Goal: Task Accomplishment & Management: Complete application form

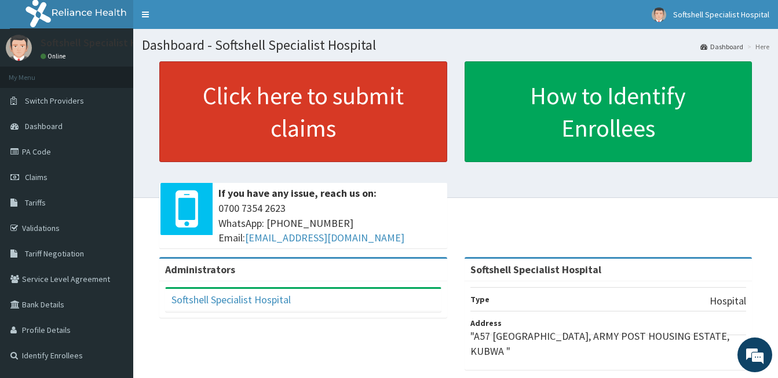
click at [271, 129] on link "Click here to submit claims" at bounding box center [303, 111] width 288 height 101
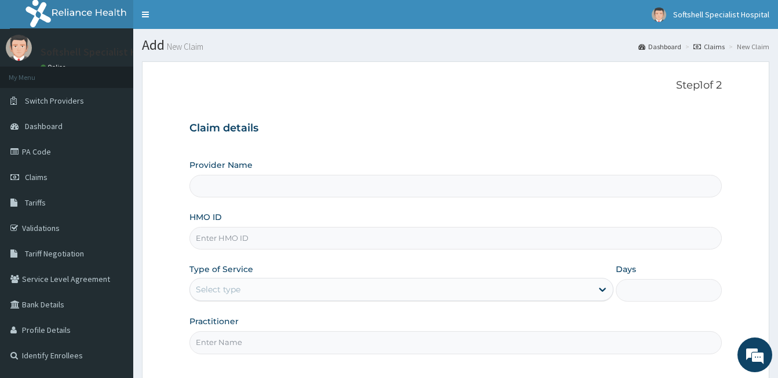
type input "Softshell Specialist Hospital"
click at [38, 203] on span "Tariffs" at bounding box center [35, 203] width 21 height 10
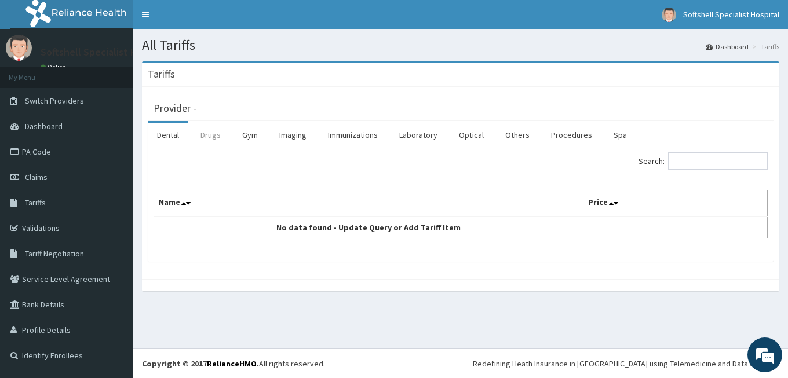
click at [209, 136] on link "Drugs" at bounding box center [210, 135] width 39 height 24
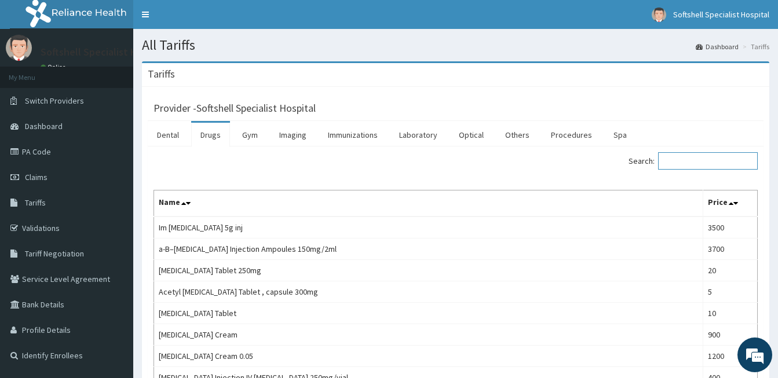
click at [715, 163] on input "Search:" at bounding box center [708, 160] width 100 height 17
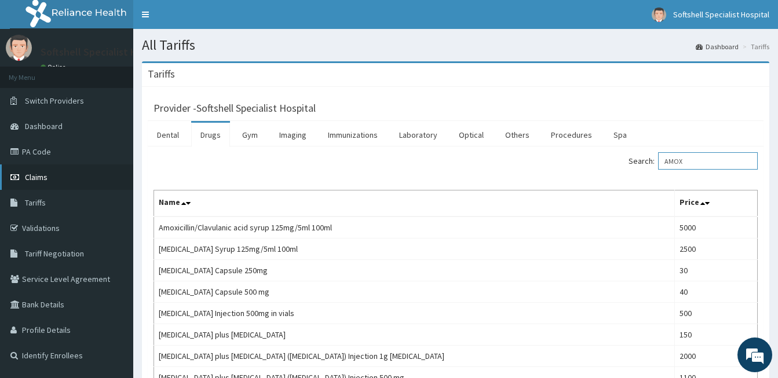
type input "AMOX"
click at [34, 175] on span "Claims" at bounding box center [36, 177] width 23 height 10
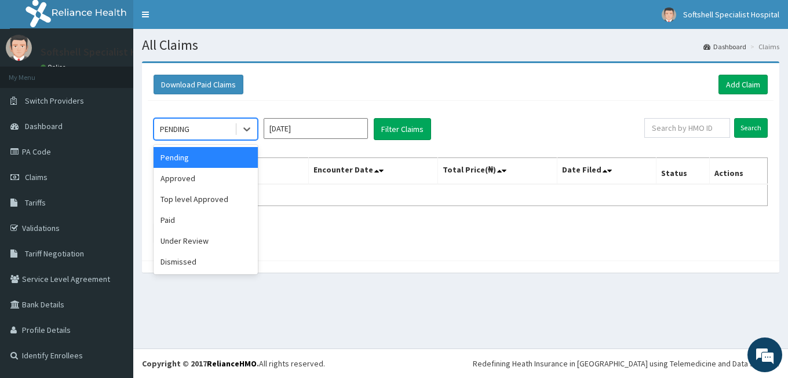
click at [200, 132] on div "PENDING" at bounding box center [194, 129] width 81 height 19
click at [418, 134] on button "Filter Claims" at bounding box center [402, 129] width 57 height 22
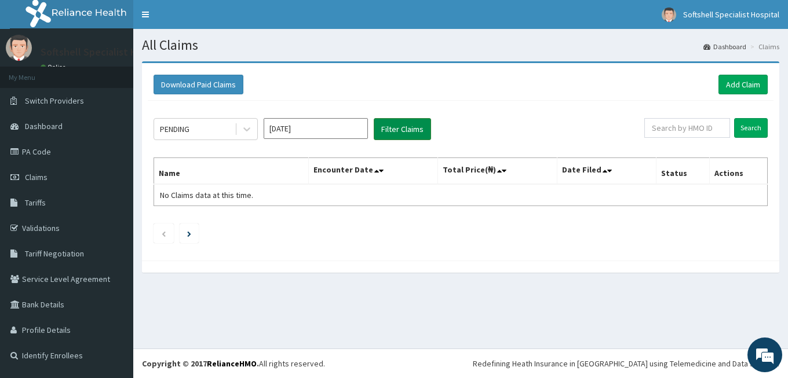
click at [391, 124] on button "Filter Claims" at bounding box center [402, 129] width 57 height 22
click at [233, 131] on div "PENDING" at bounding box center [194, 129] width 81 height 19
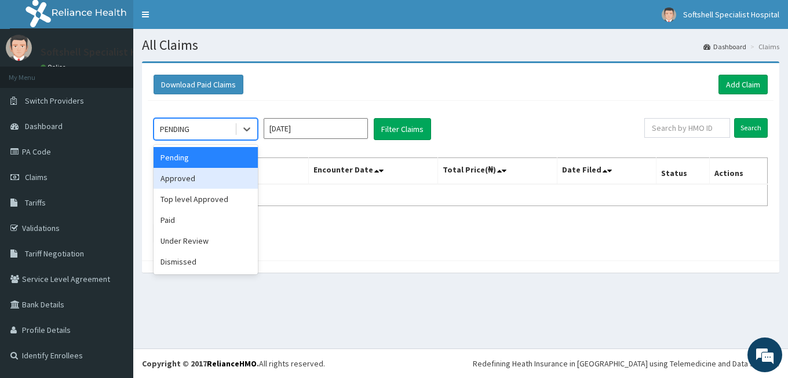
click at [199, 184] on div "Approved" at bounding box center [206, 178] width 104 height 21
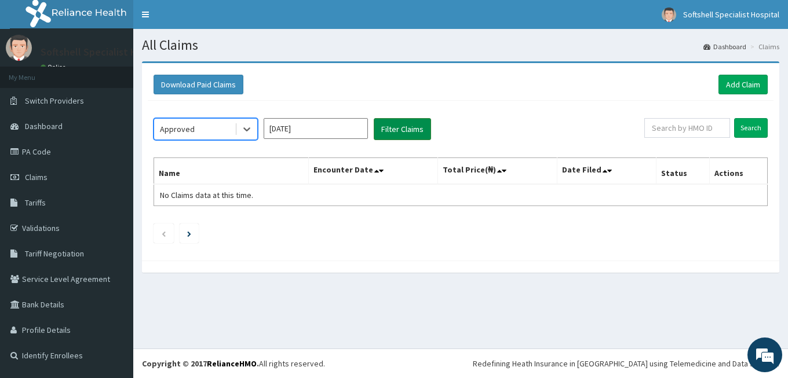
click at [426, 129] on button "Filter Claims" at bounding box center [402, 129] width 57 height 22
click at [394, 126] on button "Filter Claims" at bounding box center [402, 129] width 57 height 22
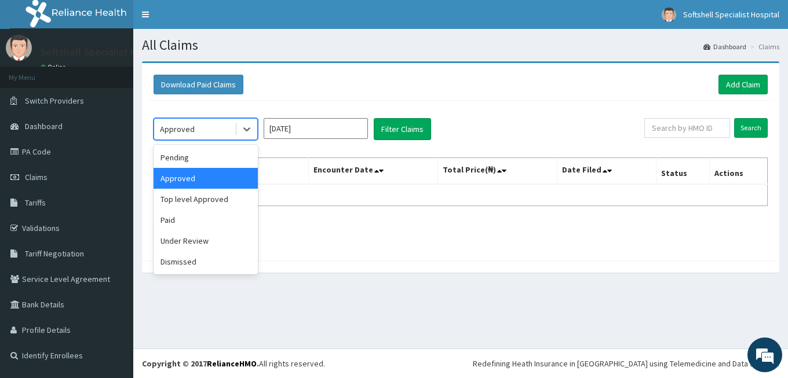
click at [220, 131] on div "Approved" at bounding box center [194, 129] width 81 height 19
click at [199, 243] on div "Under Review" at bounding box center [206, 241] width 104 height 21
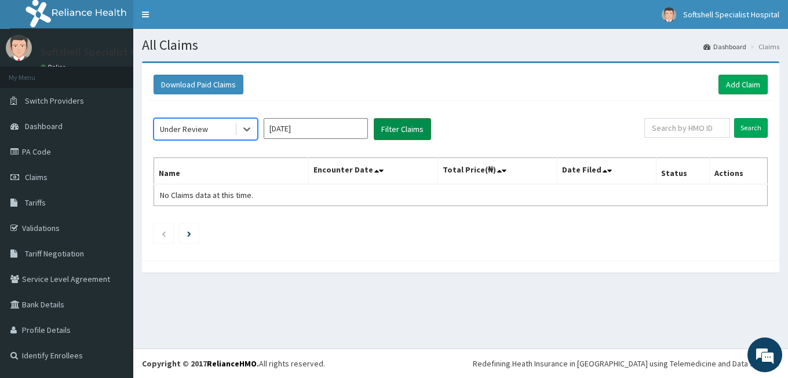
click at [395, 129] on button "Filter Claims" at bounding box center [402, 129] width 57 height 22
click at [398, 129] on button "Filter Claims" at bounding box center [402, 129] width 57 height 22
click at [207, 132] on div "Under Review" at bounding box center [194, 129] width 81 height 19
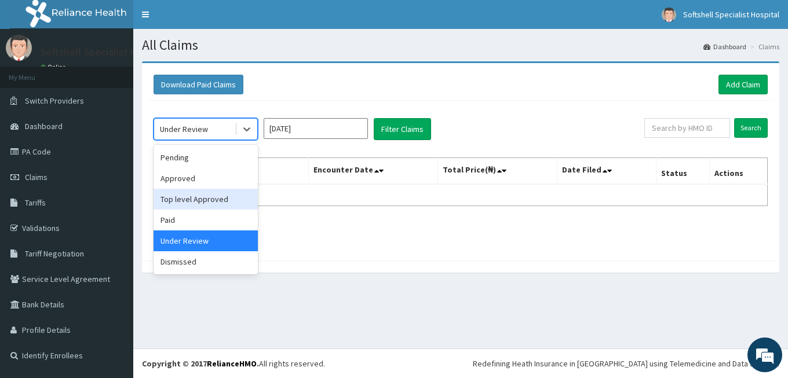
click at [191, 197] on div "Top level Approved" at bounding box center [206, 199] width 104 height 21
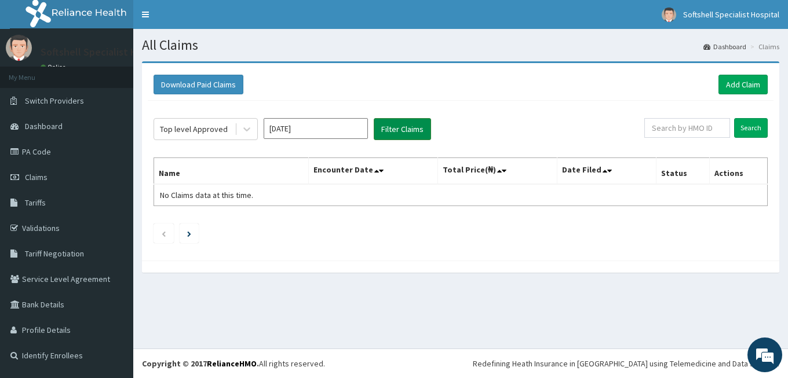
click at [389, 127] on button "Filter Claims" at bounding box center [402, 129] width 57 height 22
click at [333, 133] on input "[DATE]" at bounding box center [316, 128] width 104 height 21
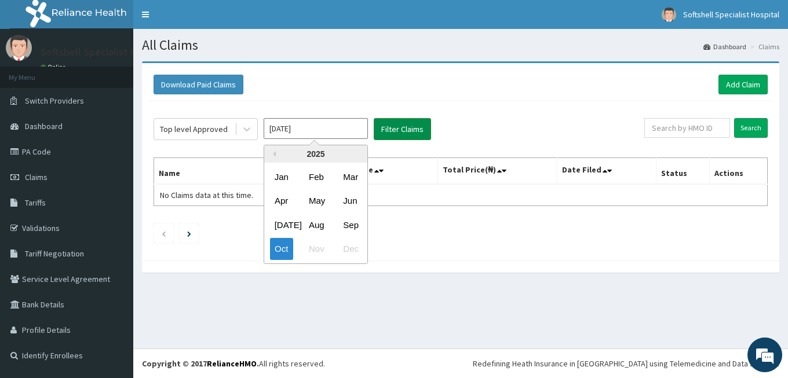
click at [416, 127] on button "Filter Claims" at bounding box center [402, 129] width 57 height 22
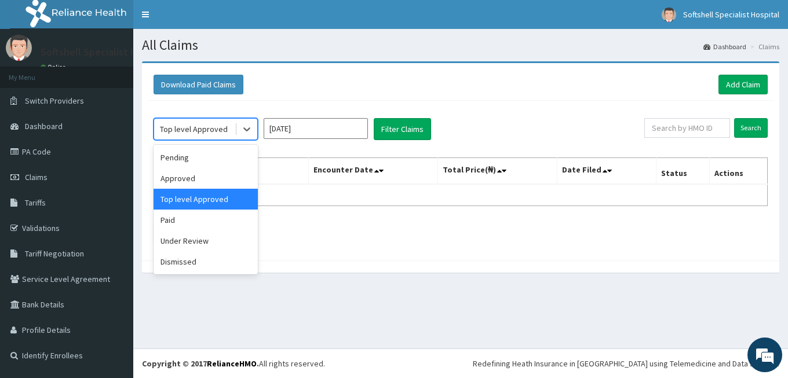
click at [181, 133] on div "Top level Approved" at bounding box center [194, 129] width 68 height 12
click at [181, 176] on div "Approved" at bounding box center [206, 178] width 104 height 21
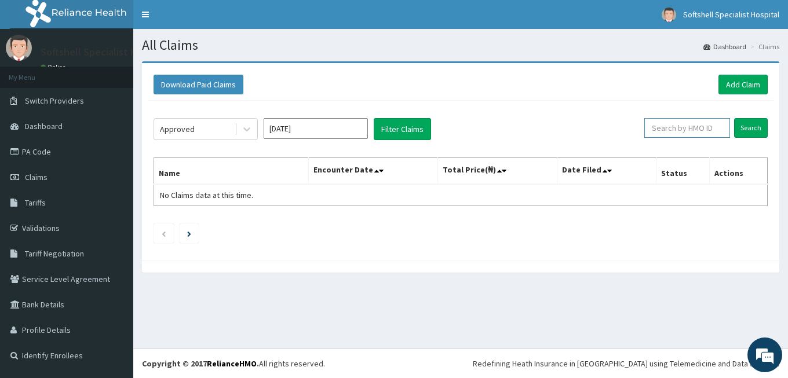
click at [687, 135] on input "text" at bounding box center [687, 128] width 86 height 20
type input "IDH/10008/B"
click at [744, 123] on input "Search" at bounding box center [751, 128] width 34 height 20
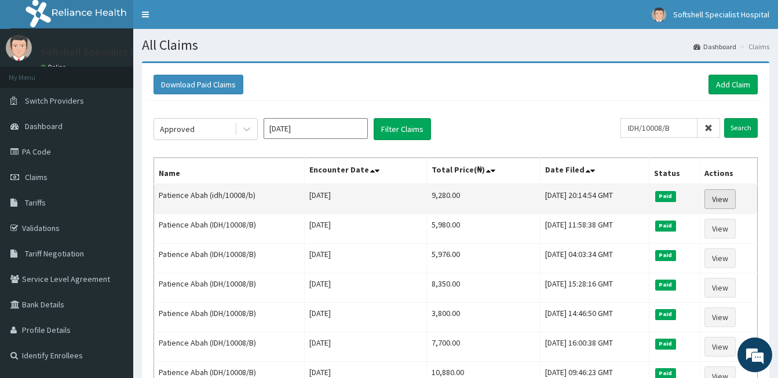
click at [725, 202] on link "View" at bounding box center [719, 199] width 31 height 20
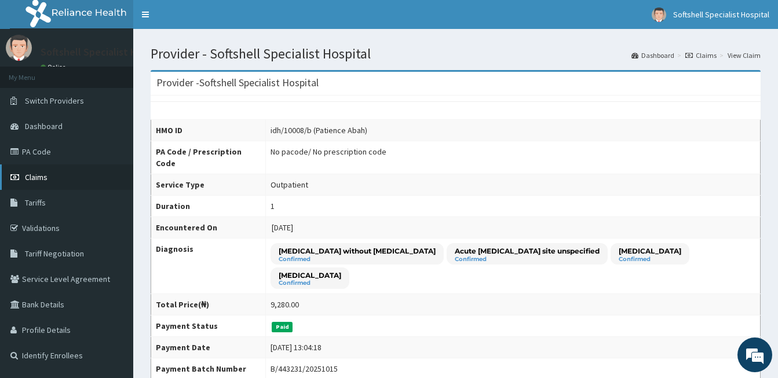
click at [43, 176] on span "Claims" at bounding box center [36, 177] width 23 height 10
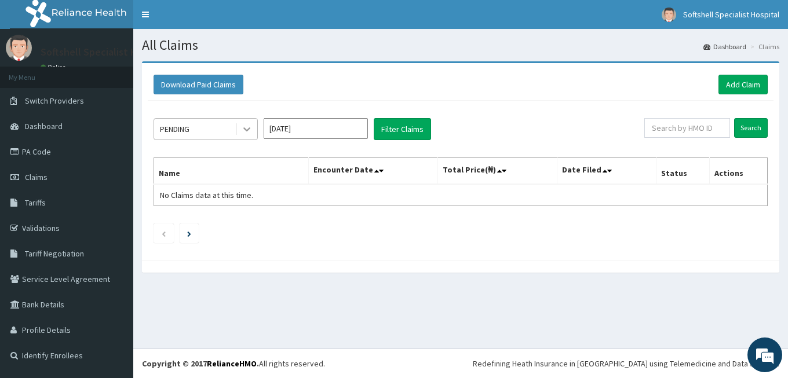
click at [239, 131] on div at bounding box center [246, 129] width 21 height 21
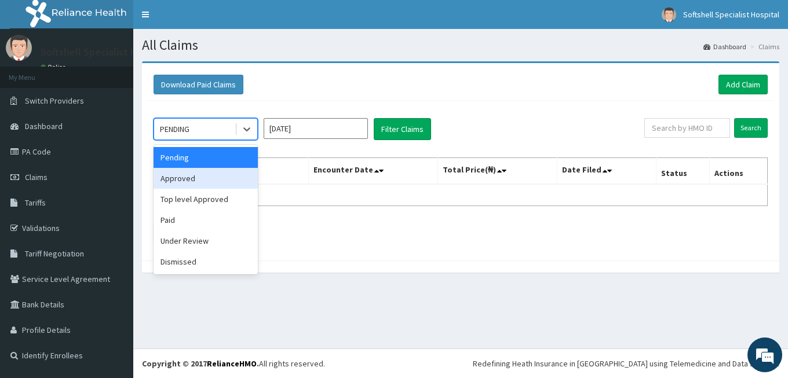
click at [203, 178] on div "Approved" at bounding box center [206, 178] width 104 height 21
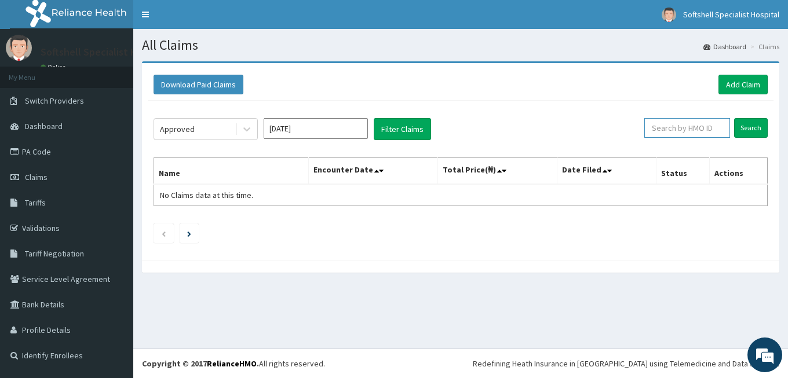
click at [672, 129] on input "text" at bounding box center [687, 128] width 86 height 20
type input "HYT/10014/A"
click at [757, 127] on input "Search" at bounding box center [751, 128] width 34 height 20
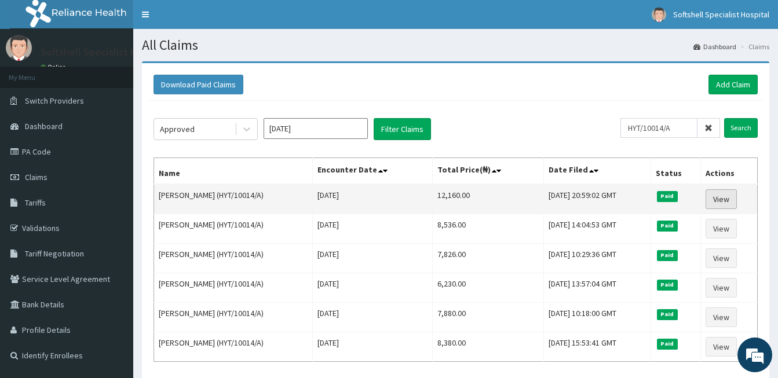
click at [730, 199] on link "View" at bounding box center [721, 199] width 31 height 20
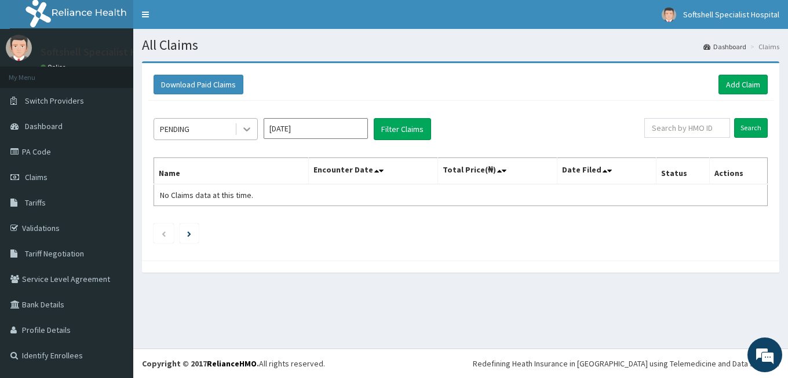
click at [242, 123] on div at bounding box center [246, 129] width 21 height 21
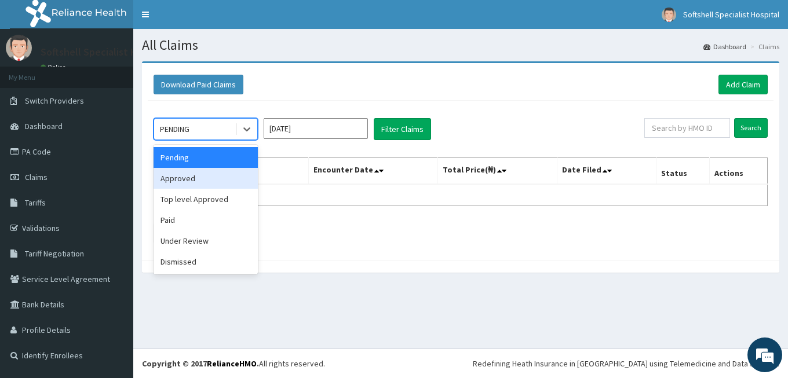
click at [218, 177] on div "Approved" at bounding box center [206, 178] width 104 height 21
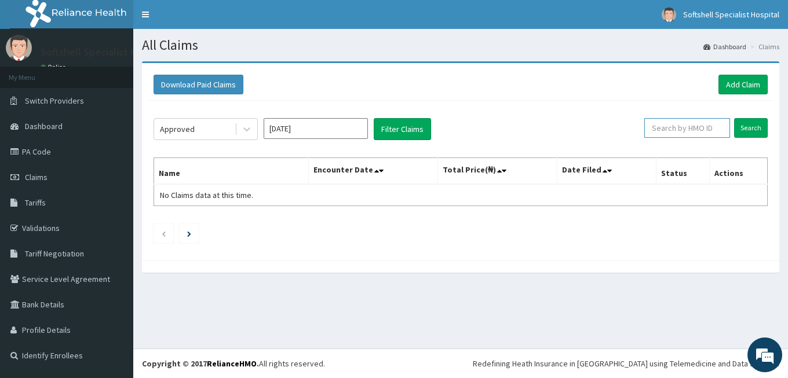
click at [677, 126] on input "text" at bounding box center [687, 128] width 86 height 20
click at [748, 126] on input "Search" at bounding box center [751, 128] width 34 height 20
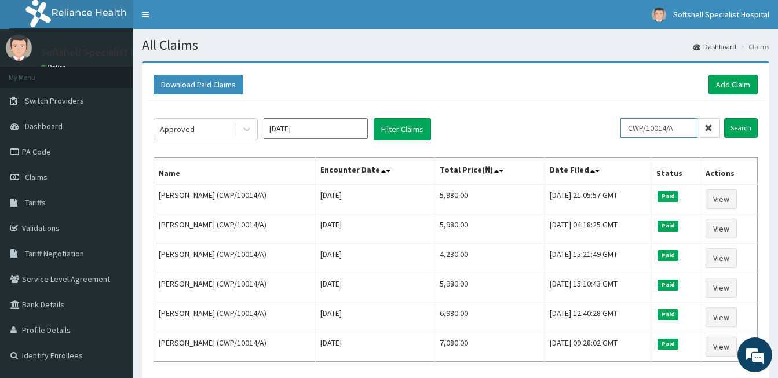
drag, startPoint x: 649, startPoint y: 125, endPoint x: 628, endPoint y: 130, distance: 22.1
click at [628, 130] on input "CWP/10014/A" at bounding box center [658, 128] width 77 height 20
type input "HYT/10014/A"
click at [747, 130] on input "Search" at bounding box center [741, 128] width 34 height 20
click at [743, 86] on link "Add Claim" at bounding box center [732, 85] width 49 height 20
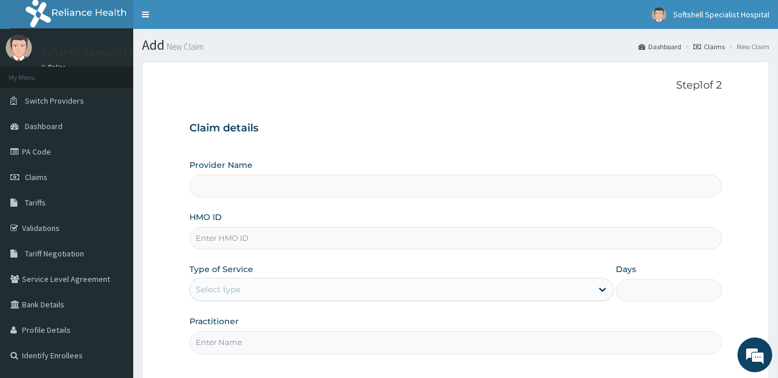
type input "Softshell Specialist Hospital"
click at [291, 243] on input "HMO ID" at bounding box center [455, 238] width 532 height 23
click at [240, 239] on input "HMO ID" at bounding box center [455, 238] width 532 height 23
type input "NTD/10002/A"
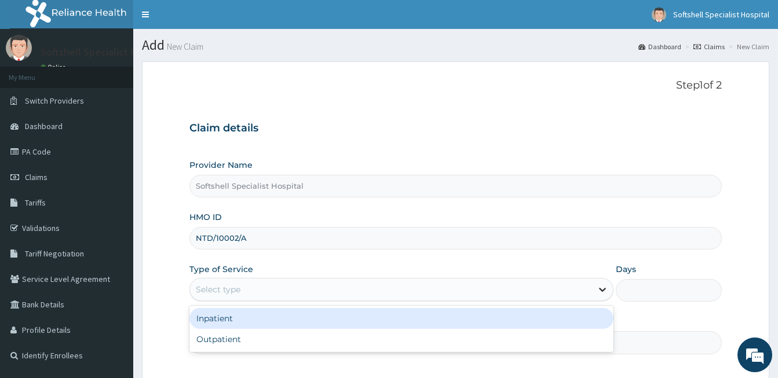
click at [597, 292] on icon at bounding box center [603, 290] width 12 height 12
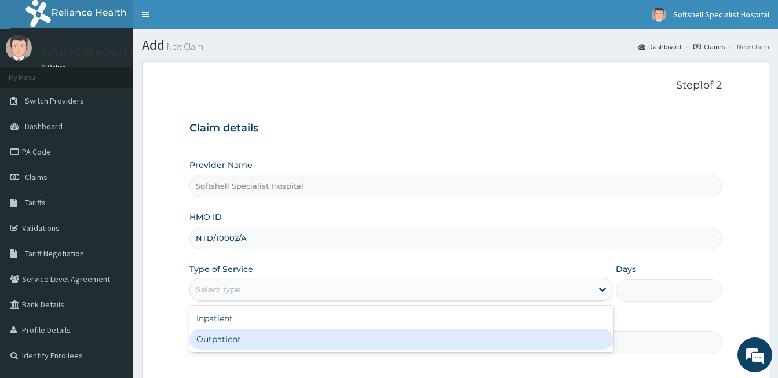
click at [236, 342] on div "Outpatient" at bounding box center [401, 339] width 424 height 21
type input "1"
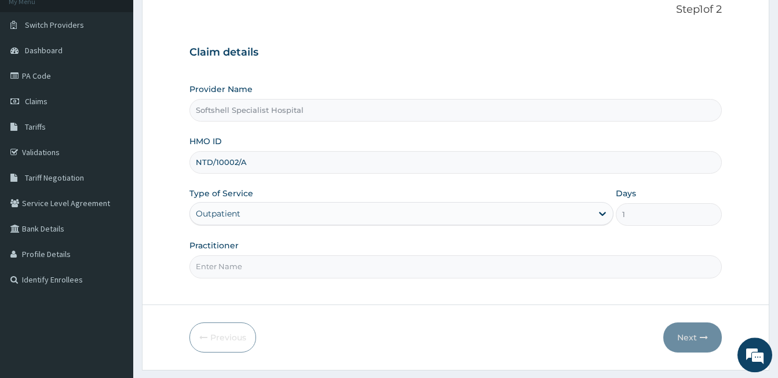
scroll to position [107, 0]
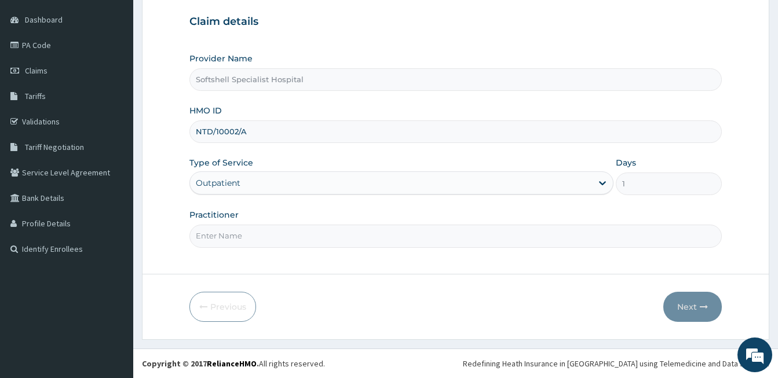
click at [239, 232] on input "Practitioner" at bounding box center [455, 236] width 532 height 23
type input "DR AGBO"
click at [689, 308] on button "Next" at bounding box center [692, 307] width 59 height 30
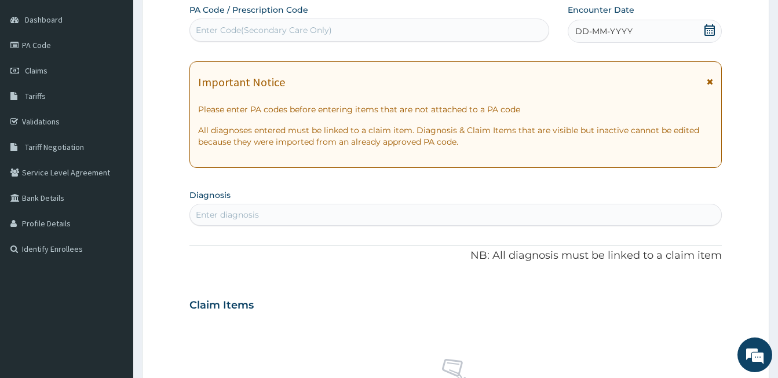
click at [708, 30] on icon at bounding box center [710, 30] width 12 height 12
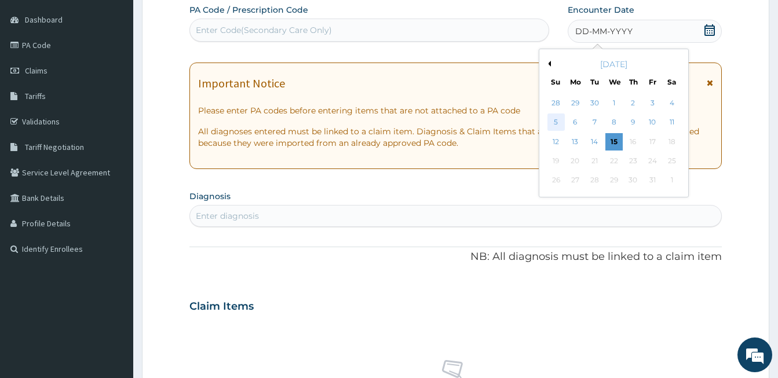
click at [554, 124] on div "5" at bounding box center [555, 122] width 17 height 17
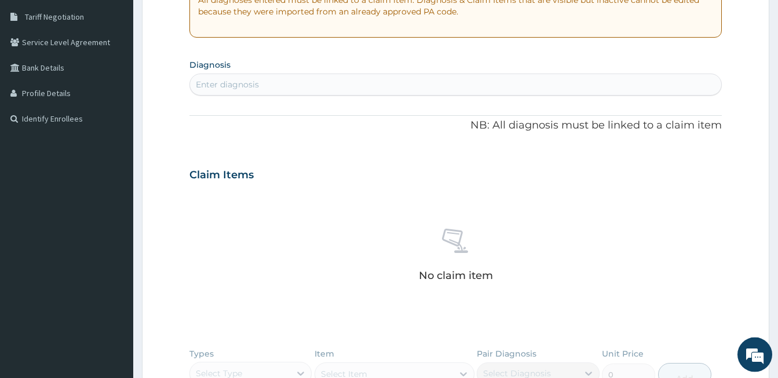
scroll to position [239, 0]
click at [223, 79] on div "Enter diagnosis" at bounding box center [227, 83] width 63 height 12
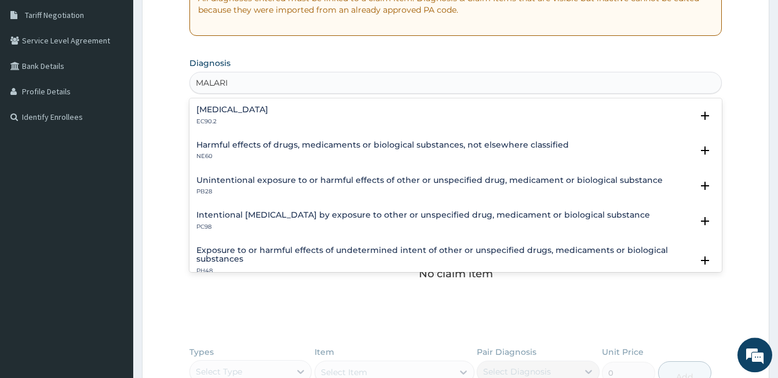
type input "MALARIA"
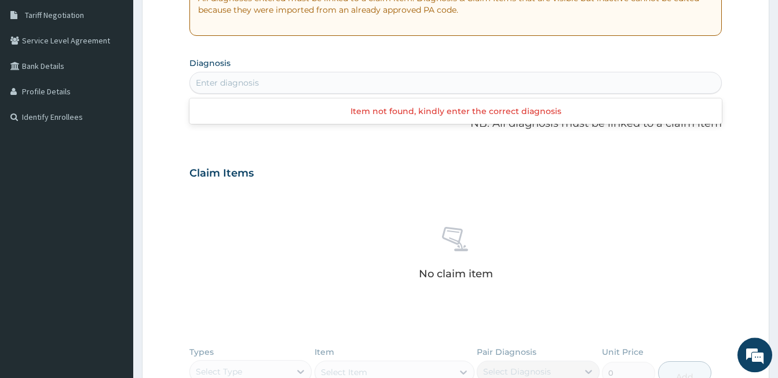
scroll to position [0, 0]
drag, startPoint x: 245, startPoint y: 83, endPoint x: 235, endPoint y: 83, distance: 10.4
click at [235, 83] on div "Enter diagnosis" at bounding box center [455, 83] width 531 height 19
type input "P"
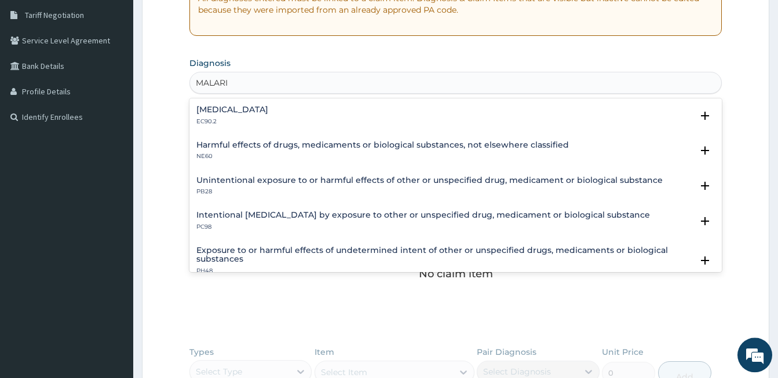
type input "MALARIA"
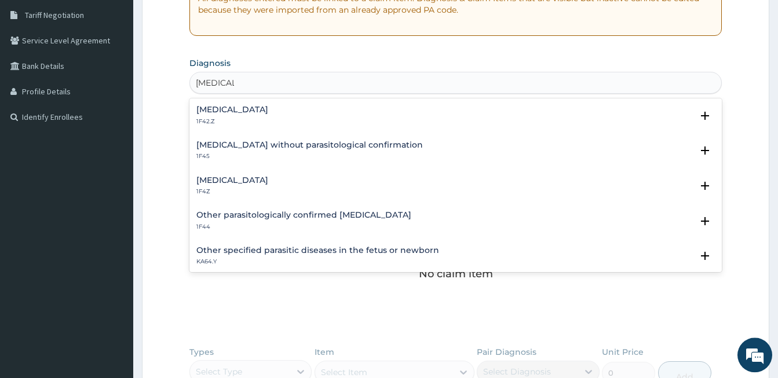
click at [257, 179] on h4 "Malaria, unspecified" at bounding box center [232, 180] width 72 height 9
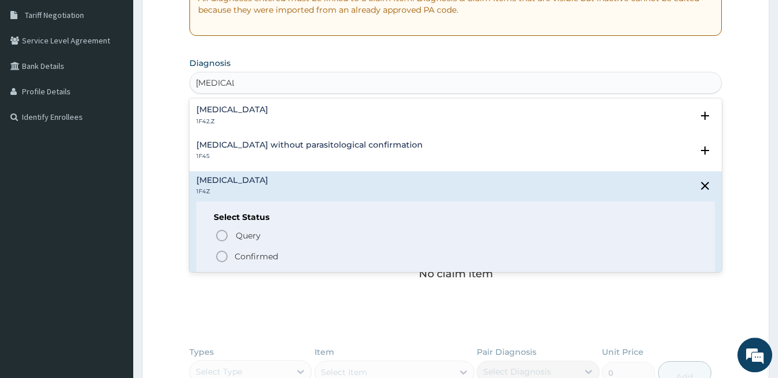
click at [221, 254] on icon "status option filled" at bounding box center [222, 257] width 14 height 14
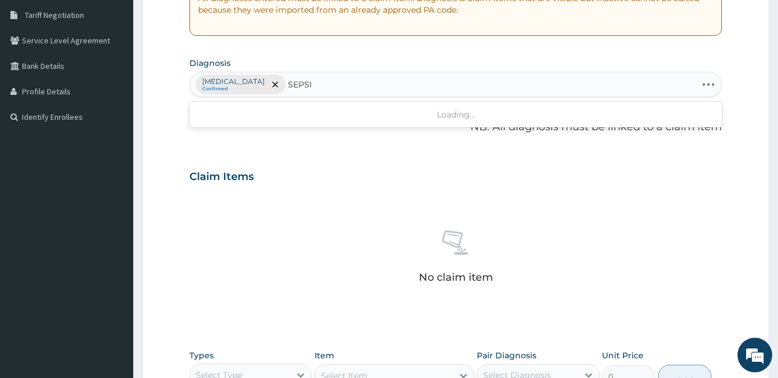
type input "SEPSIS"
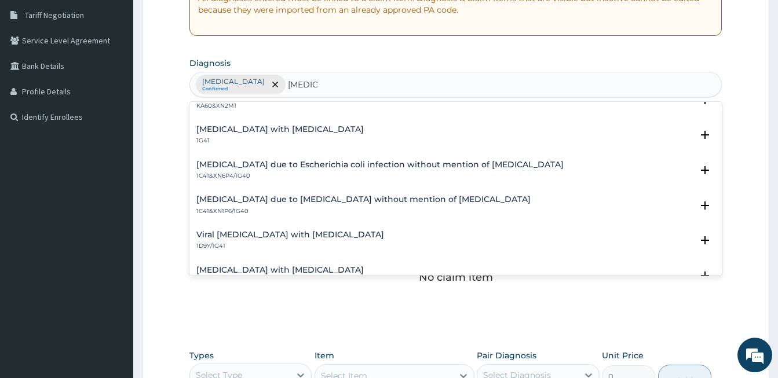
scroll to position [657, 0]
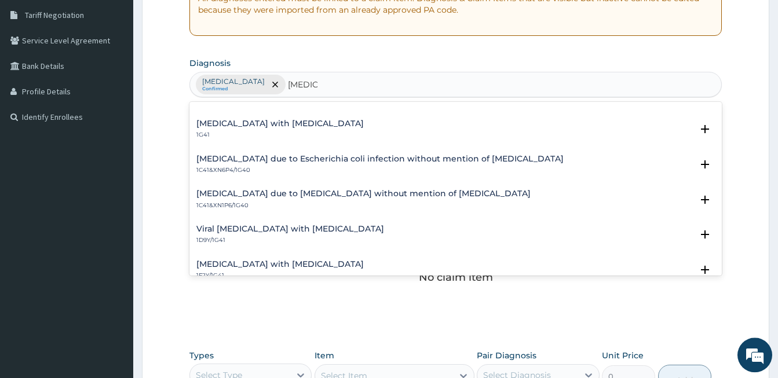
click at [244, 128] on h4 "Sepsis with septic shock" at bounding box center [279, 123] width 167 height 9
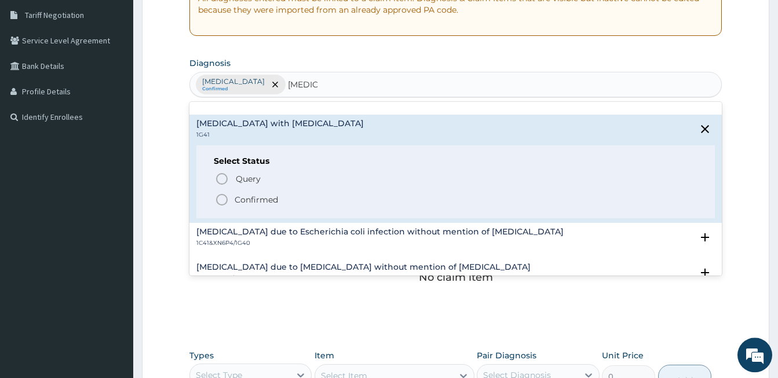
click at [218, 199] on icon "status option filled" at bounding box center [222, 200] width 14 height 14
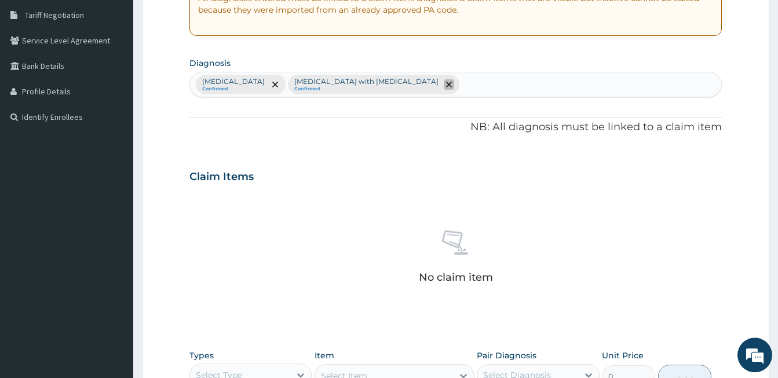
click at [444, 81] on span "remove selection option" at bounding box center [449, 84] width 10 height 10
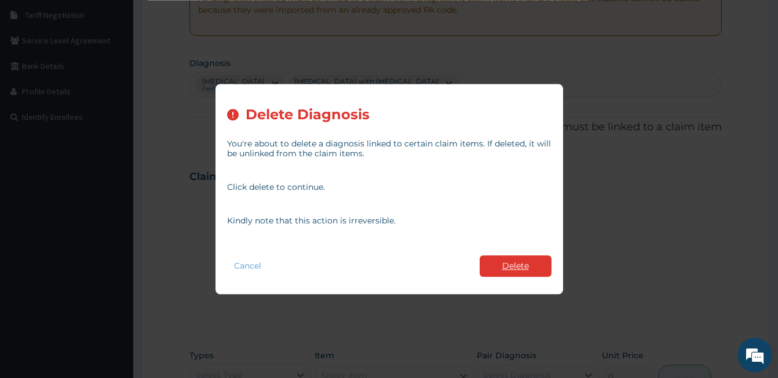
click at [518, 260] on button "Delete" at bounding box center [516, 265] width 72 height 21
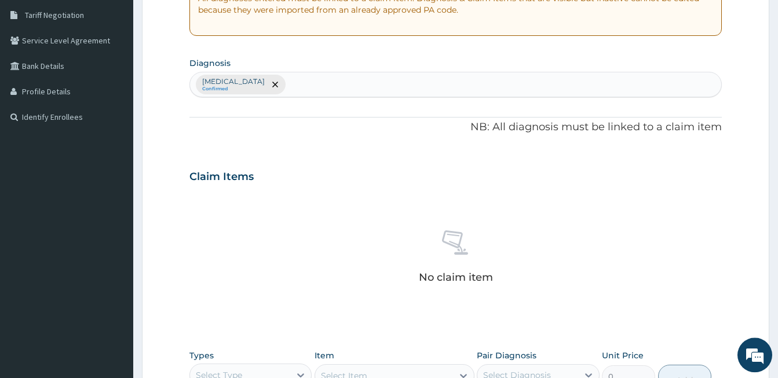
click at [333, 91] on div "Malaria, unspecified Confirmed" at bounding box center [455, 84] width 531 height 24
type input "SEPSIS"
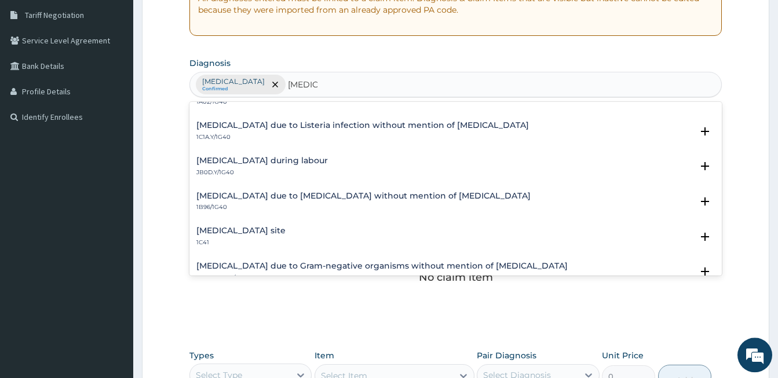
scroll to position [0, 0]
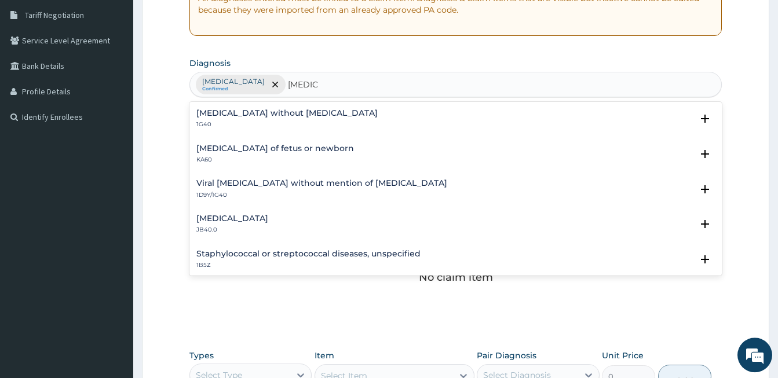
click at [282, 115] on h4 "Sepsis without septic shock" at bounding box center [286, 113] width 181 height 9
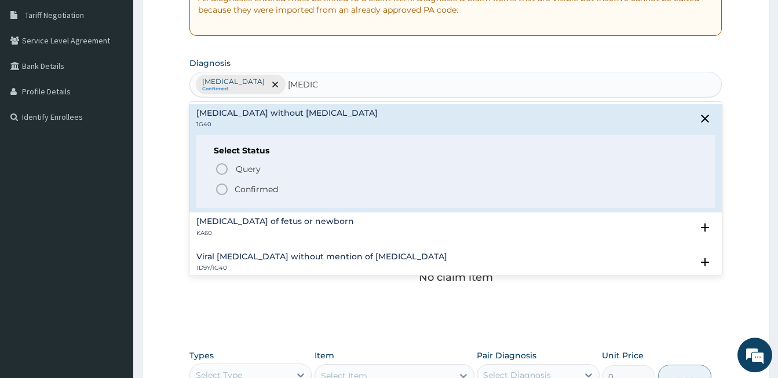
click at [218, 191] on icon "status option filled" at bounding box center [222, 189] width 14 height 14
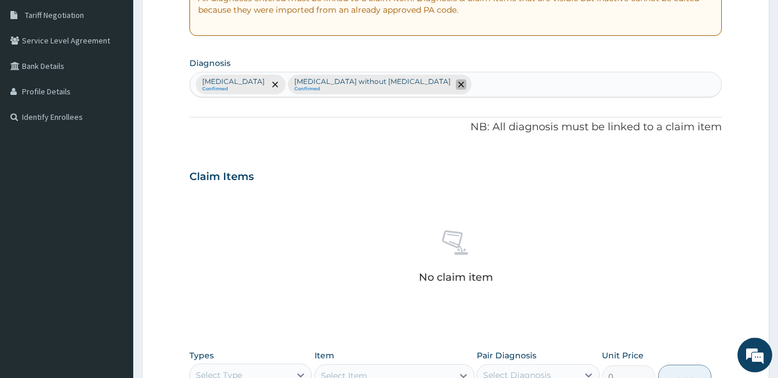
click at [458, 86] on icon "remove selection option" at bounding box center [461, 85] width 6 height 6
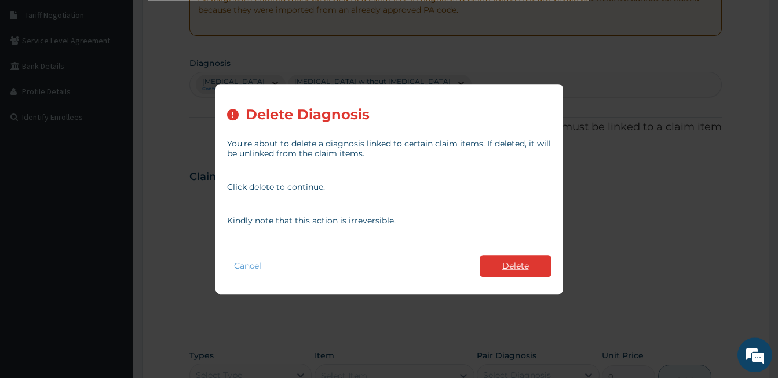
click at [507, 260] on button "Delete" at bounding box center [516, 265] width 72 height 21
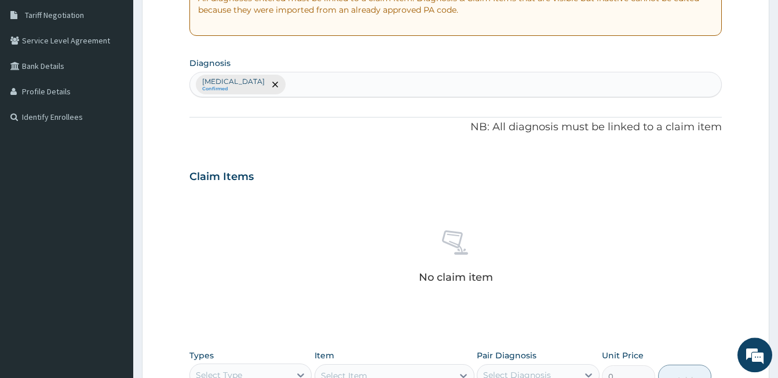
click at [336, 91] on div "Malaria, unspecified Confirmed" at bounding box center [455, 84] width 531 height 24
type input "[MEDICAL_DATA]"
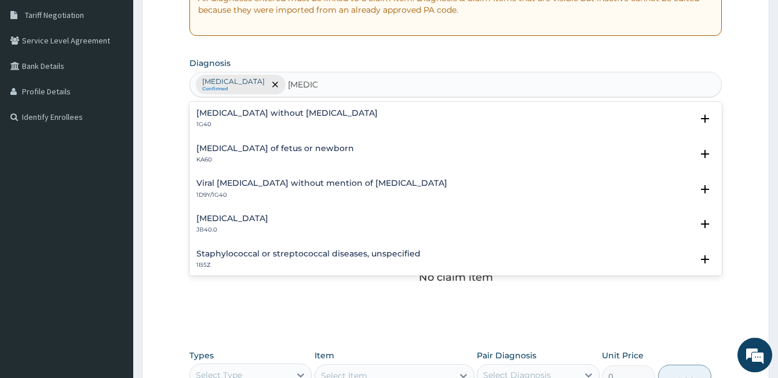
click at [225, 112] on h4 "[MEDICAL_DATA] without [MEDICAL_DATA]" at bounding box center [286, 113] width 181 height 9
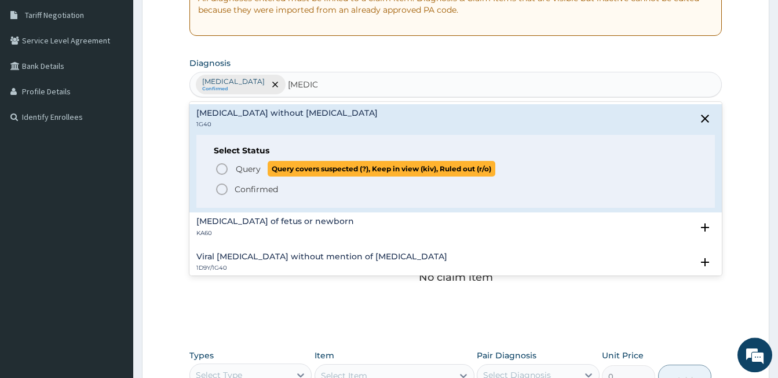
click at [221, 171] on icon "status option query" at bounding box center [222, 169] width 14 height 14
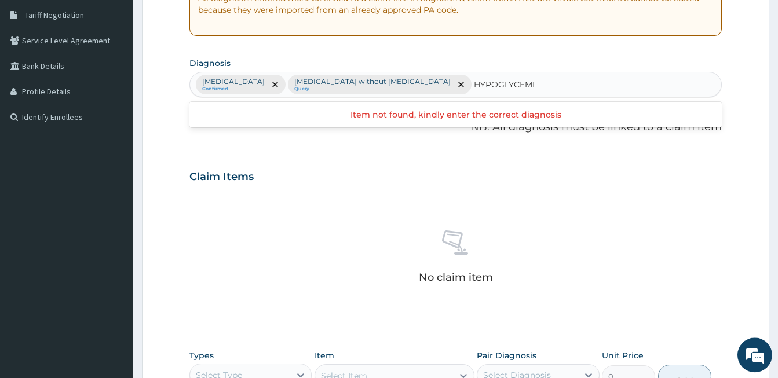
type input "HYPOGLYCEMIA"
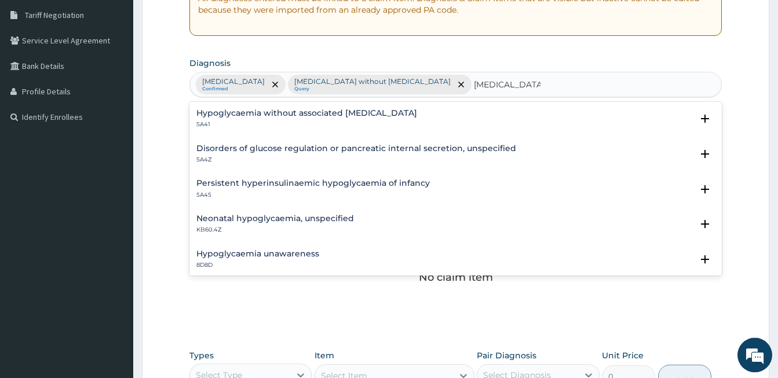
click at [239, 114] on h4 "Hypoglycaemia without associated diabetes" at bounding box center [306, 113] width 221 height 9
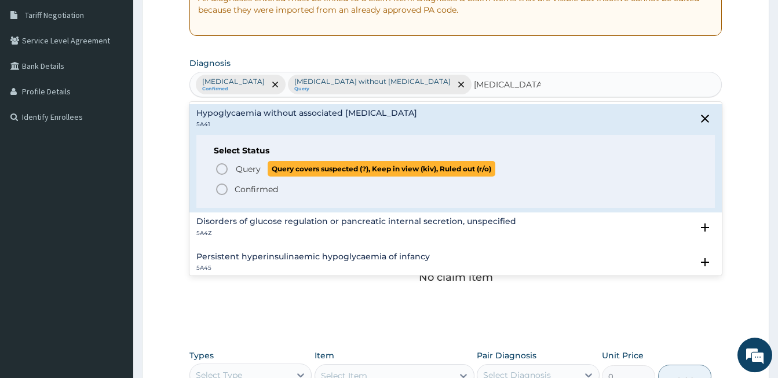
click at [221, 167] on icon "status option query" at bounding box center [222, 169] width 14 height 14
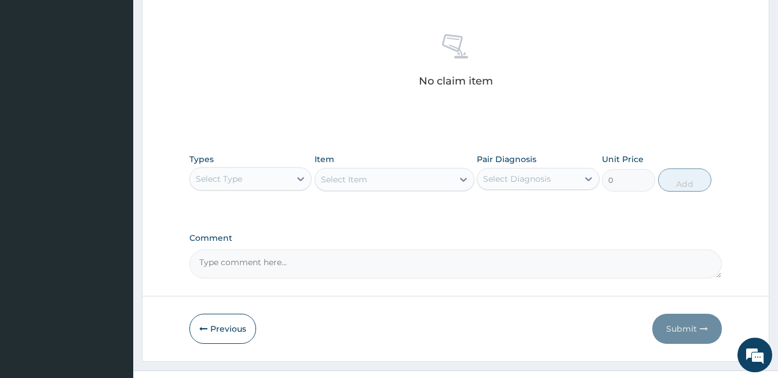
scroll to position [457, 0]
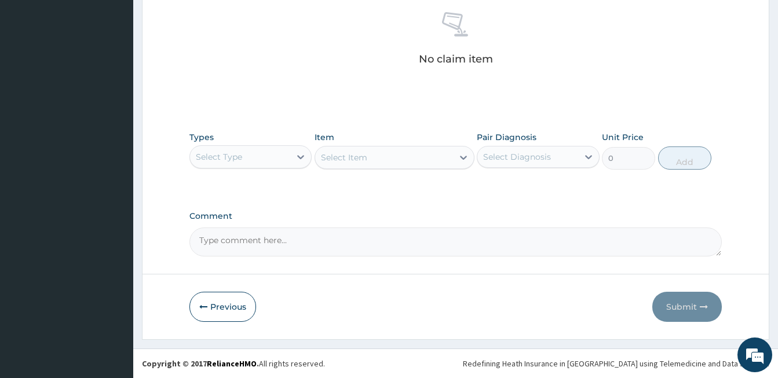
click at [279, 144] on div "Types Select Type" at bounding box center [250, 150] width 122 height 38
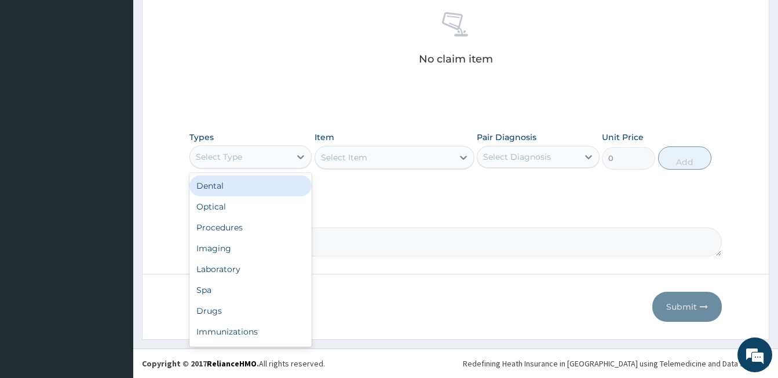
click at [284, 155] on div "Select Type" at bounding box center [240, 157] width 100 height 19
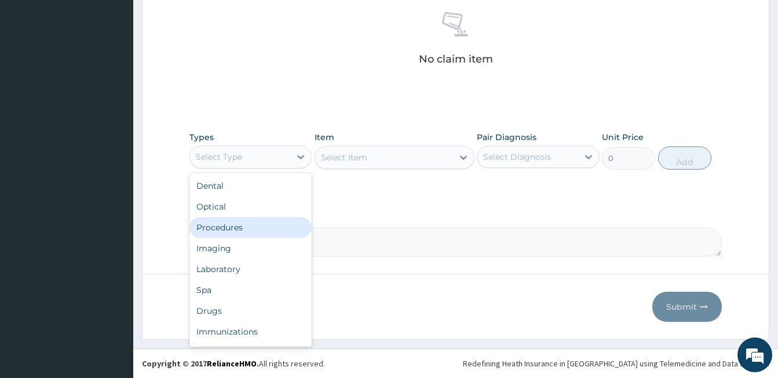
click at [236, 227] on div "Procedures" at bounding box center [250, 227] width 122 height 21
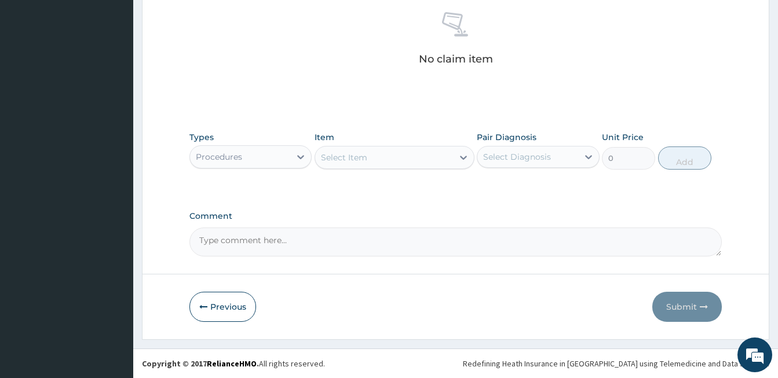
click at [331, 153] on div "Select Item" at bounding box center [344, 158] width 46 height 12
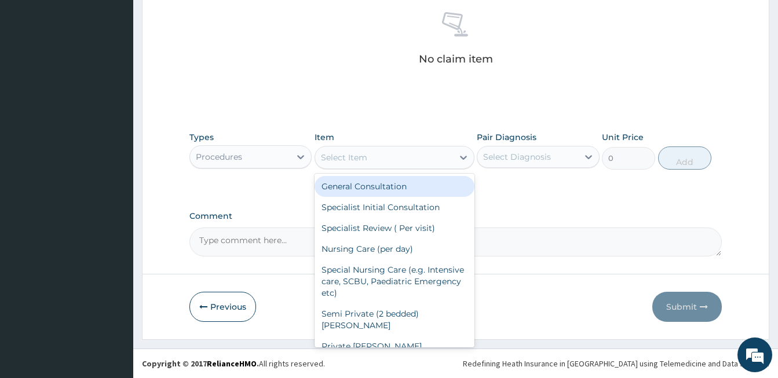
click at [339, 188] on div "General Consultation" at bounding box center [395, 186] width 160 height 21
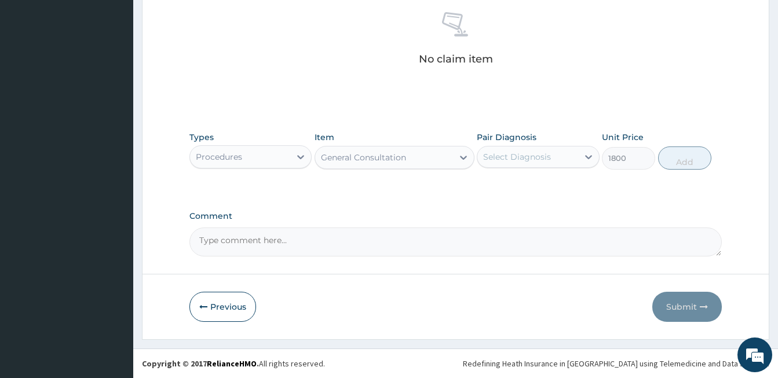
type input "1800"
click at [549, 158] on div "Select Diagnosis" at bounding box center [527, 157] width 100 height 19
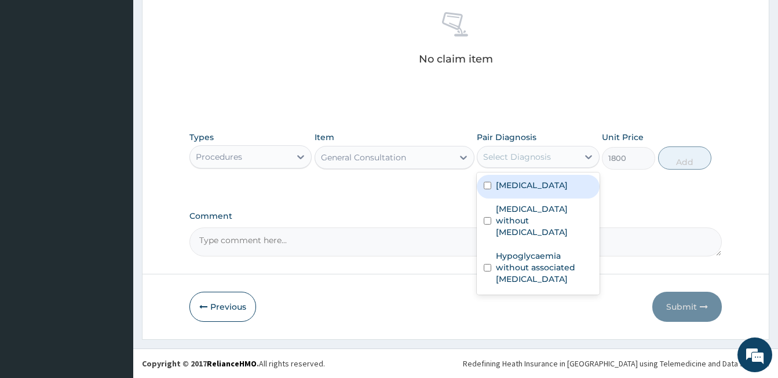
click at [484, 184] on input "checkbox" at bounding box center [488, 186] width 8 height 8
checkbox input "true"
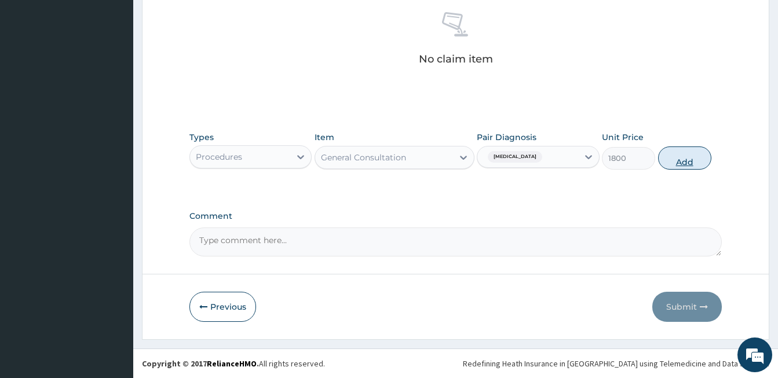
click at [671, 163] on button "Add" at bounding box center [684, 158] width 53 height 23
type input "0"
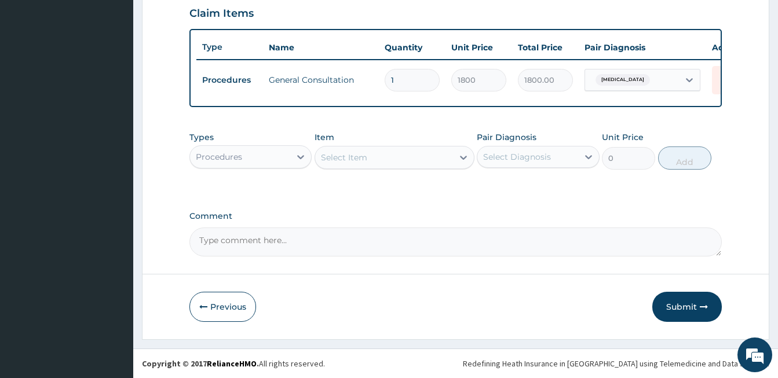
click at [238, 158] on div "Procedures" at bounding box center [219, 157] width 46 height 12
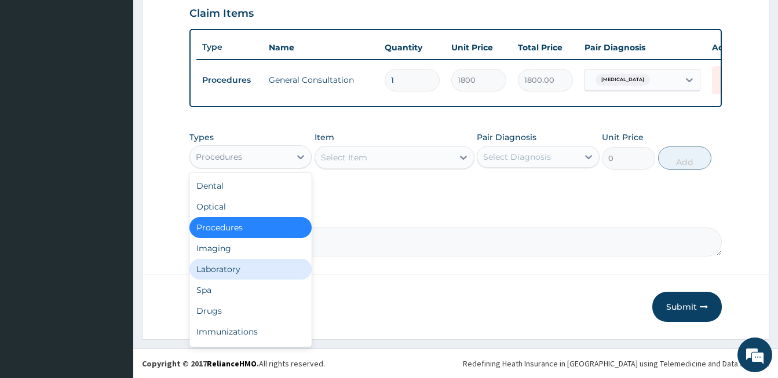
click at [232, 267] on div "Laboratory" at bounding box center [250, 269] width 122 height 21
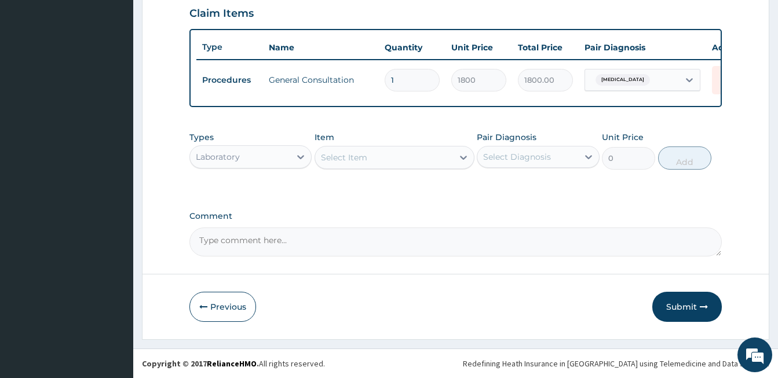
click at [410, 162] on div "Select Item" at bounding box center [384, 157] width 138 height 19
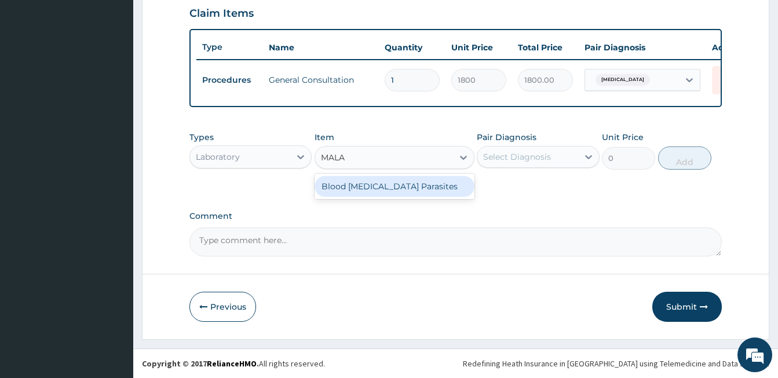
type input "MALAR"
click at [417, 189] on div "Blood [MEDICAL_DATA] Parasites" at bounding box center [395, 186] width 160 height 21
type input "700"
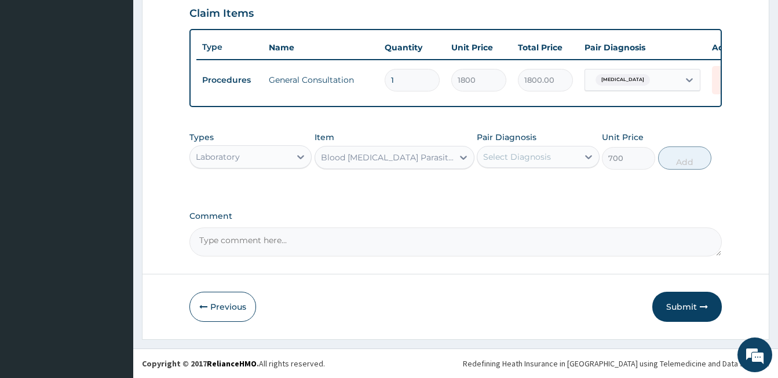
click at [510, 156] on div "Select Diagnosis" at bounding box center [517, 157] width 68 height 12
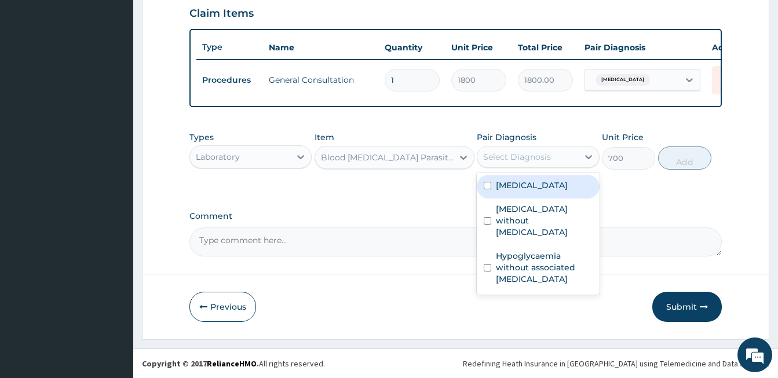
click at [488, 184] on input "checkbox" at bounding box center [488, 186] width 8 height 8
checkbox input "true"
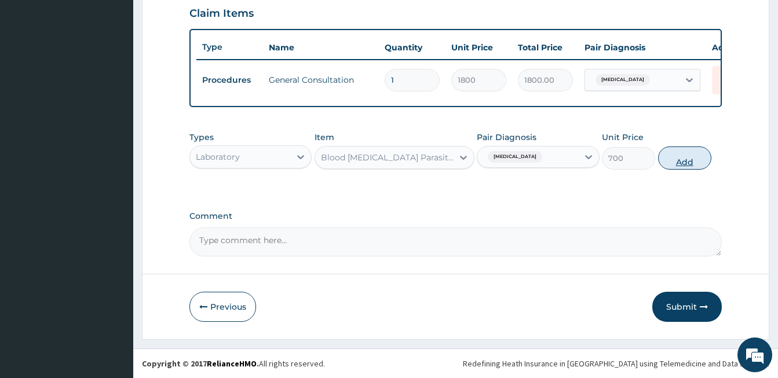
drag, startPoint x: 702, startPoint y: 159, endPoint x: 421, endPoint y: 194, distance: 283.7
click at [702, 159] on button "Add" at bounding box center [684, 158] width 53 height 23
type input "0"
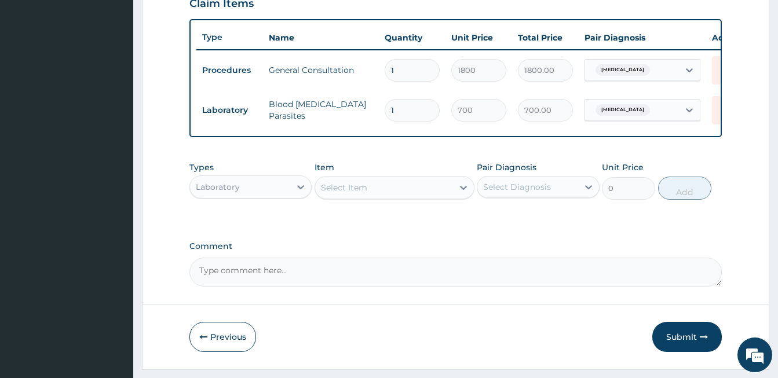
click at [377, 197] on div "Select Item" at bounding box center [384, 187] width 138 height 19
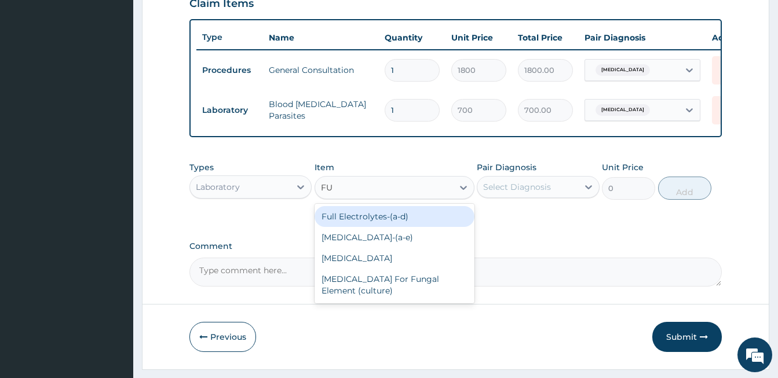
type input "FUL"
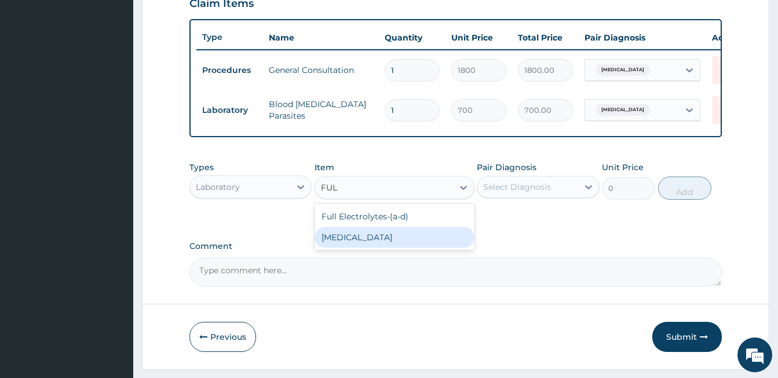
click at [360, 248] on div "[MEDICAL_DATA]" at bounding box center [395, 237] width 160 height 21
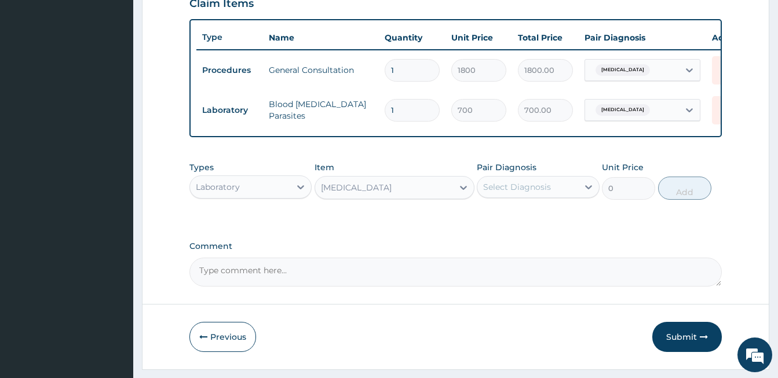
type input "2000"
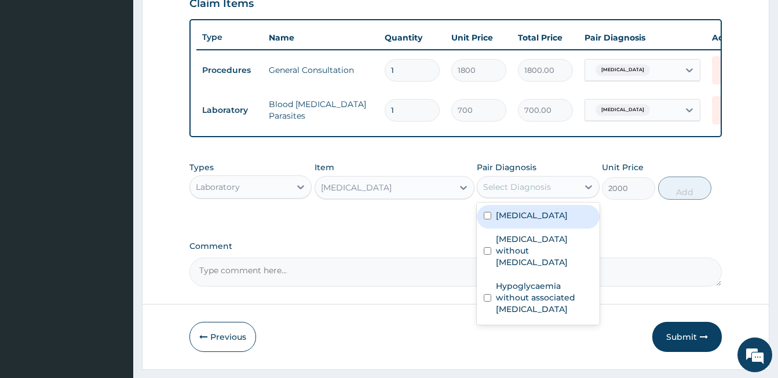
click at [501, 193] on div "Select Diagnosis" at bounding box center [517, 187] width 68 height 12
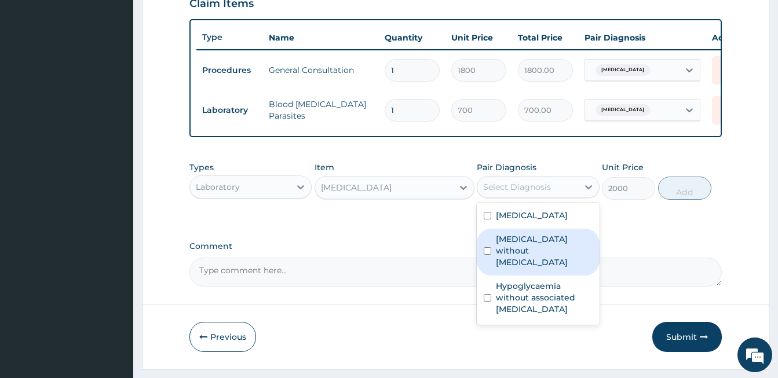
click at [486, 255] on input "checkbox" at bounding box center [488, 251] width 8 height 8
checkbox input "true"
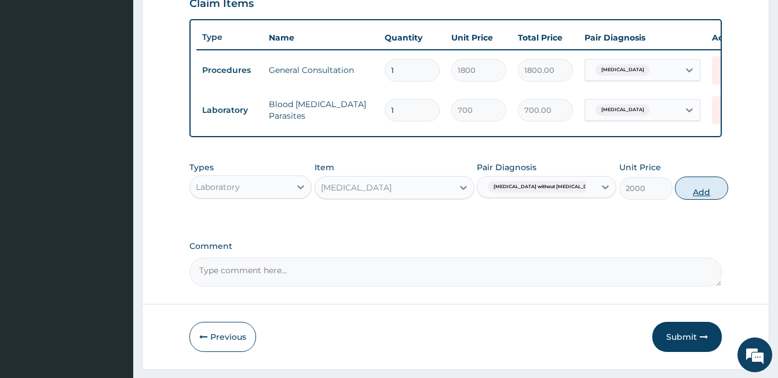
click at [685, 199] on button "Add" at bounding box center [701, 188] width 53 height 23
type input "0"
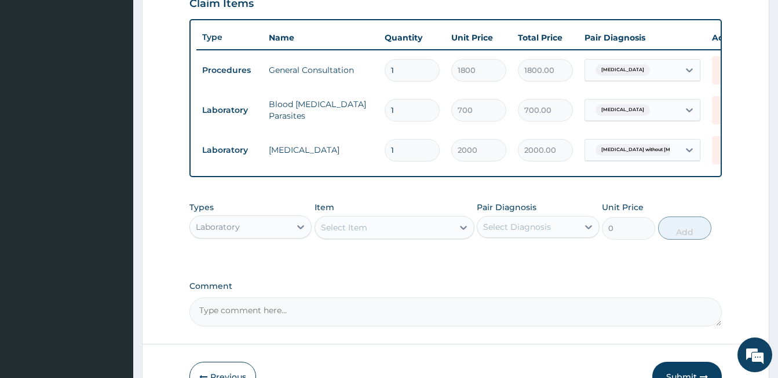
scroll to position [492, 0]
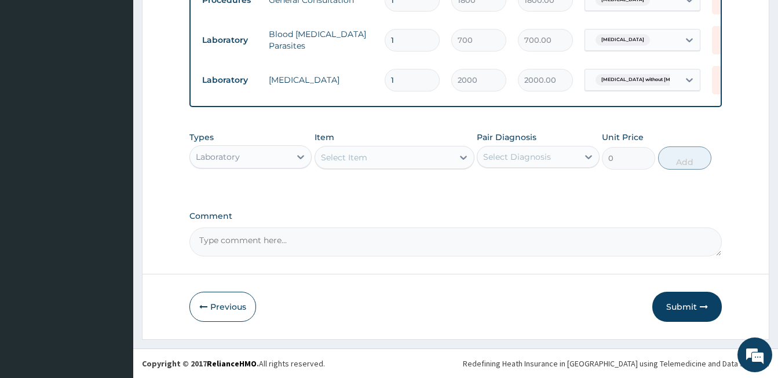
click at [275, 159] on div "Laboratory" at bounding box center [240, 157] width 100 height 19
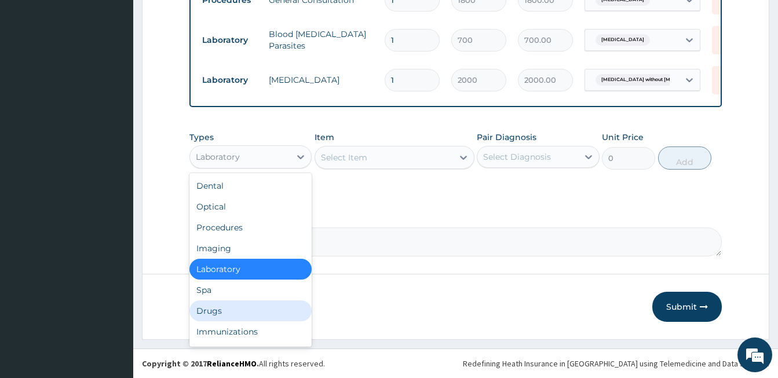
click at [218, 313] on div "Drugs" at bounding box center [250, 311] width 122 height 21
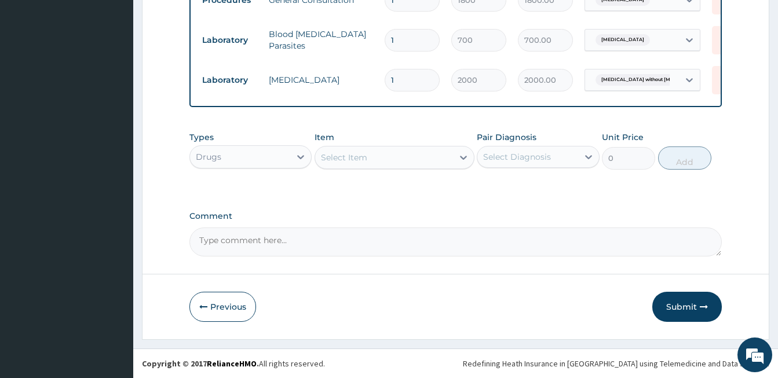
click at [338, 158] on div "Select Item" at bounding box center [344, 158] width 46 height 12
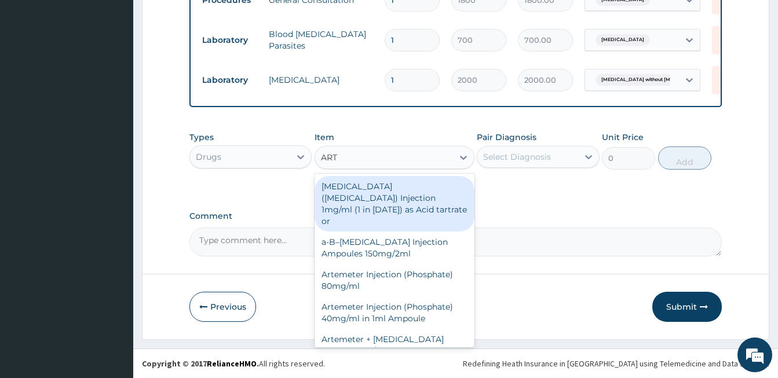
type input "ARTE"
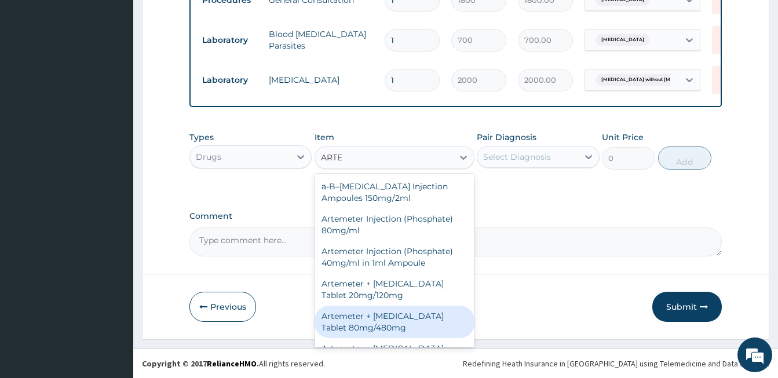
click at [355, 323] on div "Artemeter + [MEDICAL_DATA] Tablet 80mg/480mg" at bounding box center [395, 322] width 160 height 32
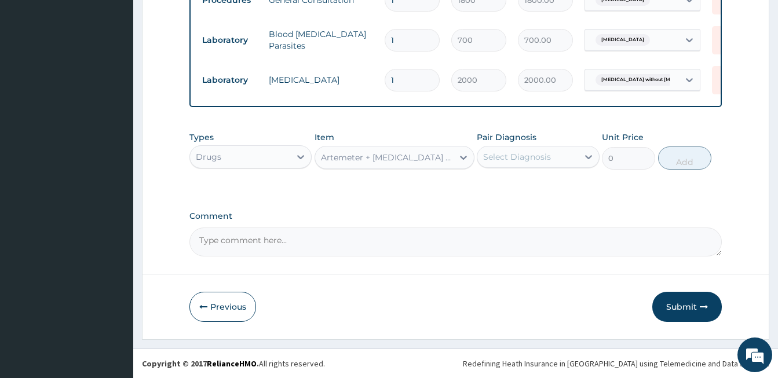
type input "1300"
click at [534, 156] on div "Select Diagnosis" at bounding box center [517, 157] width 68 height 12
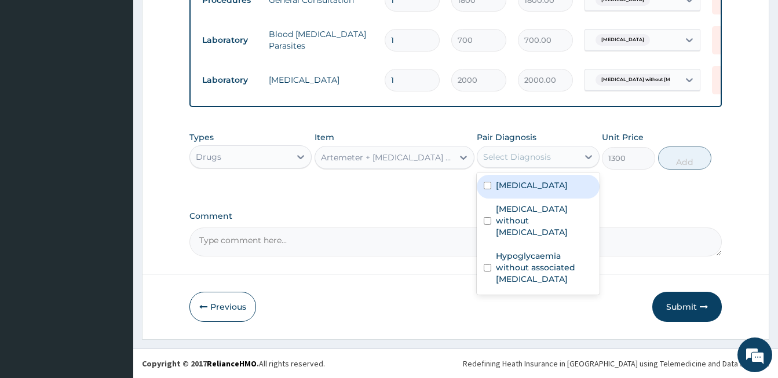
click at [484, 185] on input "checkbox" at bounding box center [488, 186] width 8 height 8
checkbox input "true"
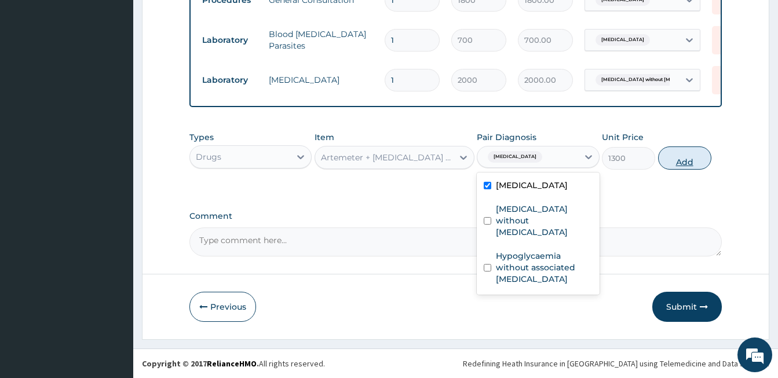
click at [679, 161] on button "Add" at bounding box center [684, 158] width 53 height 23
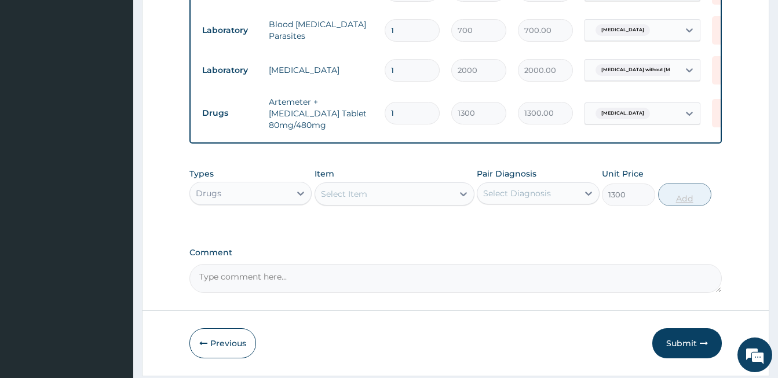
type input "0"
click at [362, 200] on div "Select Item" at bounding box center [344, 194] width 46 height 12
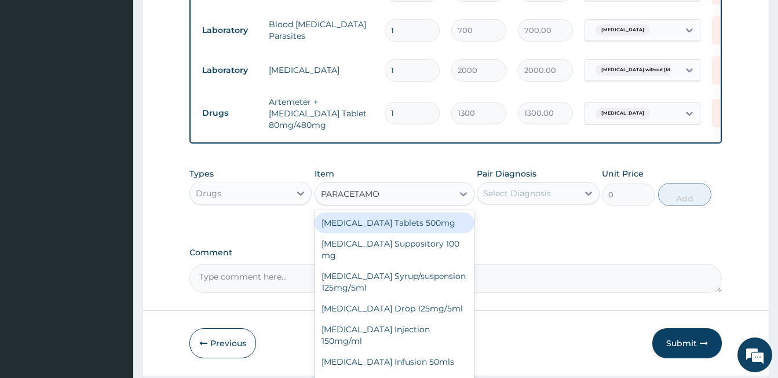
type input "PARACETAMOL"
click at [347, 223] on div "[MEDICAL_DATA] Tablets 500mg" at bounding box center [395, 223] width 160 height 21
type input "10"
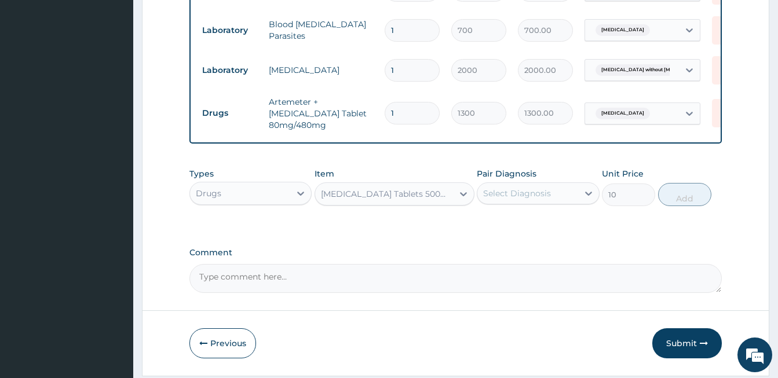
click at [552, 192] on div "Select Diagnosis" at bounding box center [527, 193] width 100 height 19
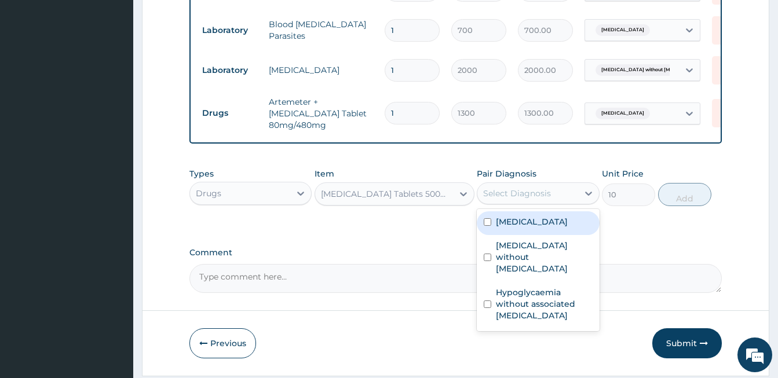
click at [484, 224] on input "checkbox" at bounding box center [488, 222] width 8 height 8
checkbox input "true"
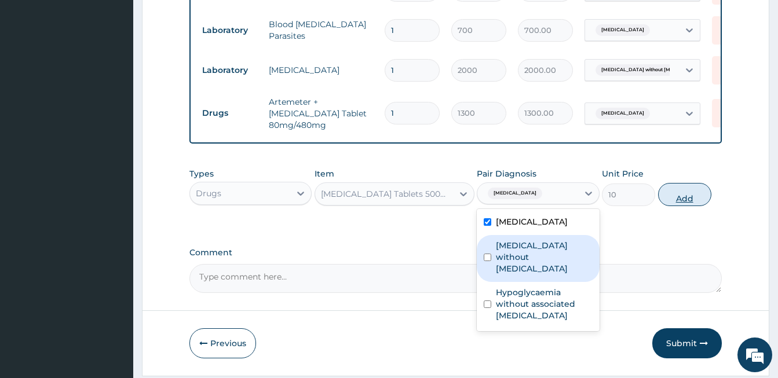
click at [682, 199] on button "Add" at bounding box center [684, 194] width 53 height 23
type input "0"
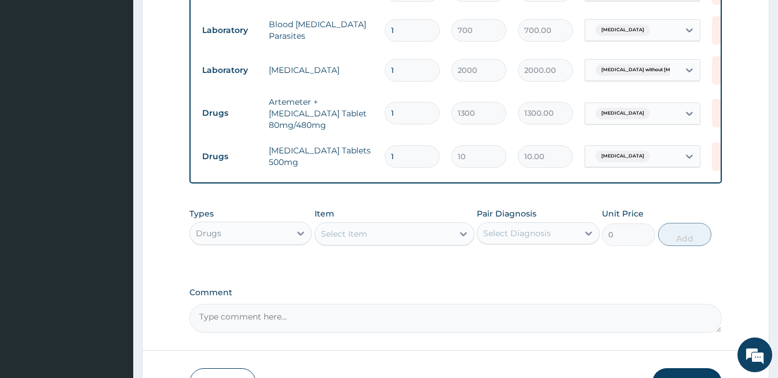
type input "18"
type input "180.00"
type input "18"
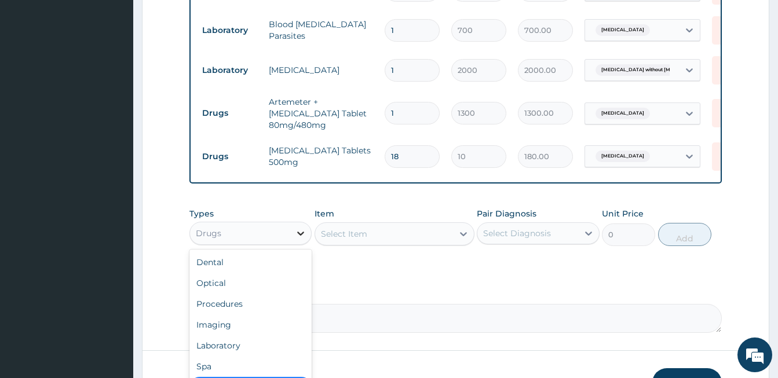
click at [301, 239] on icon at bounding box center [301, 234] width 12 height 12
click at [227, 348] on div "Laboratory" at bounding box center [250, 345] width 122 height 21
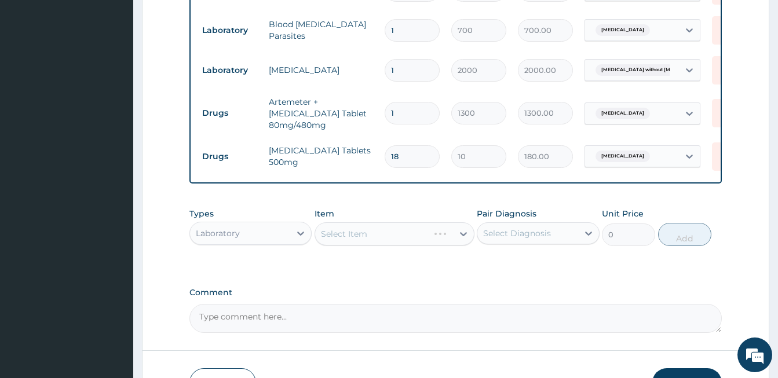
click at [389, 237] on div "Select Item" at bounding box center [395, 233] width 160 height 23
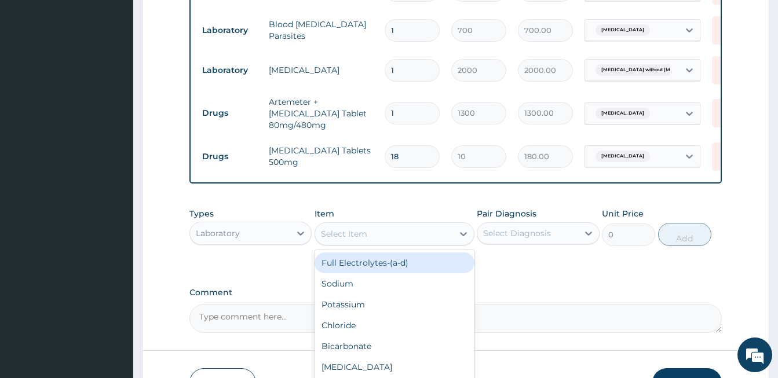
click at [389, 237] on div "Select Item" at bounding box center [384, 234] width 138 height 19
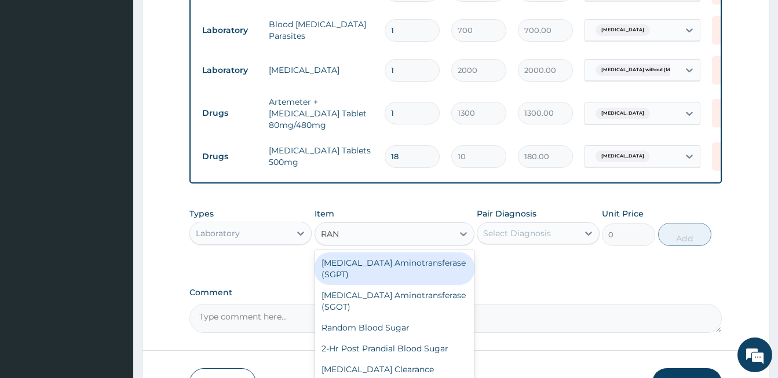
type input "RAND"
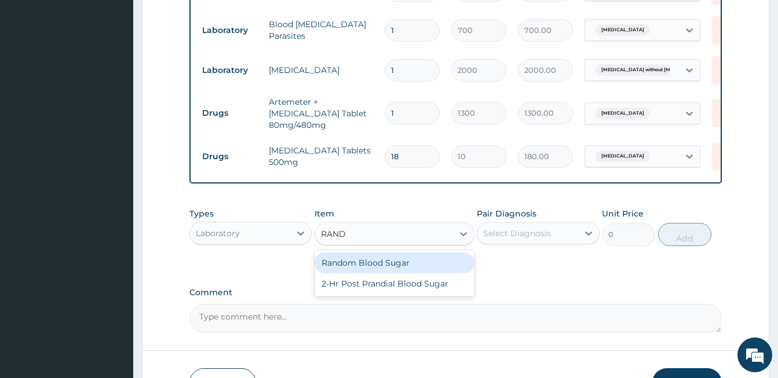
click at [384, 267] on div "Random Blood Sugar" at bounding box center [395, 263] width 160 height 21
type input "800"
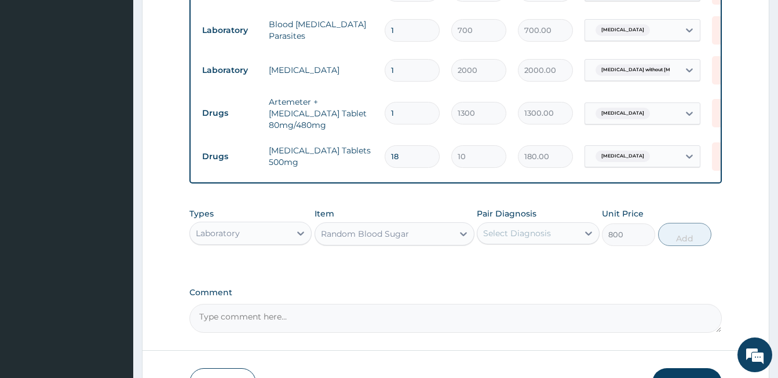
click at [554, 225] on div "Pair Diagnosis Select Diagnosis" at bounding box center [538, 227] width 122 height 38
click at [553, 233] on div "Select Diagnosis" at bounding box center [527, 233] width 100 height 19
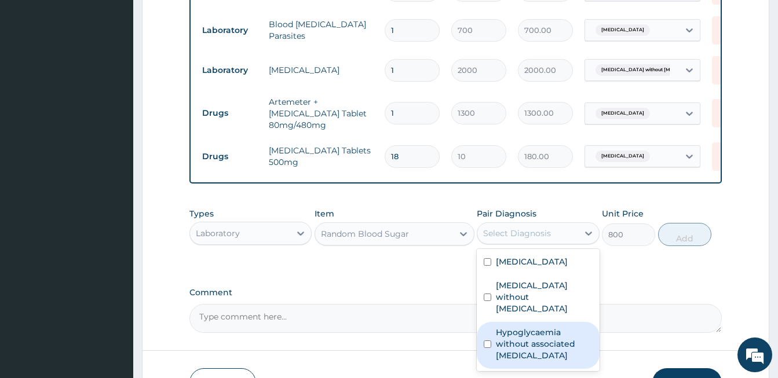
click at [484, 341] on input "checkbox" at bounding box center [488, 345] width 8 height 8
checkbox input "true"
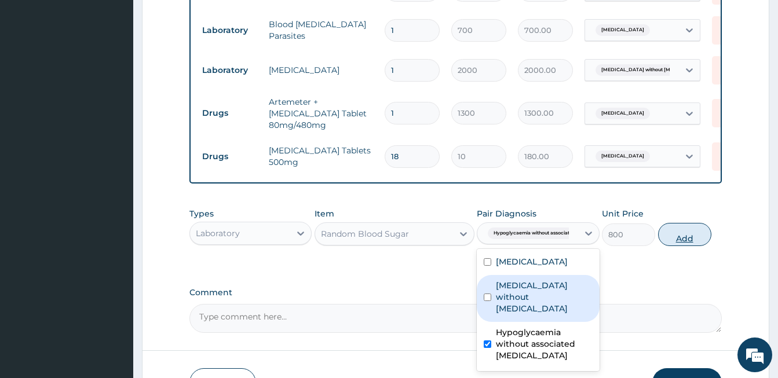
click at [672, 239] on button "Add" at bounding box center [684, 234] width 53 height 23
type input "0"
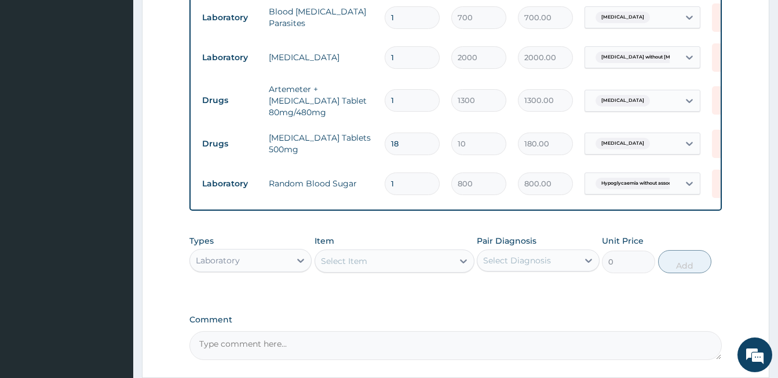
scroll to position [612, 0]
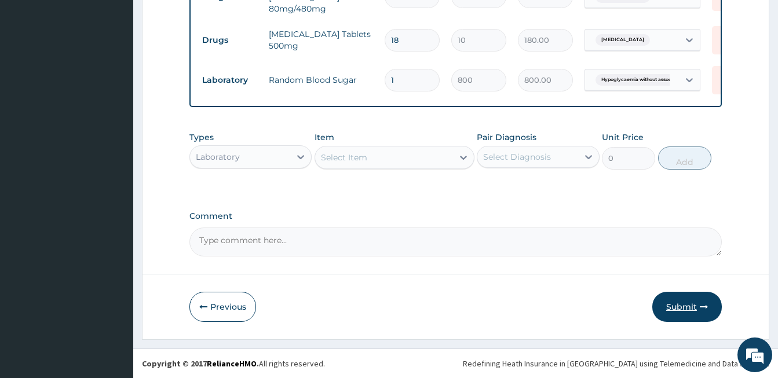
click at [684, 309] on button "Submit" at bounding box center [687, 307] width 70 height 30
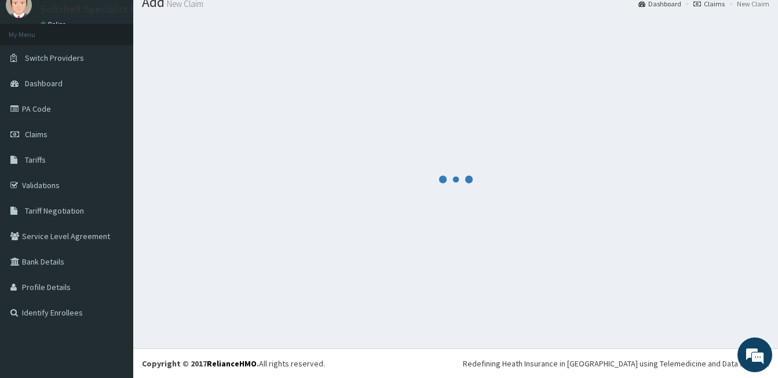
scroll to position [43, 0]
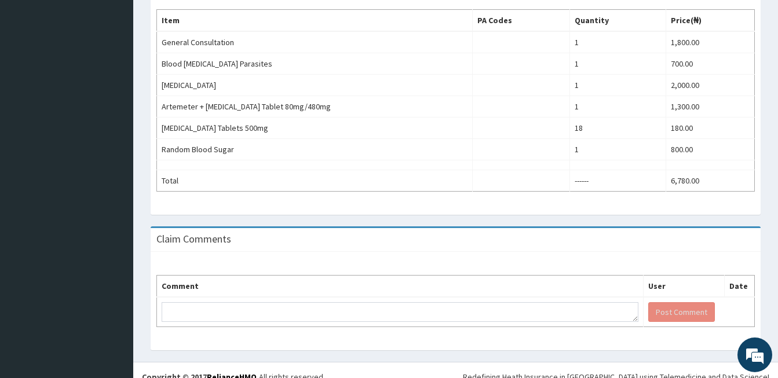
scroll to position [394, 0]
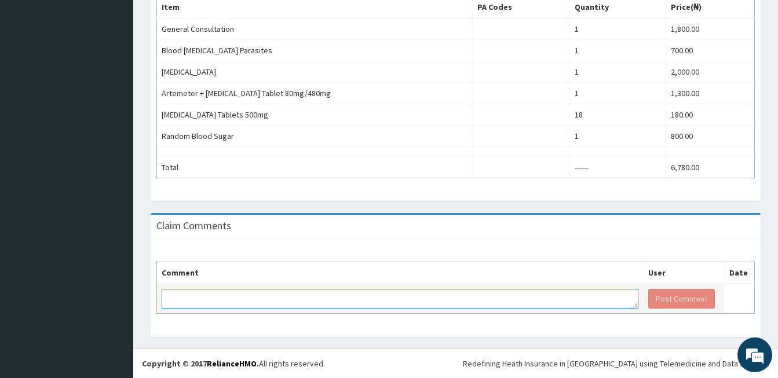
click at [217, 299] on textarea at bounding box center [400, 299] width 477 height 20
paste textarea "PA/750EFD"
type textarea "PA/750EFD"
click at [670, 295] on button "Post Comment" at bounding box center [681, 299] width 67 height 20
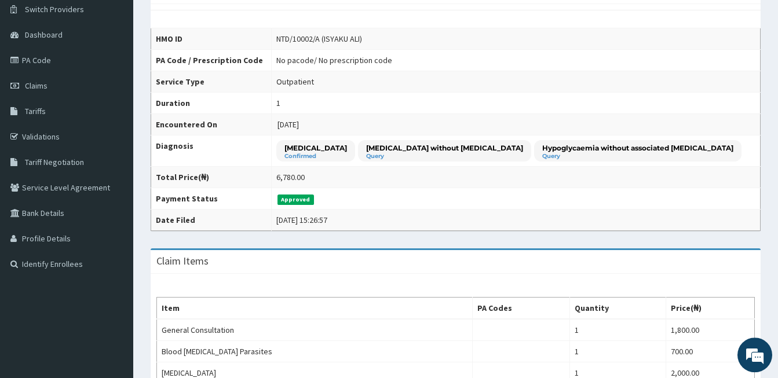
scroll to position [0, 0]
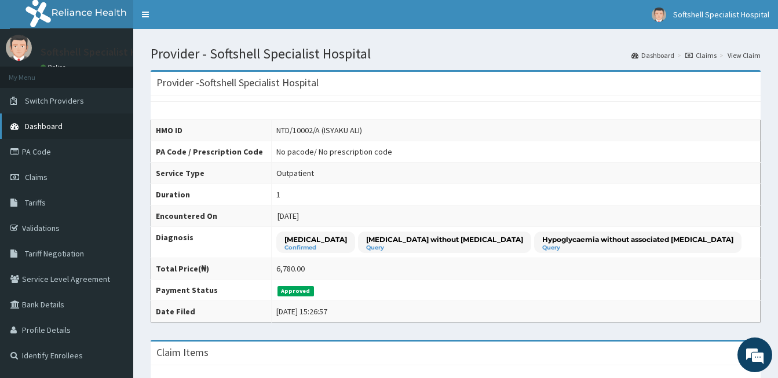
click at [41, 122] on span "Dashboard" at bounding box center [44, 126] width 38 height 10
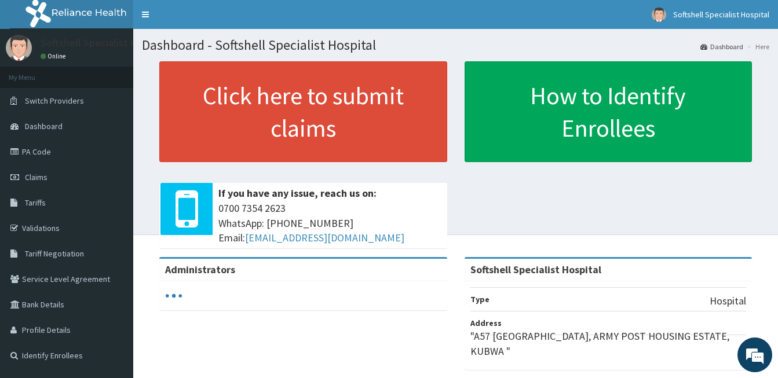
click at [36, 154] on link "PA Code" at bounding box center [66, 151] width 133 height 25
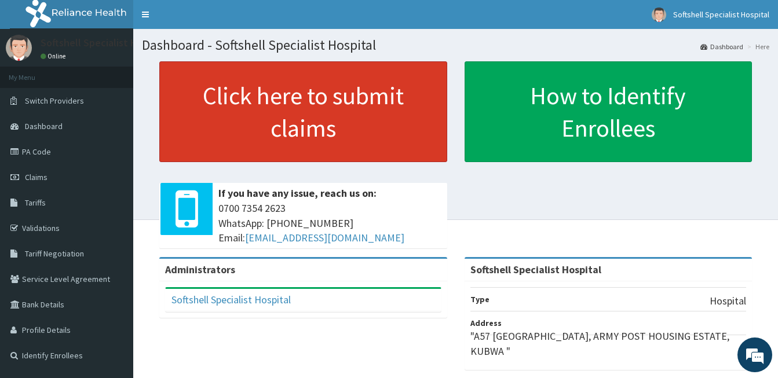
click at [255, 95] on link "Click here to submit claims" at bounding box center [303, 111] width 288 height 101
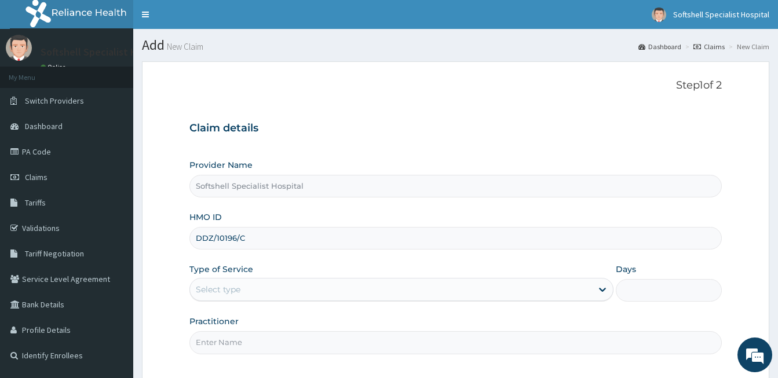
type input "DDZ/10196/C"
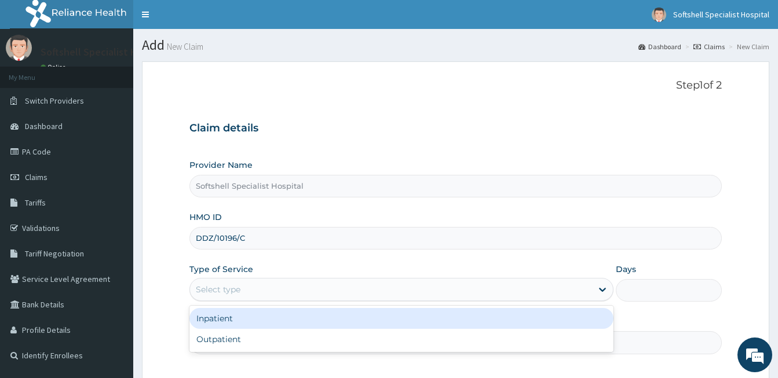
click at [252, 288] on div "Select type" at bounding box center [391, 289] width 402 height 19
click at [230, 322] on div "Inpatient" at bounding box center [401, 318] width 424 height 21
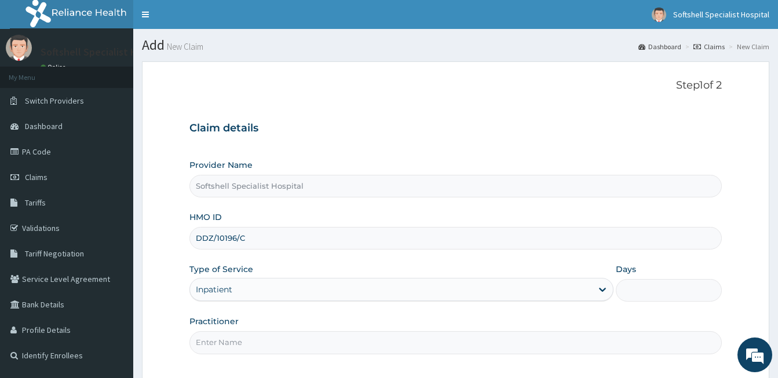
click at [629, 293] on input "Days" at bounding box center [669, 290] width 106 height 23
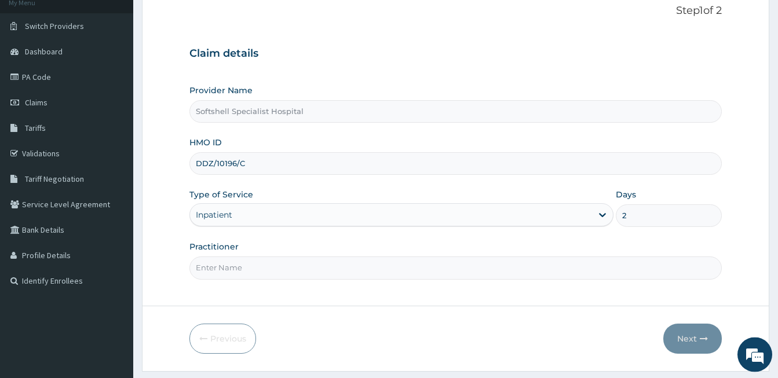
scroll to position [76, 0]
type input "2"
click at [389, 277] on input "Practitioner" at bounding box center [455, 266] width 532 height 23
click at [209, 267] on input "DROFOAMA" at bounding box center [455, 266] width 532 height 23
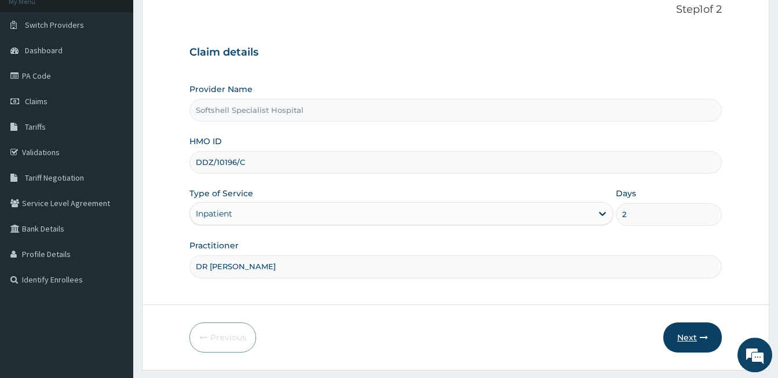
type input "DR OFOAMA"
click at [699, 331] on button "Next" at bounding box center [692, 338] width 59 height 30
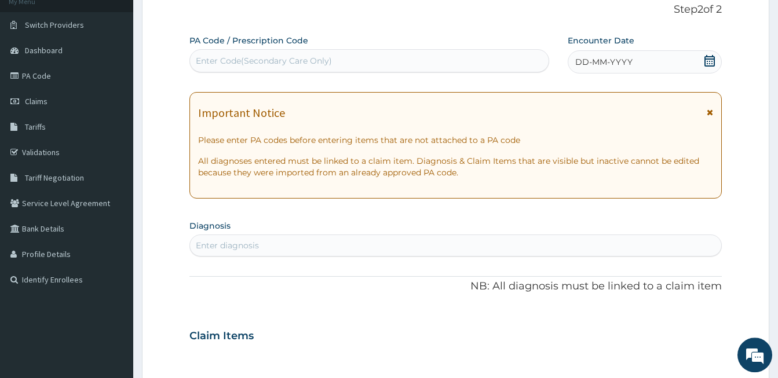
click at [288, 64] on div "Enter Code(Secondary Care Only)" at bounding box center [264, 61] width 136 height 12
type input "PA/06C025"
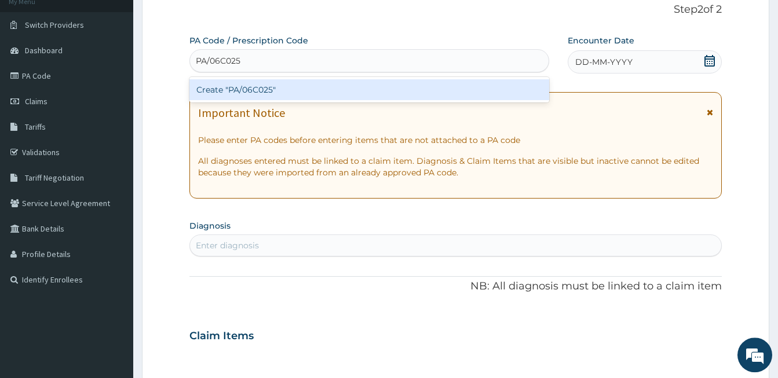
click at [264, 89] on div "Create "PA/06C025"" at bounding box center [369, 89] width 360 height 21
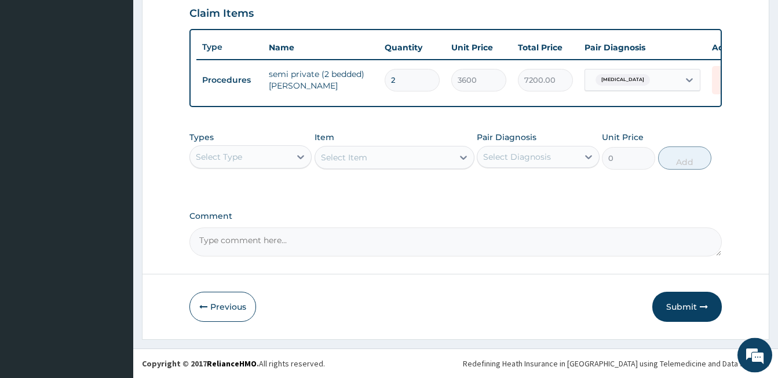
scroll to position [412, 0]
click at [283, 158] on div "Select Type" at bounding box center [240, 157] width 100 height 19
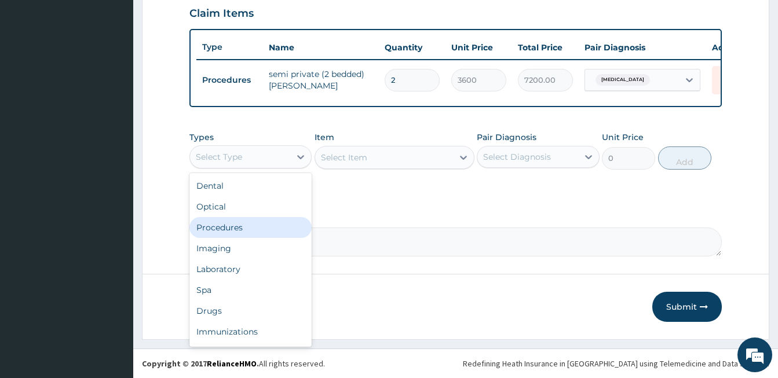
click at [235, 227] on div "Procedures" at bounding box center [250, 227] width 122 height 21
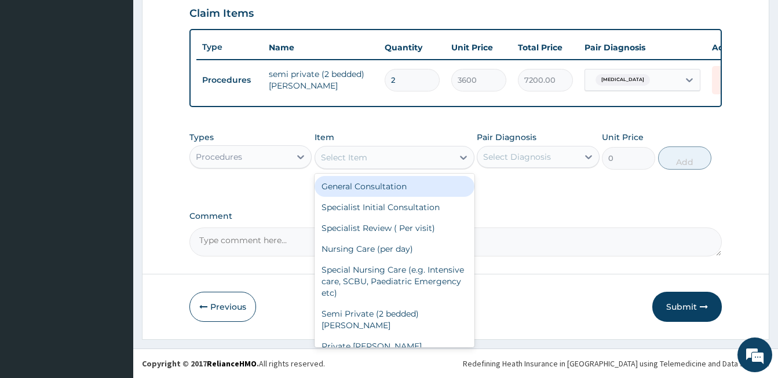
click at [360, 159] on div "Select Item" at bounding box center [344, 158] width 46 height 12
click at [347, 185] on div "General Consultation" at bounding box center [395, 186] width 160 height 21
type input "1800"
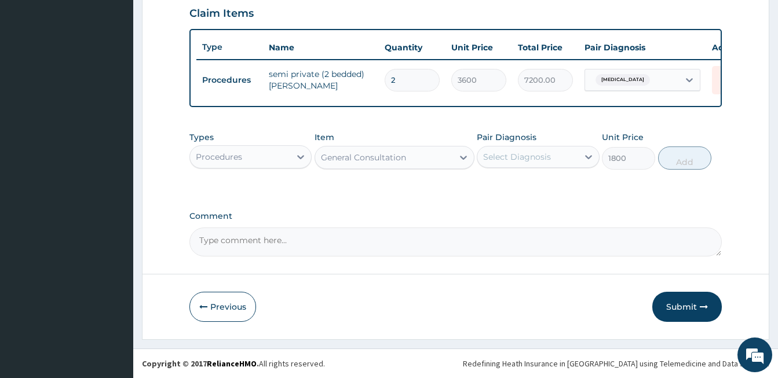
click at [505, 158] on div "Select Diagnosis" at bounding box center [517, 157] width 68 height 12
click at [487, 186] on input "checkbox" at bounding box center [488, 186] width 8 height 8
checkbox input "true"
click at [685, 162] on button "Add" at bounding box center [684, 158] width 53 height 23
type input "0"
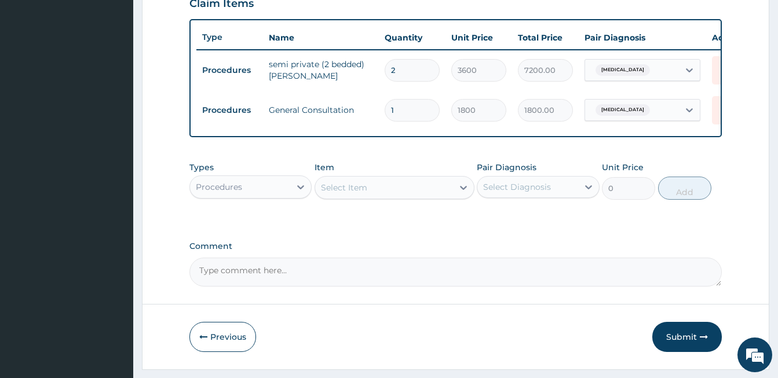
click at [260, 196] on div "Procedures" at bounding box center [240, 187] width 100 height 19
click at [350, 193] on div "Select Item" at bounding box center [344, 188] width 46 height 12
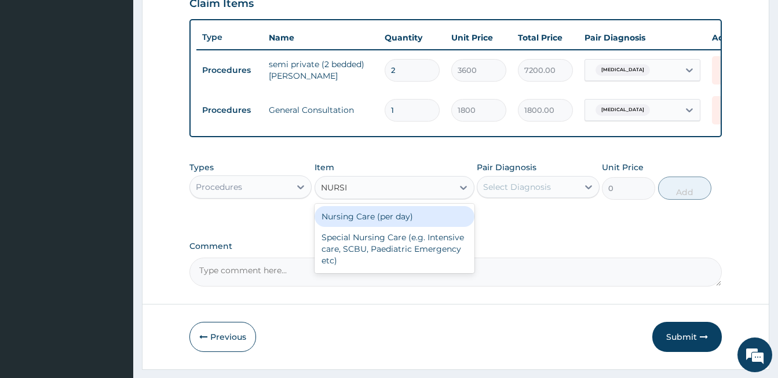
type input "NURSIN"
click at [390, 223] on div "Nursing Care (per day)" at bounding box center [395, 216] width 160 height 21
type input "1800"
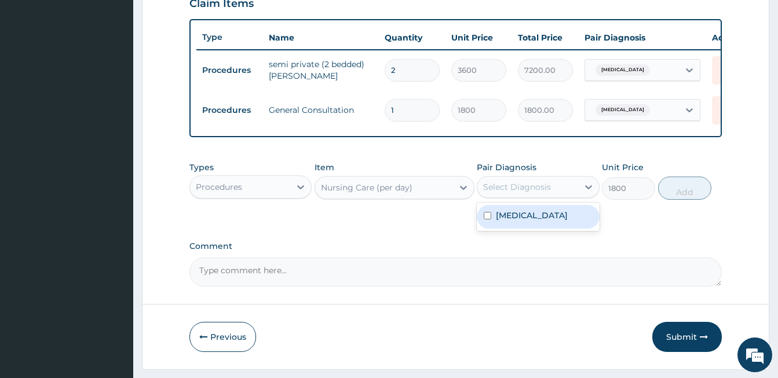
click at [510, 193] on div "Select Diagnosis" at bounding box center [517, 187] width 68 height 12
click at [488, 220] on input "checkbox" at bounding box center [488, 216] width 8 height 8
checkbox input "true"
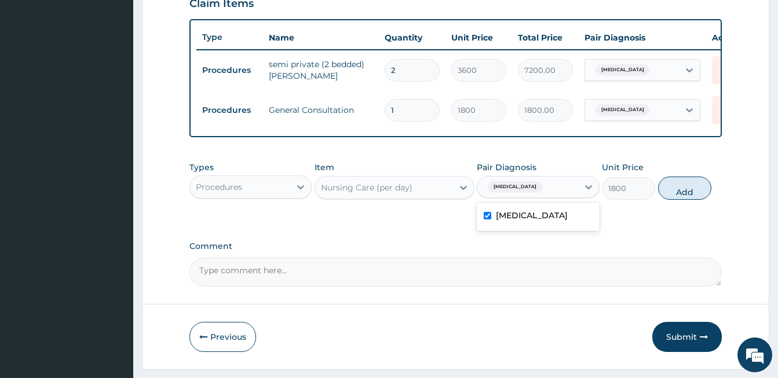
click at [683, 200] on button "Add" at bounding box center [684, 188] width 53 height 23
type input "0"
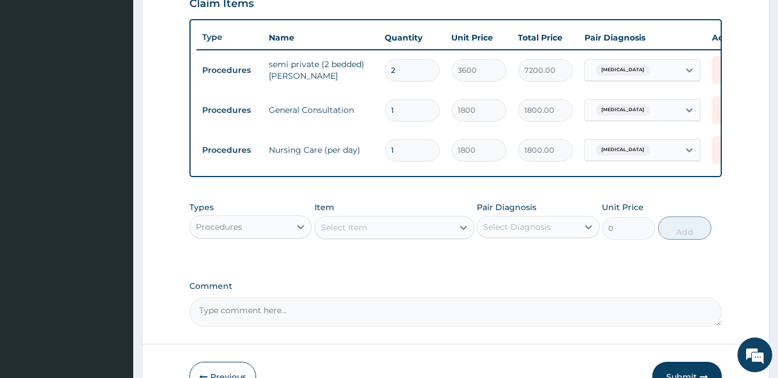
drag, startPoint x: 398, startPoint y: 150, endPoint x: 382, endPoint y: 152, distance: 15.8
click at [385, 152] on input "1" at bounding box center [412, 150] width 55 height 23
type input "2"
type input "3600.00"
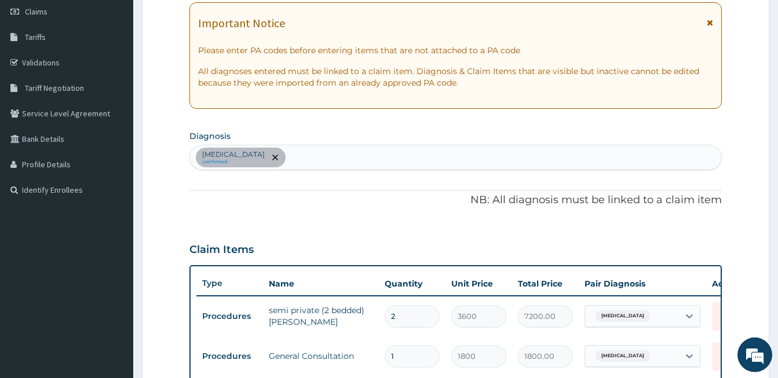
scroll to position [165, 0]
type input "2"
click at [279, 152] on div "Sepsis confirmed" at bounding box center [455, 159] width 531 height 24
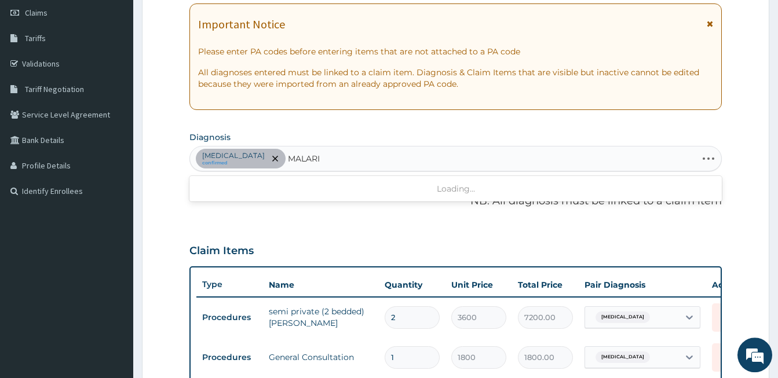
type input "[MEDICAL_DATA]"
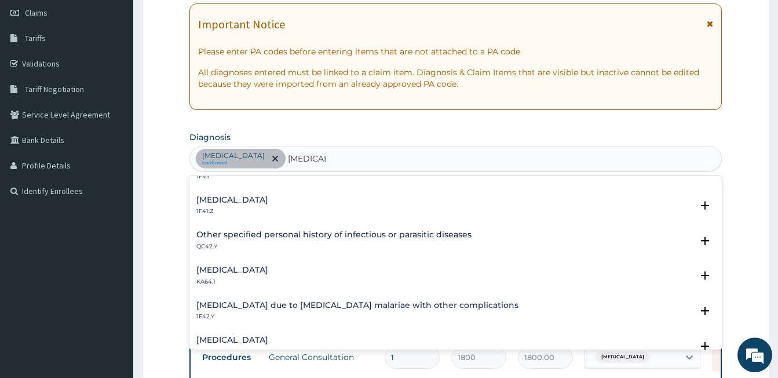
scroll to position [378, 0]
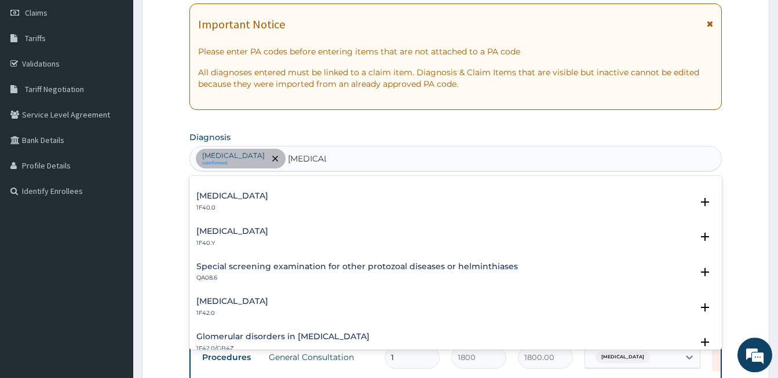
click at [268, 238] on div "Other severe and complicated Plasmodium falciparum malaria 1F40.Y" at bounding box center [232, 237] width 72 height 20
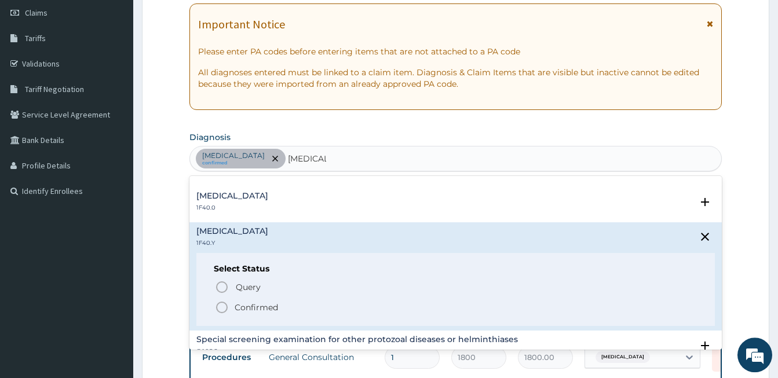
click at [217, 307] on circle "status option filled" at bounding box center [222, 307] width 10 height 10
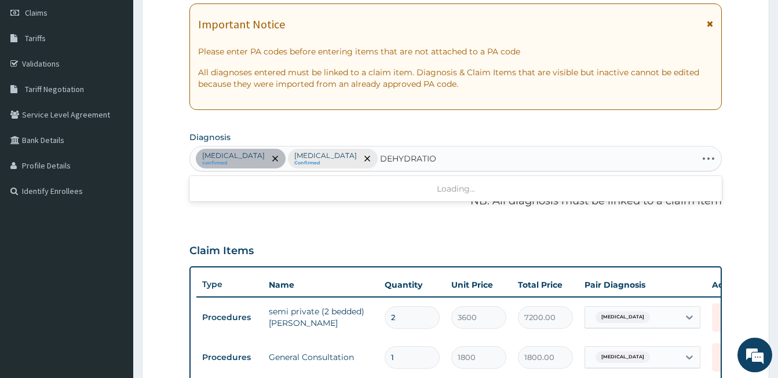
type input "DEHYDRATION"
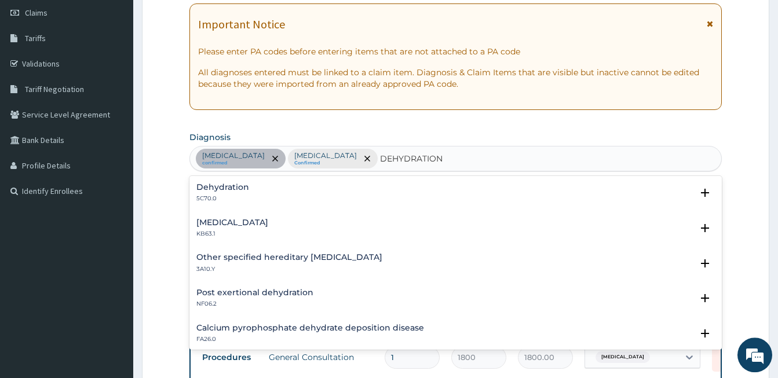
click at [203, 188] on h4 "Dehydration" at bounding box center [222, 187] width 53 height 9
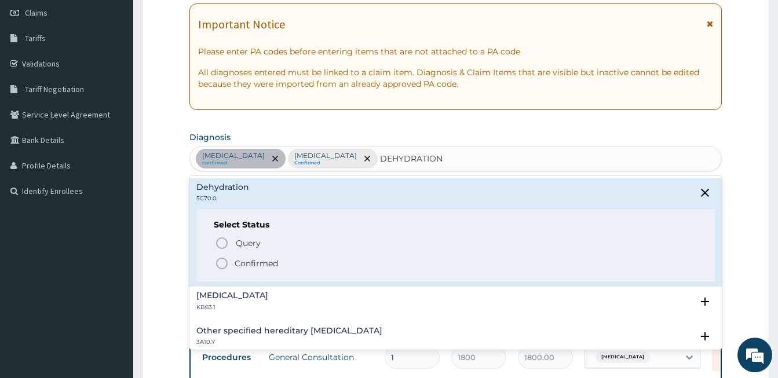
click at [220, 263] on icon "status option filled" at bounding box center [222, 264] width 14 height 14
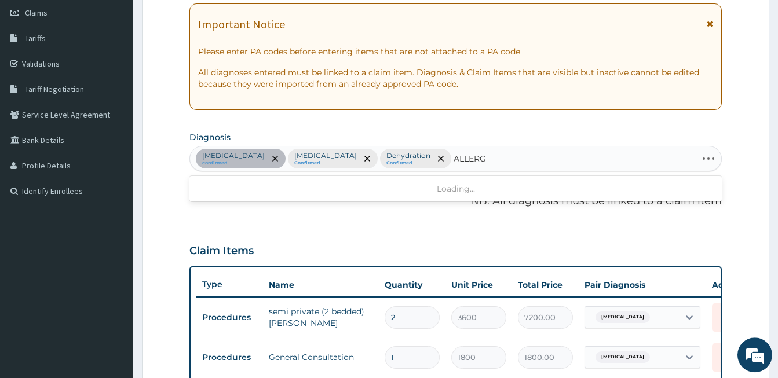
type input "ALLERGY"
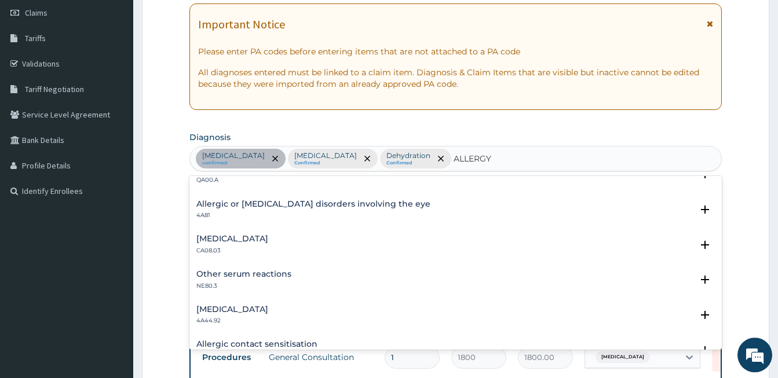
scroll to position [137, 0]
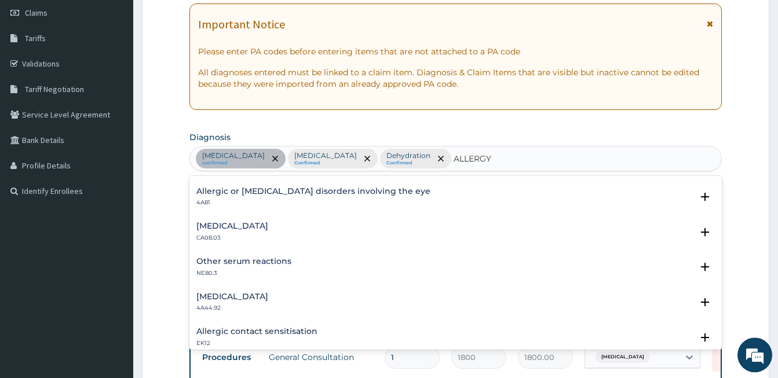
click at [211, 228] on h4 "[MEDICAL_DATA]" at bounding box center [232, 226] width 72 height 9
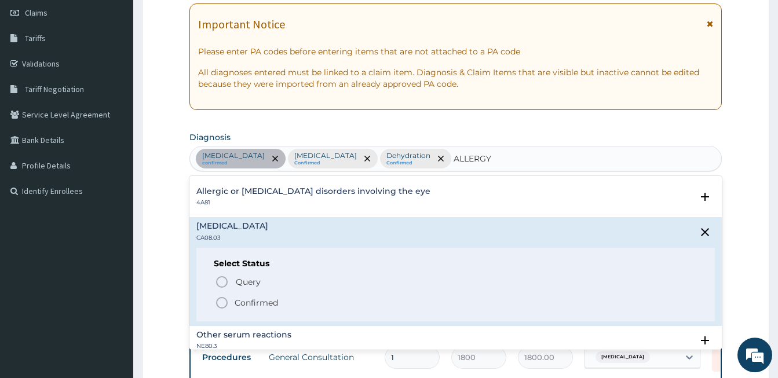
click at [219, 303] on icon "status option filled" at bounding box center [222, 303] width 14 height 14
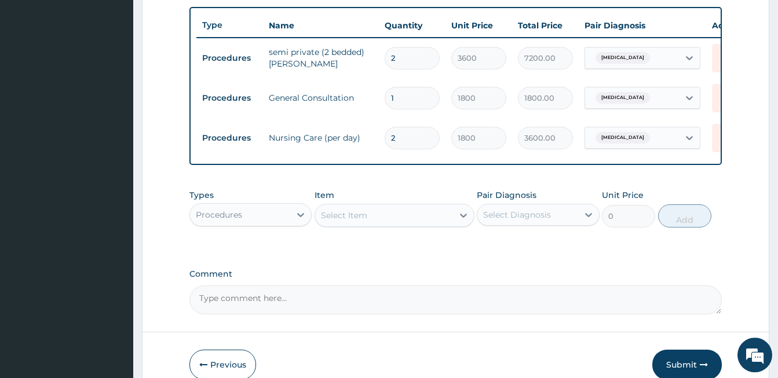
scroll to position [433, 0]
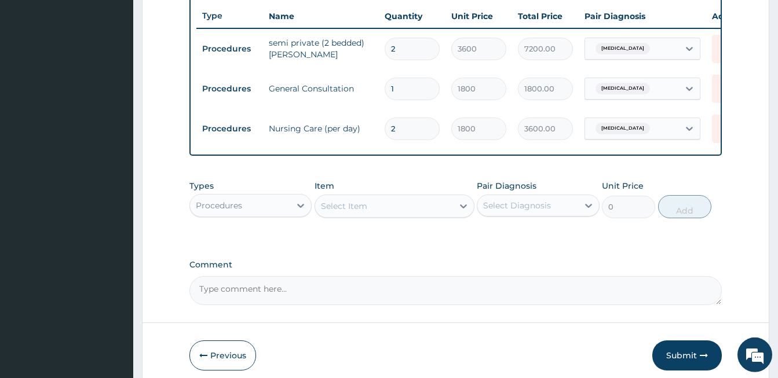
click at [277, 213] on div "Procedures" at bounding box center [240, 205] width 100 height 19
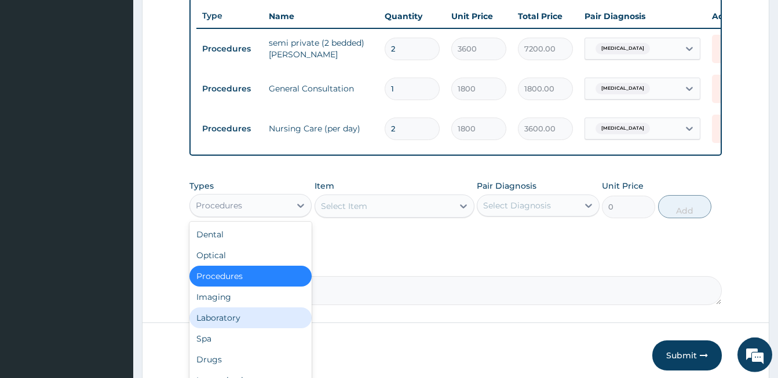
click at [243, 324] on div "Laboratory" at bounding box center [250, 318] width 122 height 21
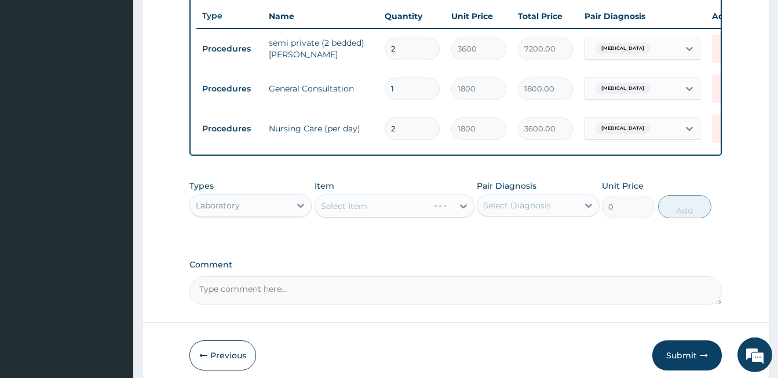
click at [427, 215] on div "Select Item" at bounding box center [395, 206] width 160 height 23
click at [410, 215] on div "Select Item" at bounding box center [384, 206] width 138 height 19
type input "[MEDICAL_DATA]"
click at [399, 246] on div "Blood [MEDICAL_DATA] Parasites" at bounding box center [395, 235] width 160 height 21
type input "700"
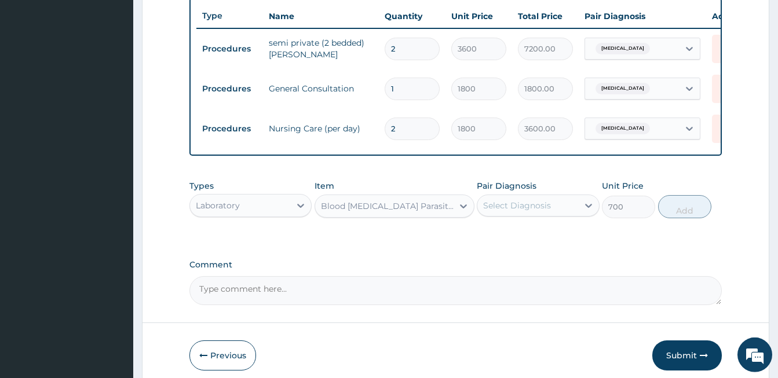
click at [512, 211] on div "Select Diagnosis" at bounding box center [517, 206] width 68 height 12
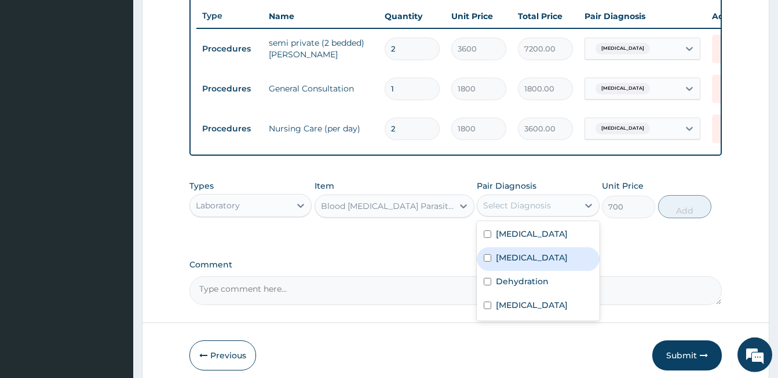
click at [490, 262] on input "checkbox" at bounding box center [488, 258] width 8 height 8
checkbox input "true"
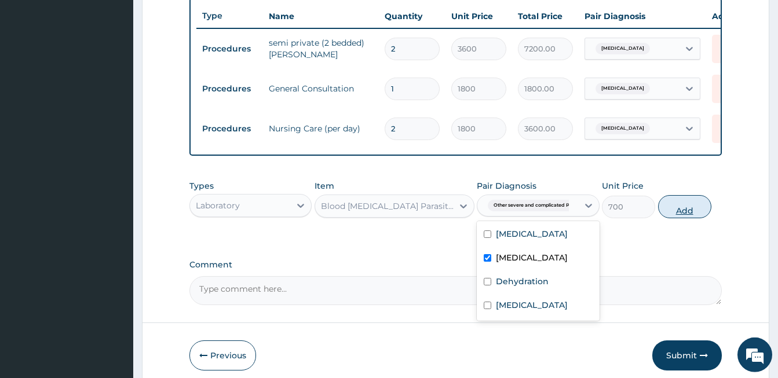
click at [678, 218] on button "Add" at bounding box center [684, 206] width 53 height 23
type input "0"
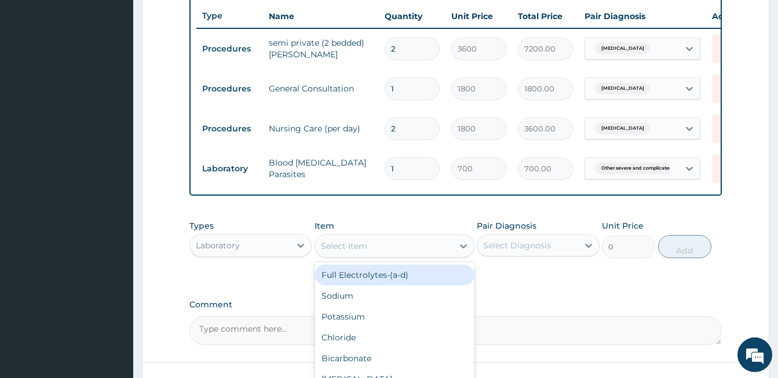
click at [402, 255] on div "Select Item" at bounding box center [384, 246] width 138 height 19
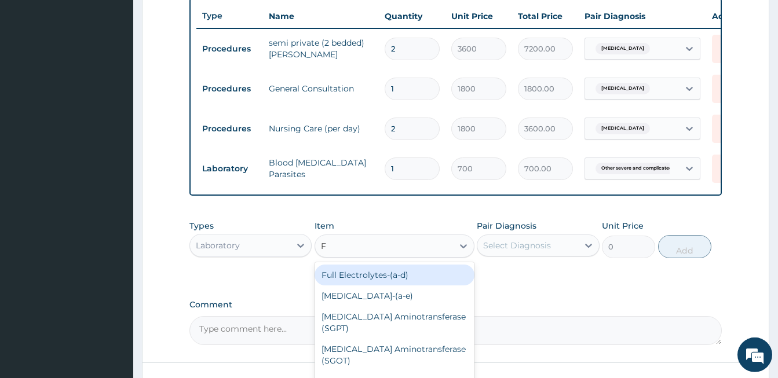
type input "FU"
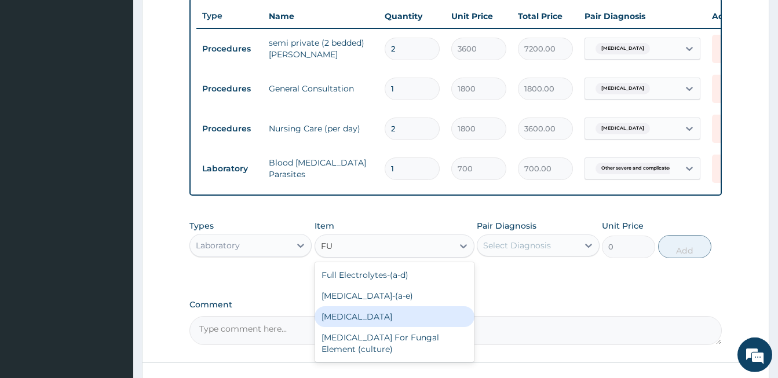
click at [372, 323] on div "[MEDICAL_DATA]" at bounding box center [395, 316] width 160 height 21
type input "2000"
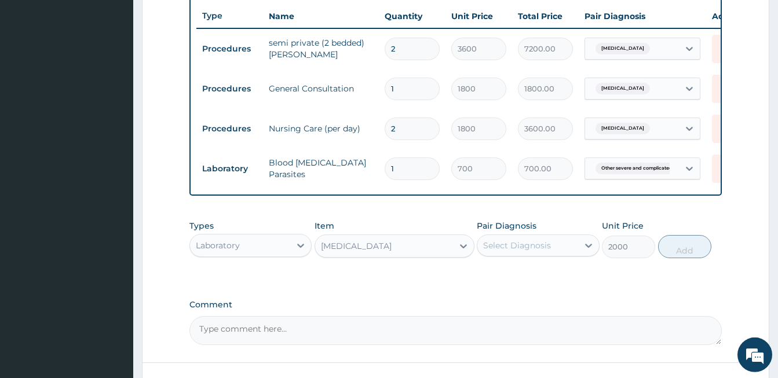
click at [504, 251] on div "Select Diagnosis" at bounding box center [517, 246] width 68 height 12
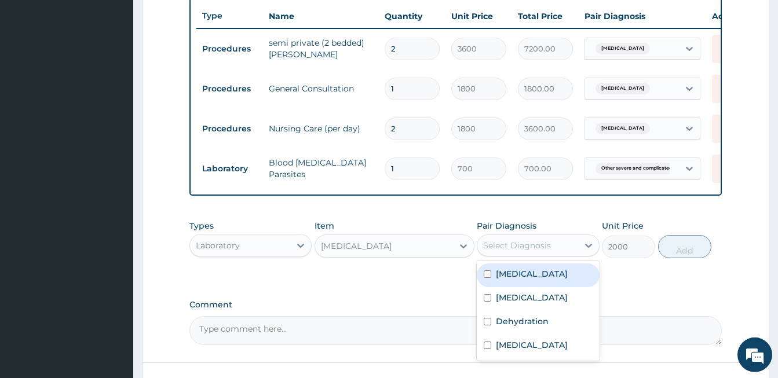
click at [488, 278] on input "checkbox" at bounding box center [488, 275] width 8 height 8
checkbox input "true"
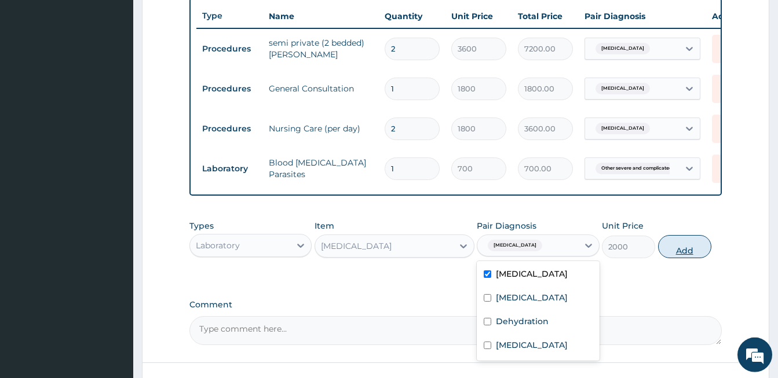
click at [682, 258] on button "Add" at bounding box center [684, 246] width 53 height 23
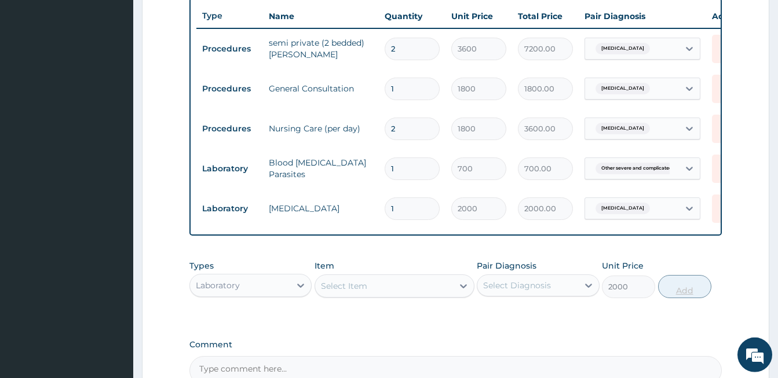
type input "0"
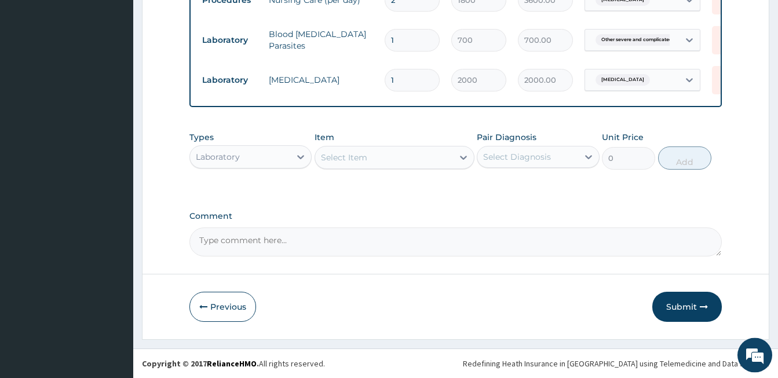
scroll to position [572, 0]
click at [229, 151] on div "Laboratory" at bounding box center [218, 157] width 44 height 12
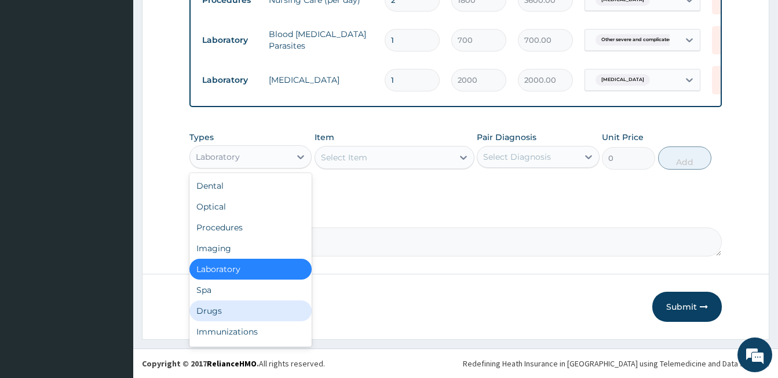
click at [214, 308] on div "Drugs" at bounding box center [250, 311] width 122 height 21
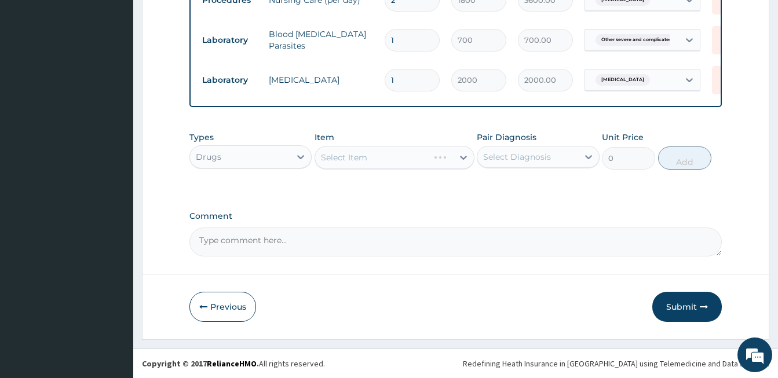
click at [363, 158] on div "Select Item" at bounding box center [395, 157] width 160 height 23
click at [359, 158] on div "Select Item" at bounding box center [344, 158] width 46 height 12
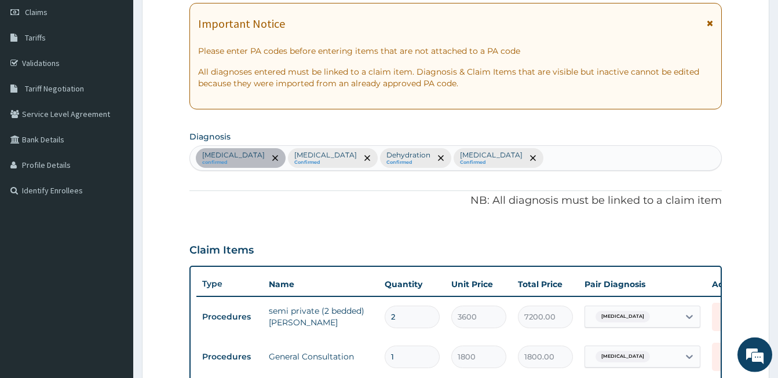
scroll to position [168, 0]
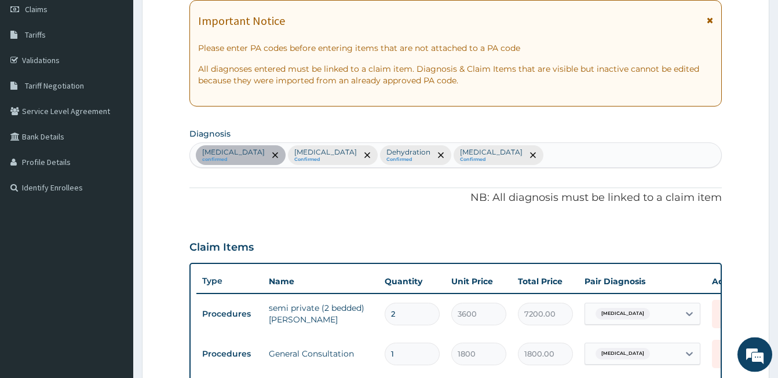
click at [683, 154] on div "Sepsis confirmed Other severe and complicated Plasmodium falciparum malaria Con…" at bounding box center [455, 155] width 531 height 24
type input "FEVER"
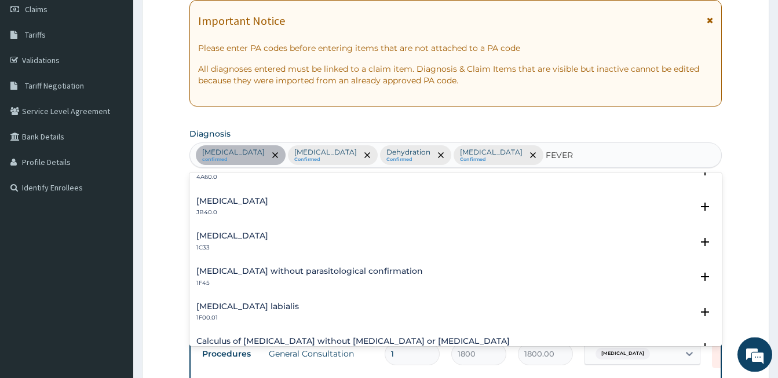
scroll to position [0, 0]
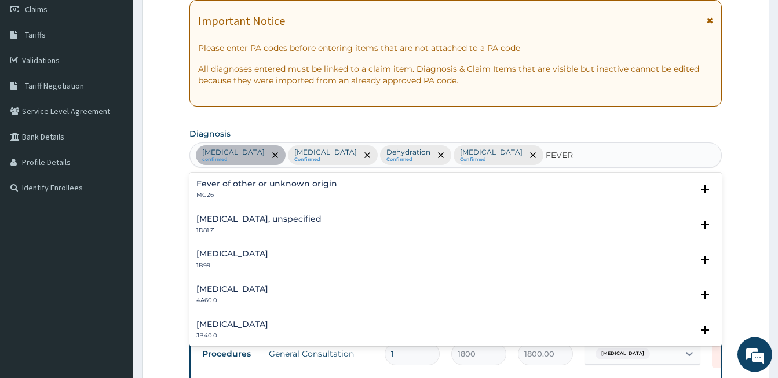
click at [220, 185] on h4 "Fever of other or unknown origin" at bounding box center [266, 184] width 141 height 9
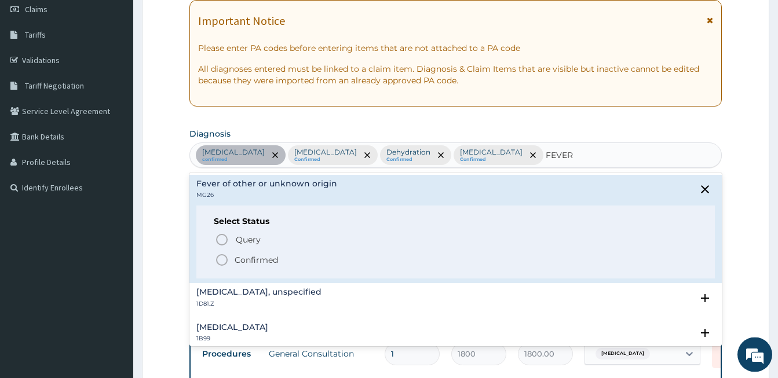
click at [224, 261] on icon "status option filled" at bounding box center [222, 260] width 14 height 14
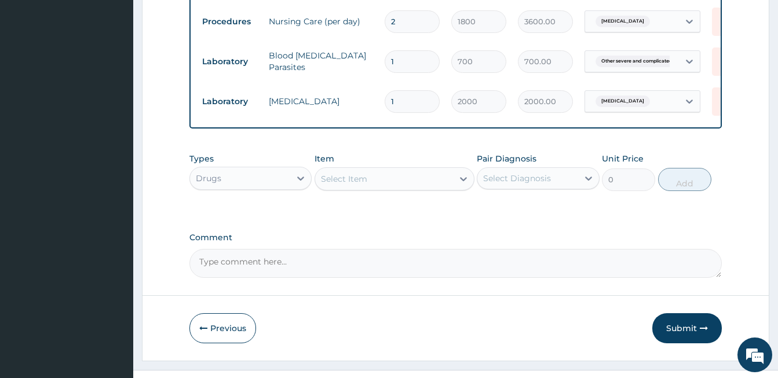
scroll to position [594, 0]
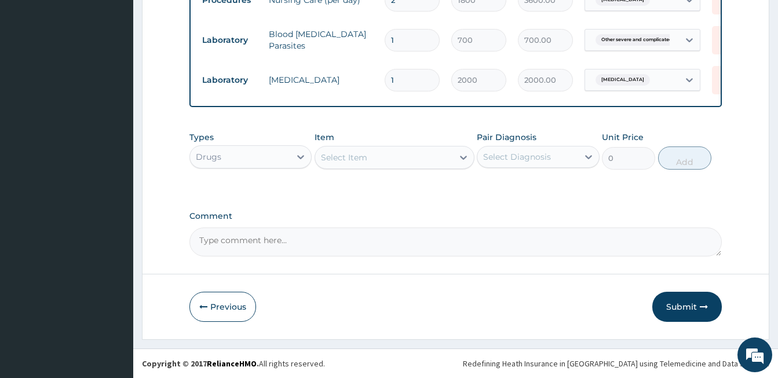
click at [334, 158] on div "Select Item" at bounding box center [344, 158] width 46 height 12
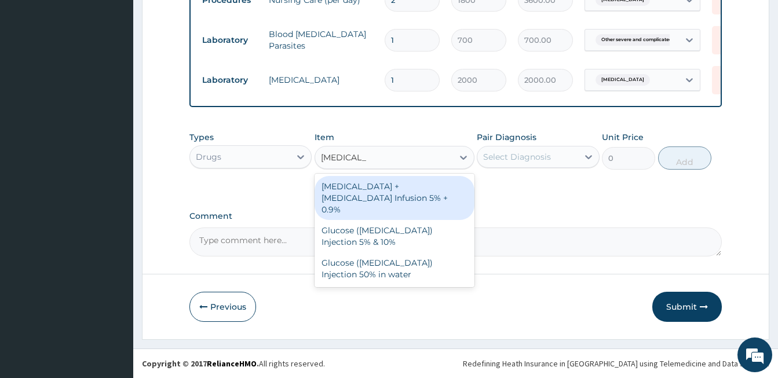
drag, startPoint x: 365, startPoint y: 156, endPoint x: 320, endPoint y: 157, distance: 45.2
click at [321, 157] on input "DEXTROSE" at bounding box center [343, 158] width 45 height 12
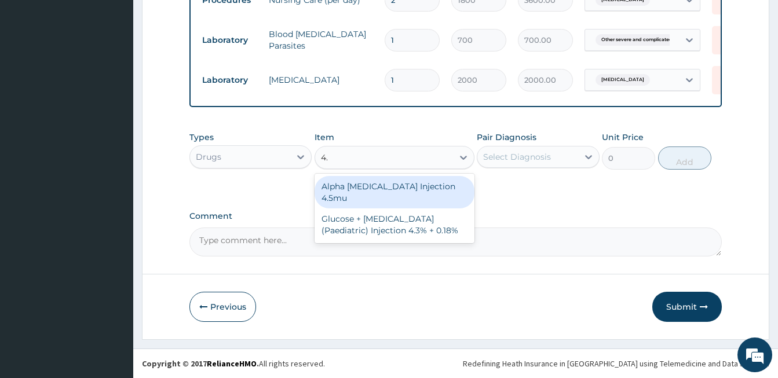
type input "4.3"
click at [377, 191] on div "Glucose + Sodium Chloride (Paediatric) Injection 4.3% + 0.18%" at bounding box center [395, 192] width 160 height 32
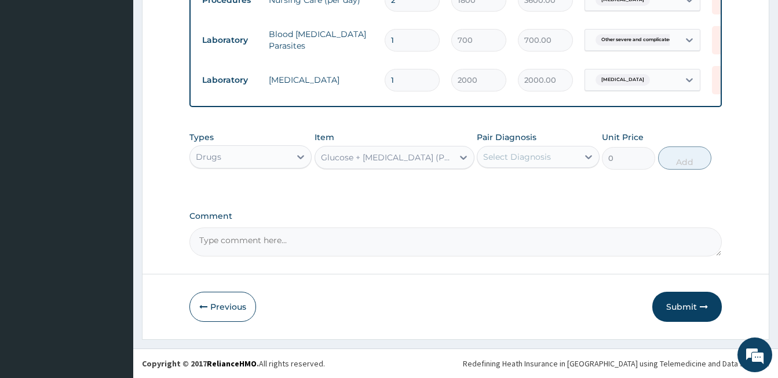
type input "600"
click at [394, 161] on div "Glucose + Sodium Chloride (Paediatric) Injection 4.3% + 0.18%" at bounding box center [387, 158] width 133 height 12
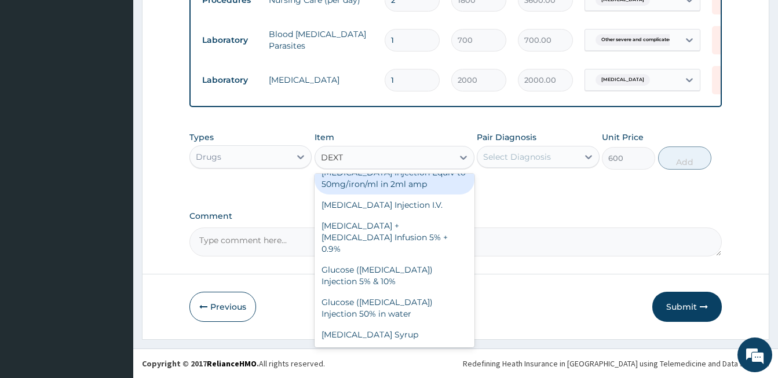
scroll to position [14, 0]
type input "DEXTR"
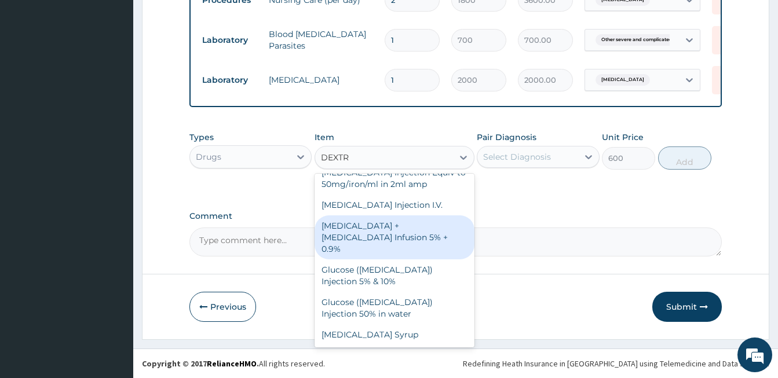
click at [385, 233] on div "Dextrose + Sodium Chloride Infusion 5% + 0.9%" at bounding box center [395, 237] width 160 height 44
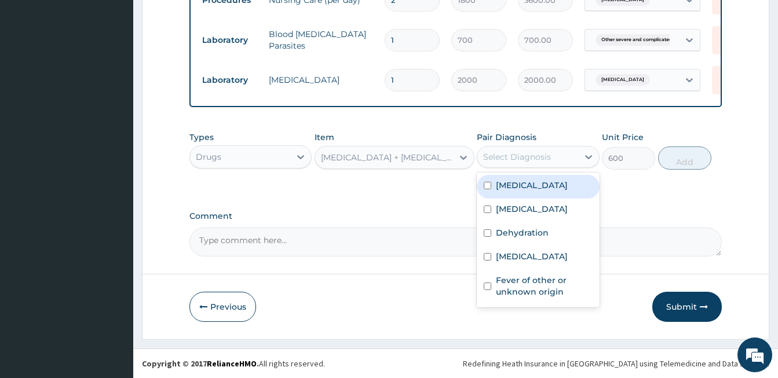
click at [501, 159] on div "Select Diagnosis" at bounding box center [517, 157] width 68 height 12
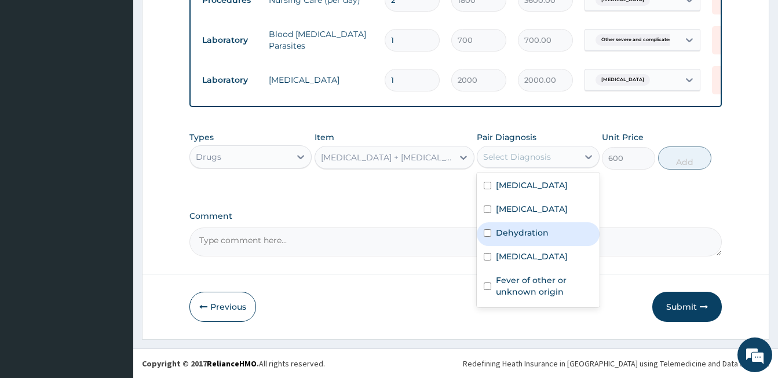
click at [517, 239] on label "Dehydration" at bounding box center [522, 233] width 53 height 12
checkbox input "true"
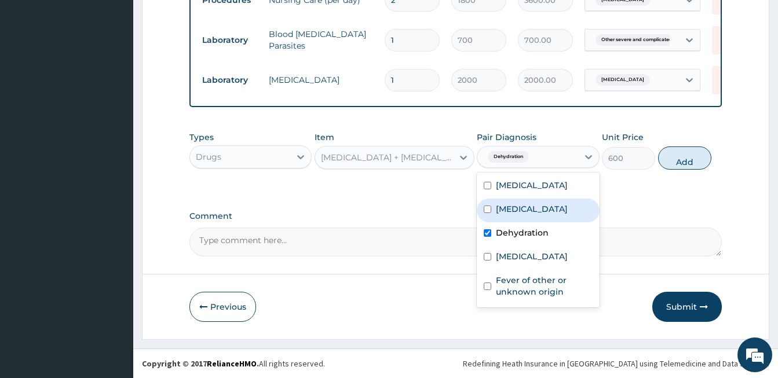
click at [421, 159] on div "Dextrose + Sodium Chloride Infusion 5% + 0.9%" at bounding box center [387, 158] width 133 height 12
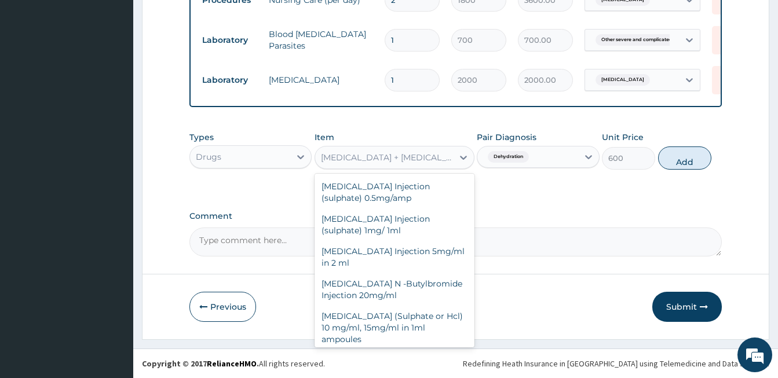
scroll to position [17832, 0]
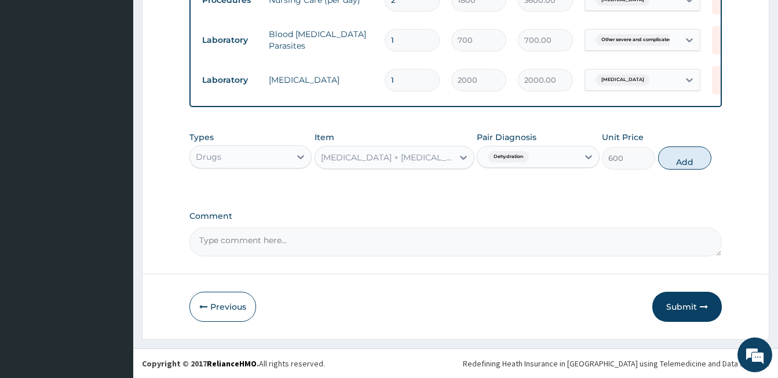
click at [421, 159] on div "Dextrose + Sodium Chloride Infusion 5% + 0.9%" at bounding box center [387, 158] width 133 height 12
click at [689, 159] on button "Add" at bounding box center [684, 158] width 53 height 23
type input "0"
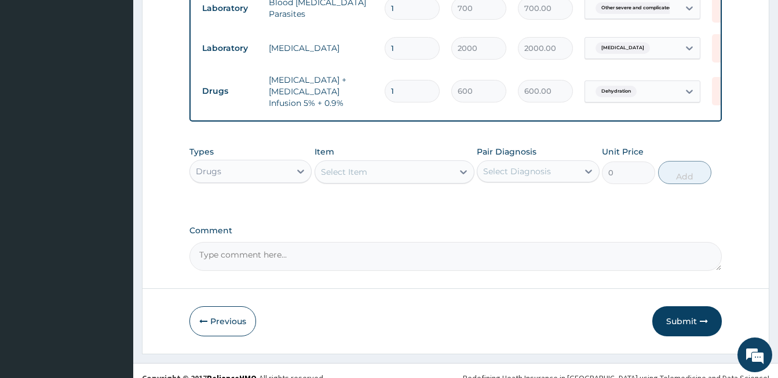
click at [351, 178] on div "Select Item" at bounding box center [344, 172] width 46 height 12
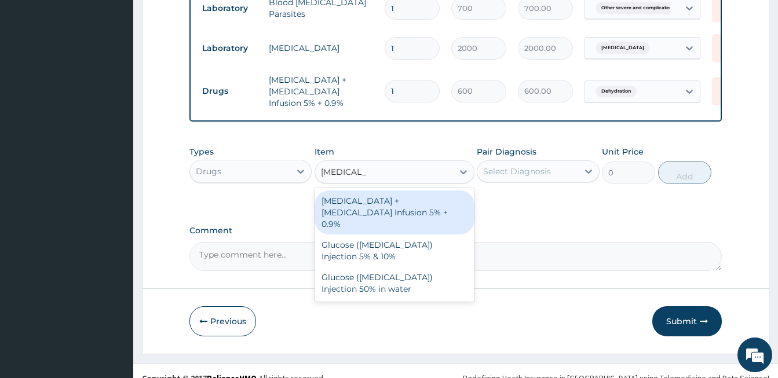
drag, startPoint x: 363, startPoint y: 202, endPoint x: 319, endPoint y: 209, distance: 45.1
click at [321, 178] on input "DEXTROSE" at bounding box center [343, 172] width 45 height 12
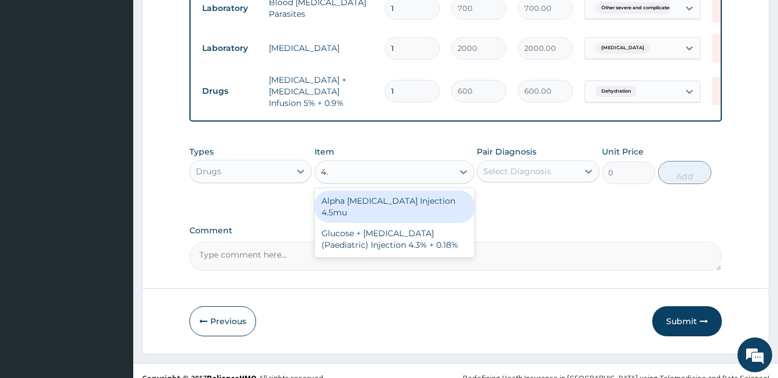
type input "4.3"
click at [375, 223] on div "Glucose + Sodium Chloride (Paediatric) Injection 4.3% + 0.18%" at bounding box center [395, 207] width 160 height 32
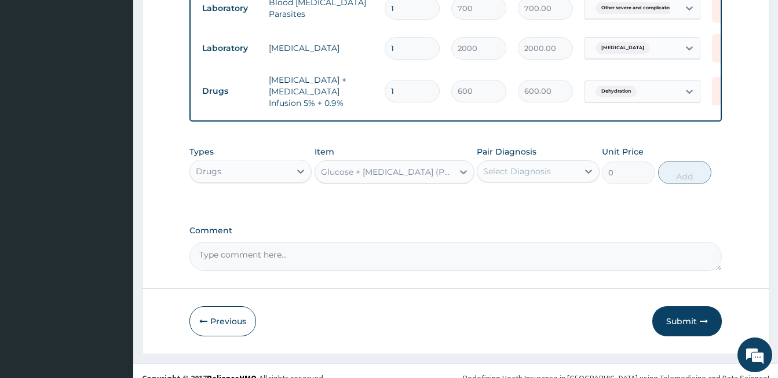
type input "600"
click at [512, 177] on div "Select Diagnosis" at bounding box center [517, 172] width 68 height 12
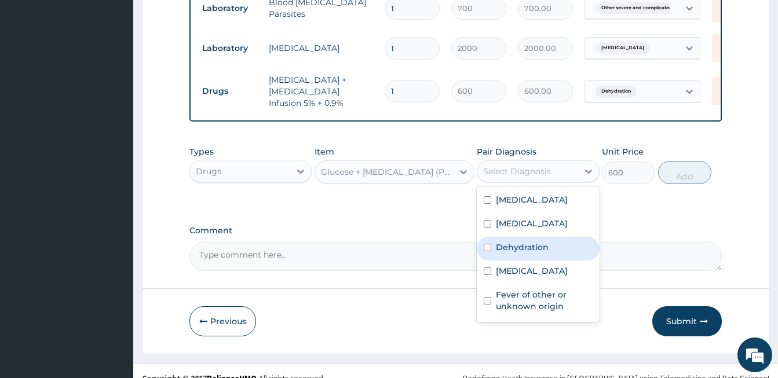
scroll to position [640, 0]
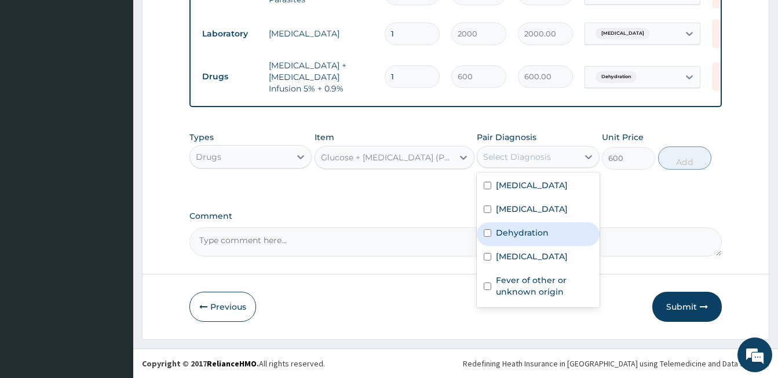
click at [488, 237] on input "checkbox" at bounding box center [488, 233] width 8 height 8
checkbox input "true"
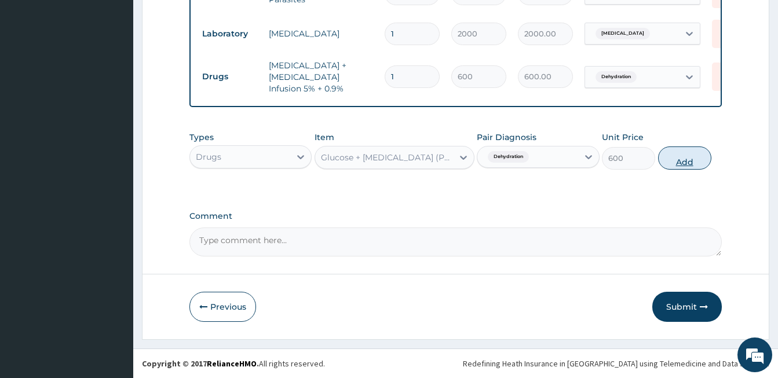
click at [677, 155] on button "Add" at bounding box center [684, 158] width 53 height 23
type input "0"
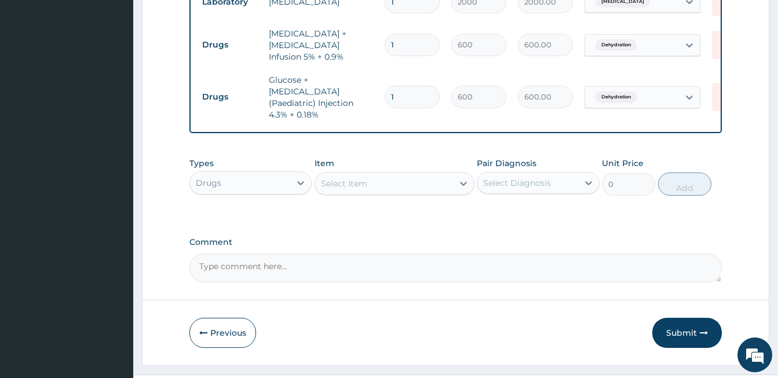
drag, startPoint x: 399, startPoint y: 117, endPoint x: 390, endPoint y: 115, distance: 9.0
click at [390, 108] on input "1" at bounding box center [412, 97] width 55 height 23
type input "3"
type input "1800.00"
type input "3"
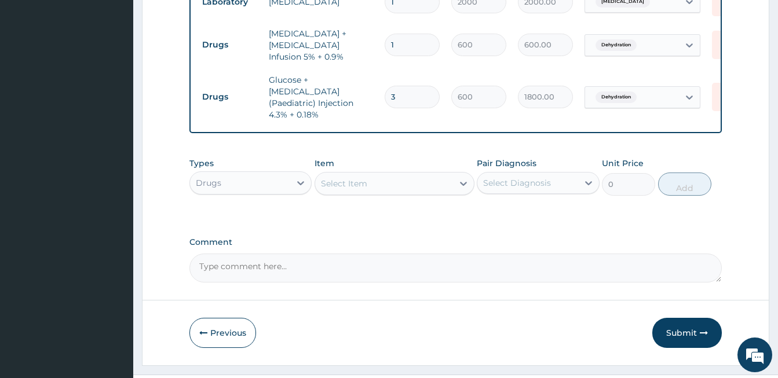
click at [352, 189] on div "Select Item" at bounding box center [344, 184] width 46 height 12
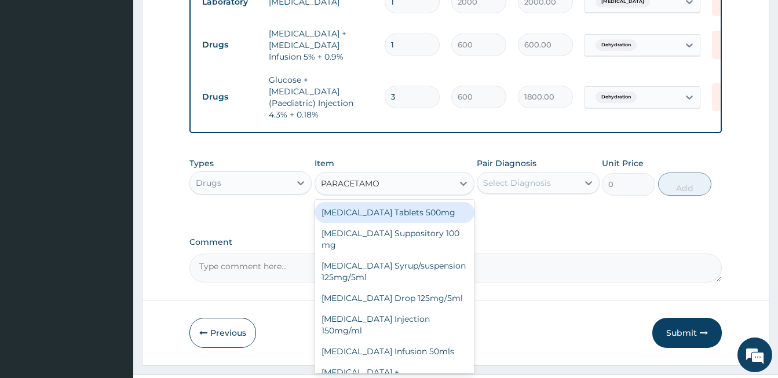
type input "PARACETAMOL"
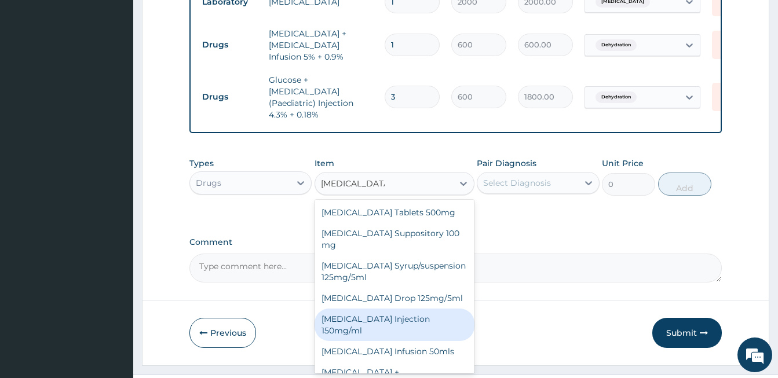
click at [403, 326] on div "Paracetamol Injection 150mg/ml" at bounding box center [395, 325] width 160 height 32
type input "100"
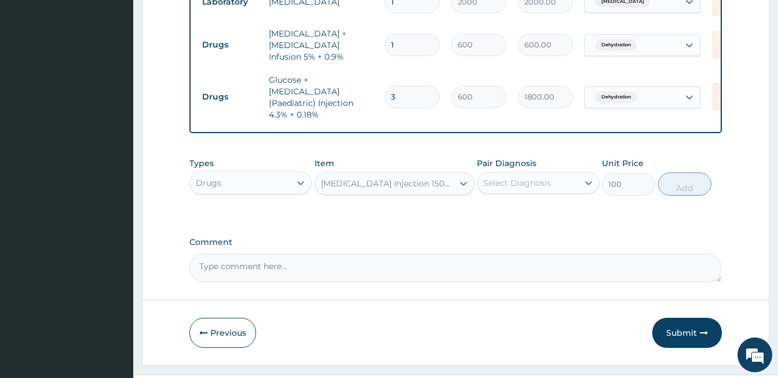
click at [515, 189] on div "Select Diagnosis" at bounding box center [517, 183] width 68 height 12
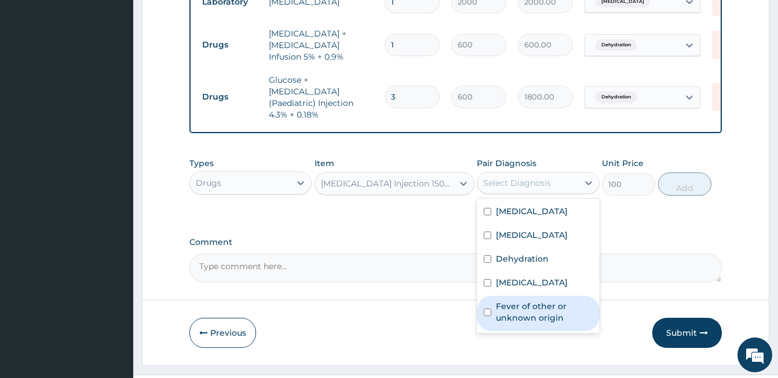
click at [491, 316] on input "checkbox" at bounding box center [488, 313] width 8 height 8
checkbox input "true"
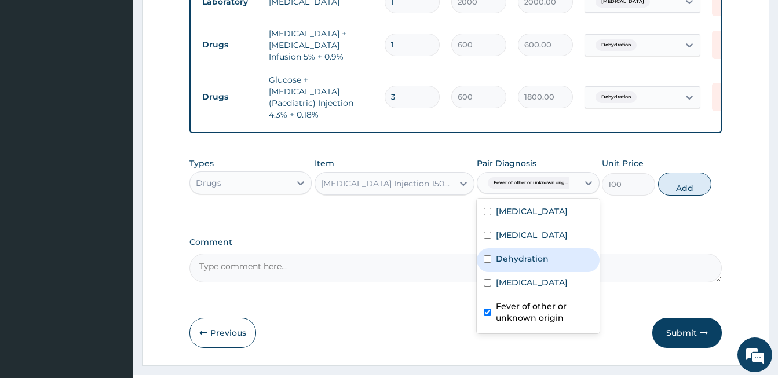
click at [708, 196] on button "Add" at bounding box center [684, 184] width 53 height 23
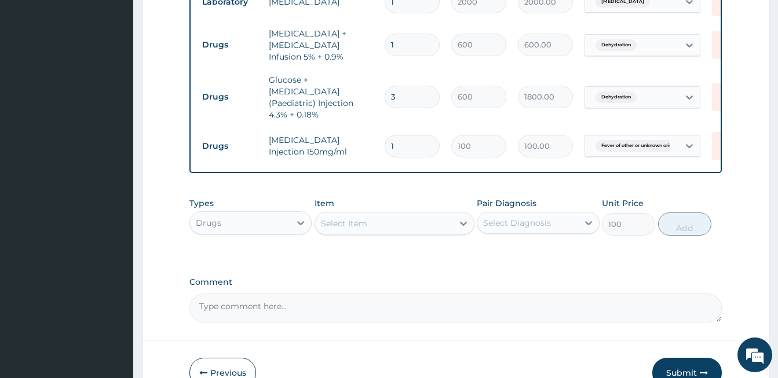
type input "0"
drag, startPoint x: 406, startPoint y: 154, endPoint x: 382, endPoint y: 158, distance: 24.7
click at [385, 158] on input "1" at bounding box center [412, 146] width 55 height 23
type input "2"
type input "200.00"
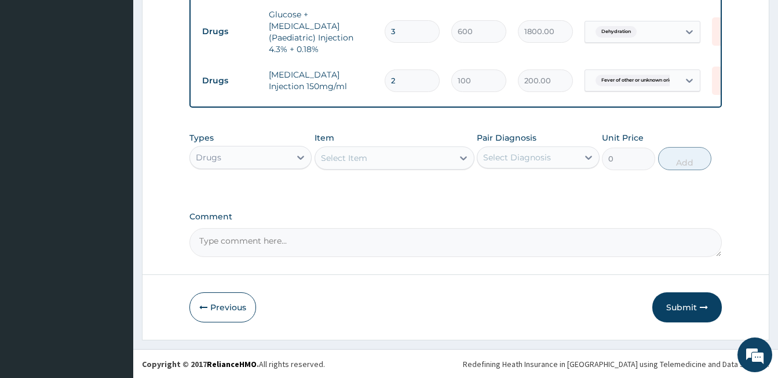
scroll to position [721, 0]
type input "2"
click at [337, 163] on div "Select Item" at bounding box center [344, 158] width 46 height 12
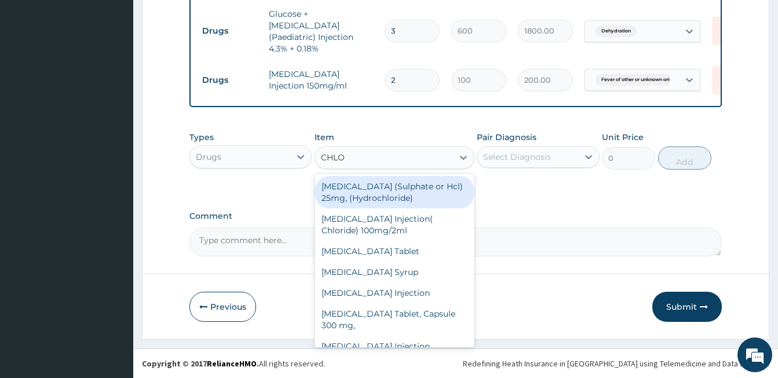
type input "CHLOR"
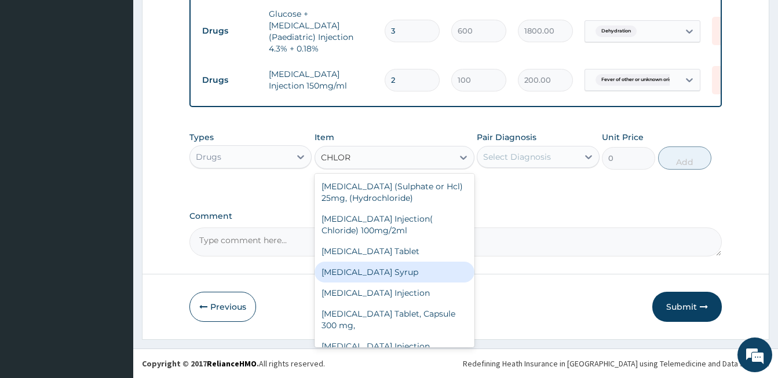
click at [362, 276] on div "Chlorpheniramine Syrup" at bounding box center [395, 272] width 160 height 21
type input "440"
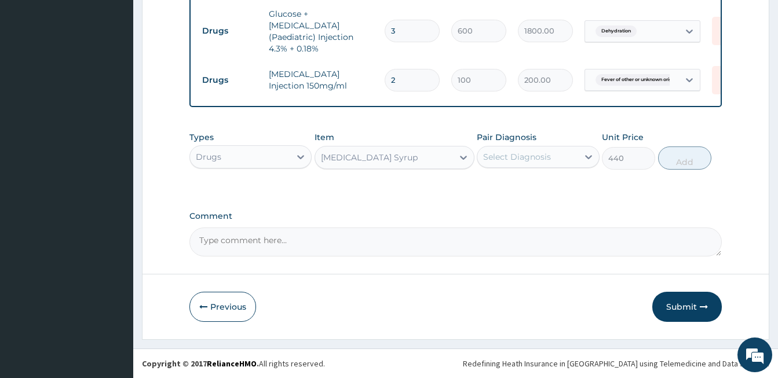
click at [514, 163] on div "Select Diagnosis" at bounding box center [517, 157] width 68 height 12
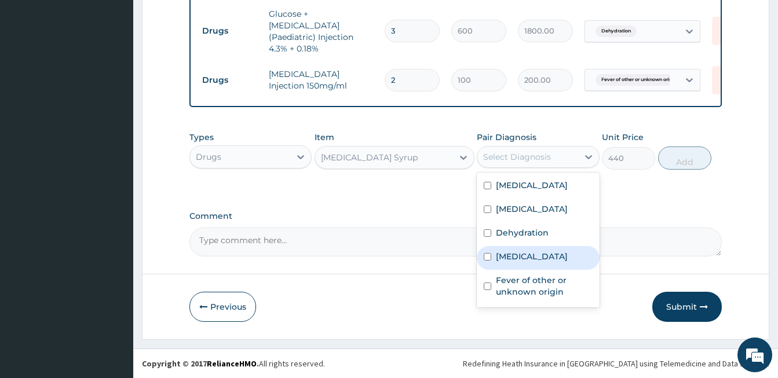
click at [485, 261] on input "checkbox" at bounding box center [488, 257] width 8 height 8
checkbox input "true"
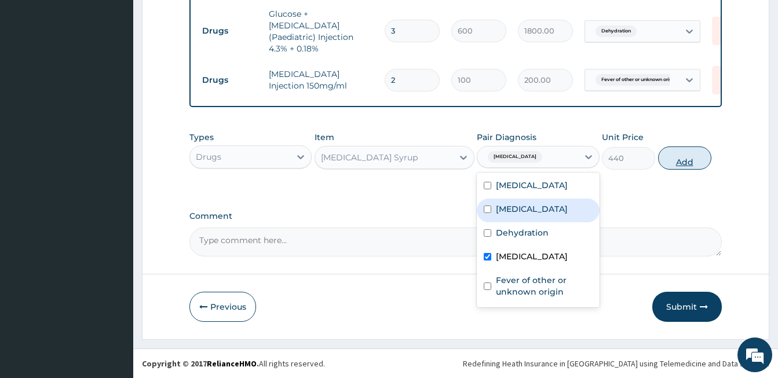
click at [680, 166] on button "Add" at bounding box center [684, 158] width 53 height 23
type input "0"
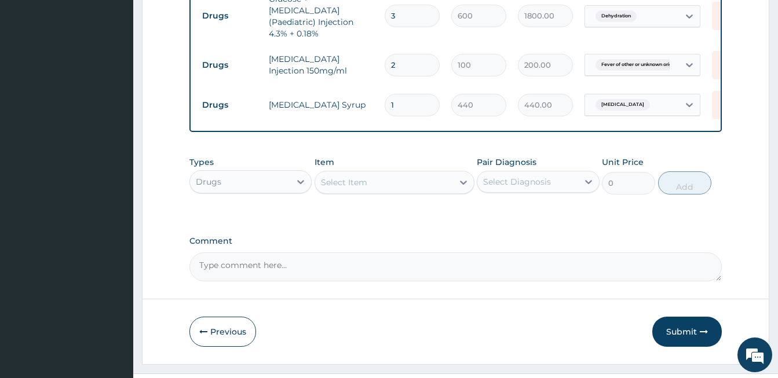
click at [326, 188] on div "Select Item" at bounding box center [344, 183] width 46 height 12
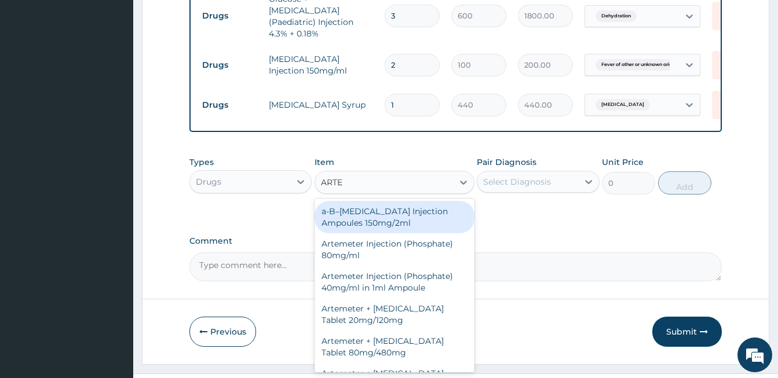
type input "ARTES"
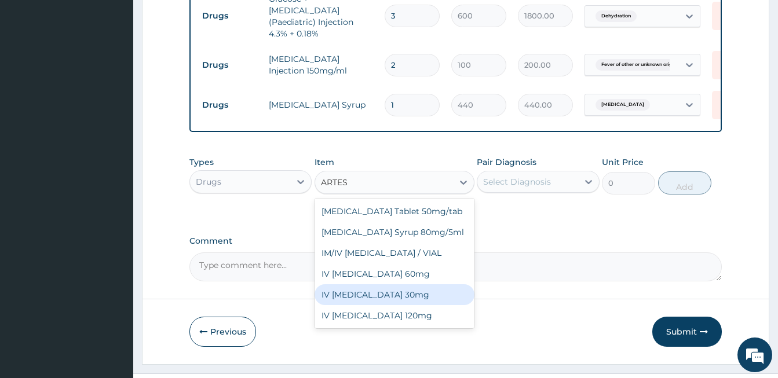
click at [354, 305] on div "IV Artesunate 30mg" at bounding box center [395, 294] width 160 height 21
type input "2500"
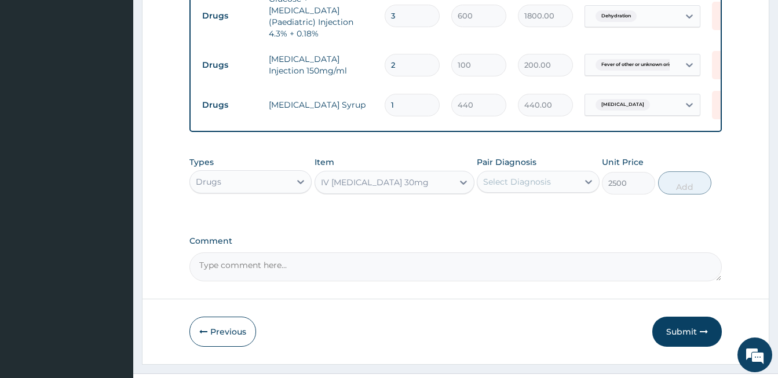
click at [525, 191] on div "Select Diagnosis" at bounding box center [527, 182] width 100 height 19
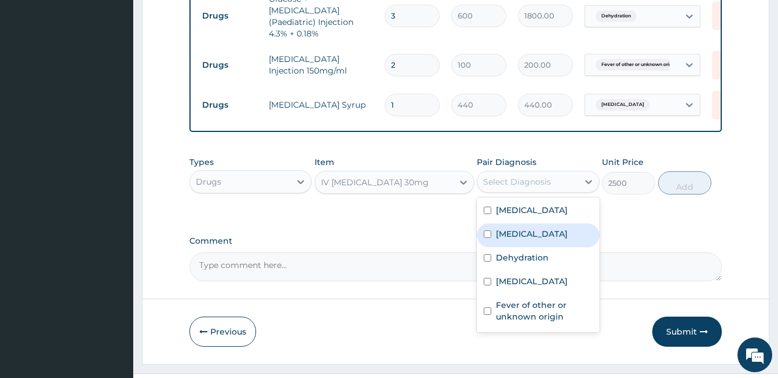
click at [487, 238] on input "checkbox" at bounding box center [488, 235] width 8 height 8
checkbox input "true"
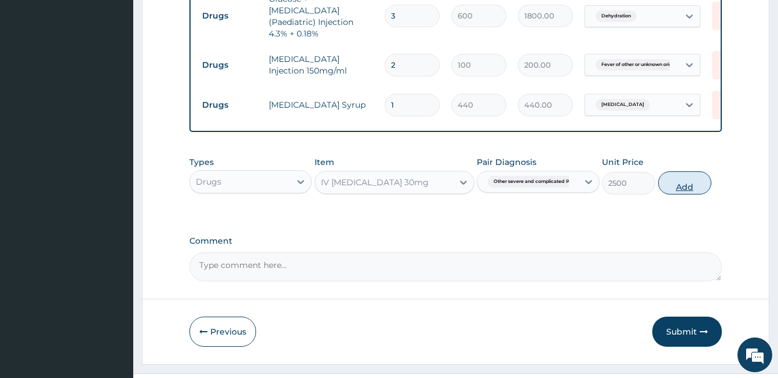
click at [681, 195] on button "Add" at bounding box center [684, 182] width 53 height 23
type input "0"
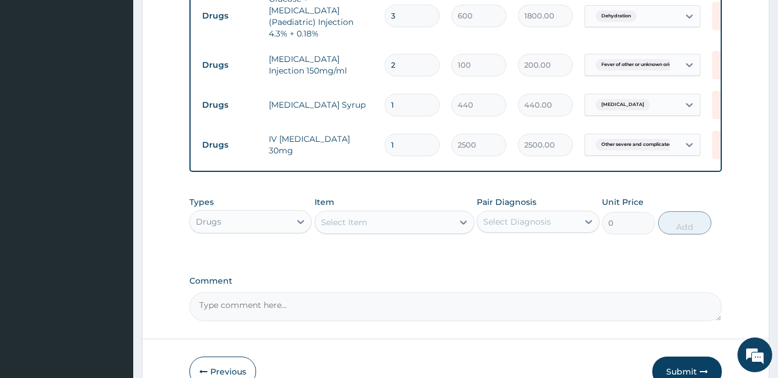
drag, startPoint x: 401, startPoint y: 154, endPoint x: 386, endPoint y: 158, distance: 15.6
click at [386, 156] on input "1" at bounding box center [412, 145] width 55 height 23
type input "3"
type input "7500.00"
type input "3"
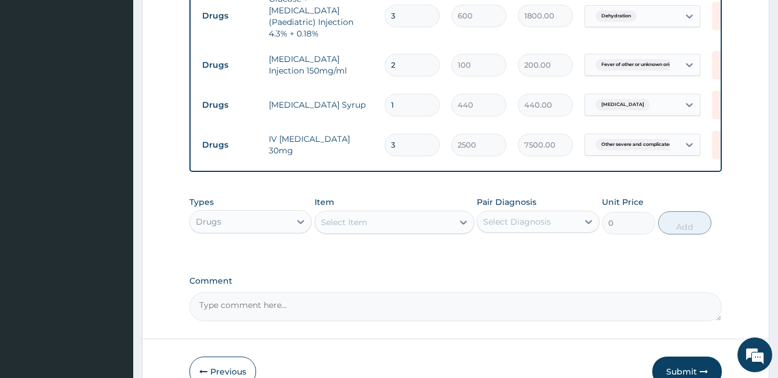
click at [323, 228] on div "Select Item" at bounding box center [344, 223] width 46 height 12
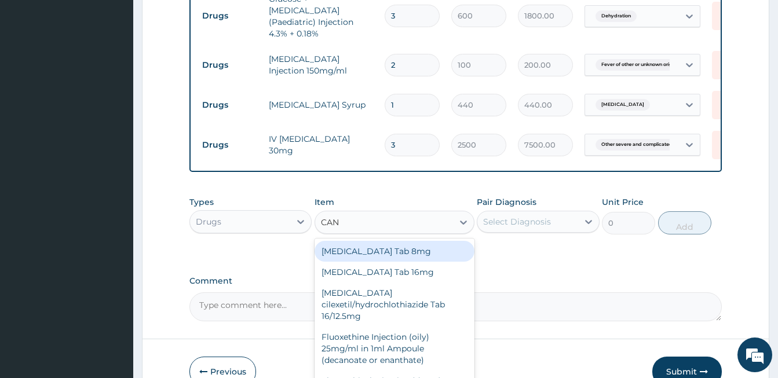
type input "CANN"
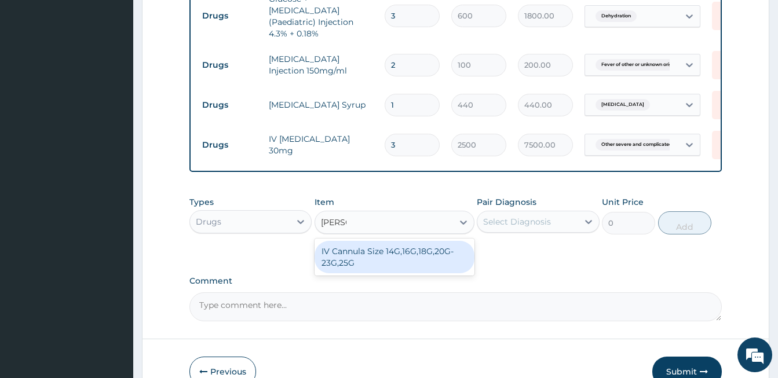
click at [342, 273] on div "IV Cannula Size 14G,16G,18G,20G-23G,25G" at bounding box center [395, 257] width 160 height 32
type input "300"
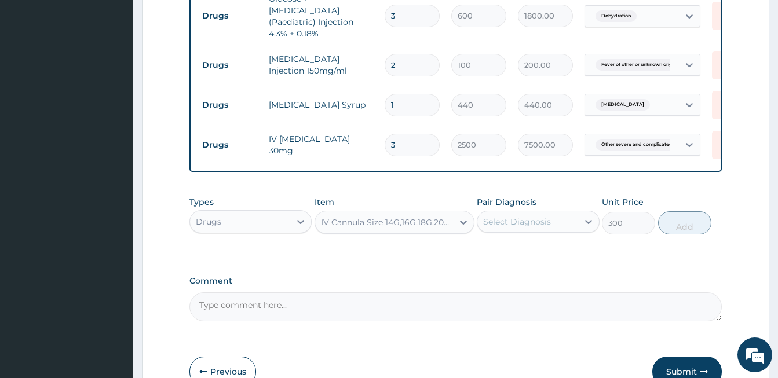
click at [499, 228] on div "Select Diagnosis" at bounding box center [517, 222] width 68 height 12
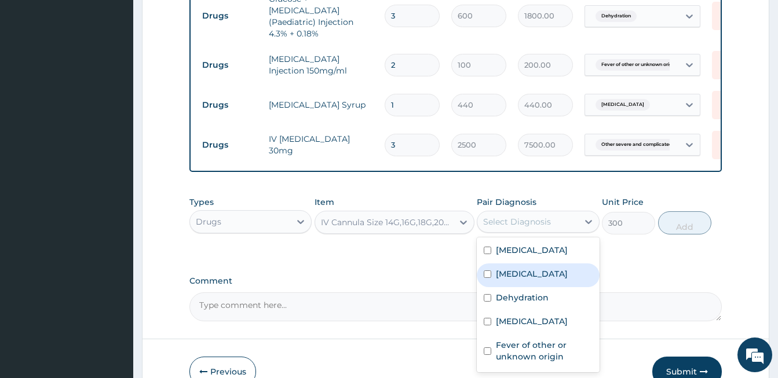
scroll to position [806, 0]
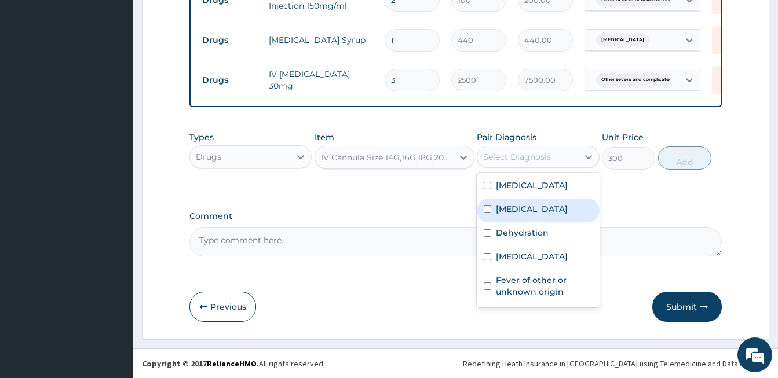
click at [485, 213] on input "checkbox" at bounding box center [488, 210] width 8 height 8
checkbox input "true"
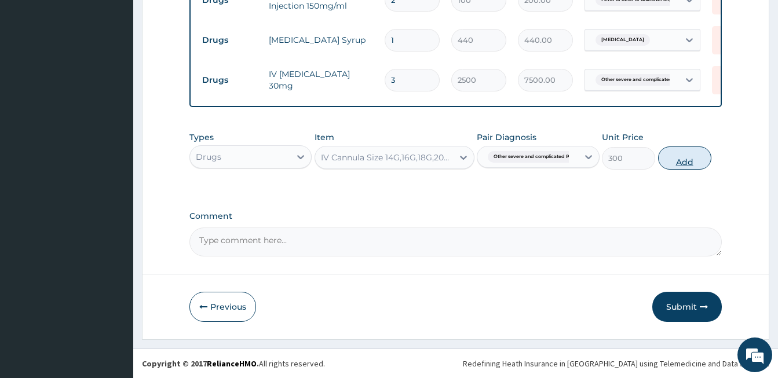
click at [688, 160] on button "Add" at bounding box center [684, 158] width 53 height 23
type input "0"
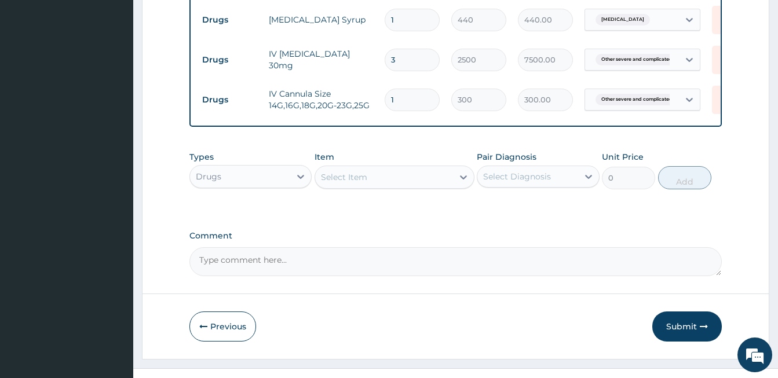
click at [406, 187] on div "Select Item" at bounding box center [384, 177] width 138 height 19
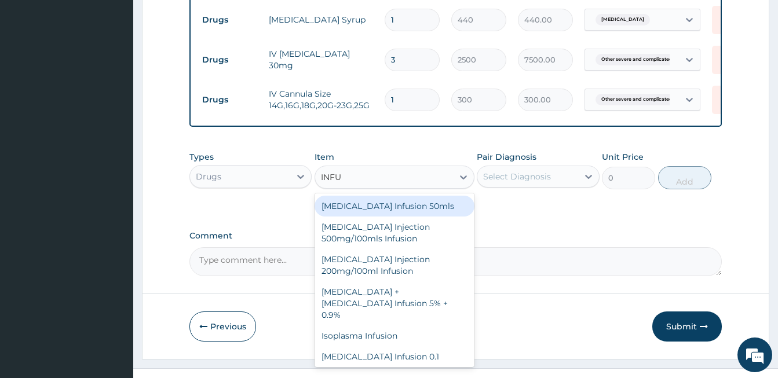
type input "INFUS"
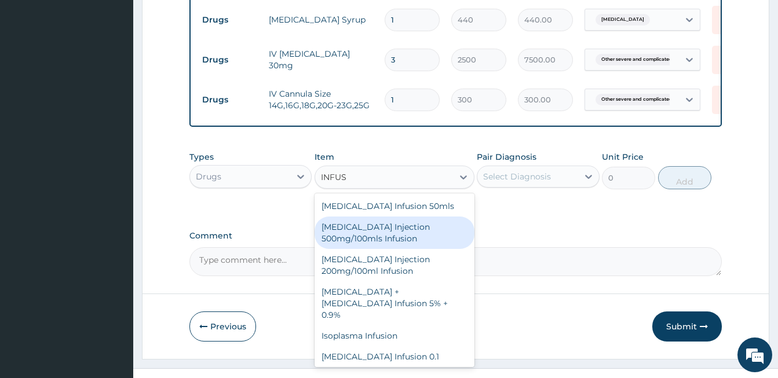
scroll to position [65, 0]
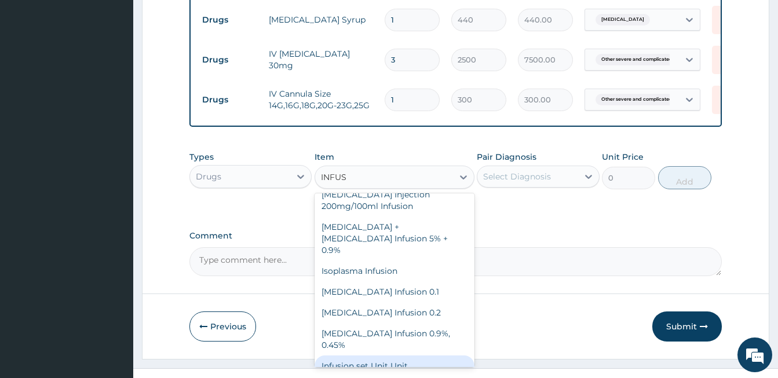
click at [391, 376] on div "Infusion set Unit Unit" at bounding box center [395, 366] width 160 height 21
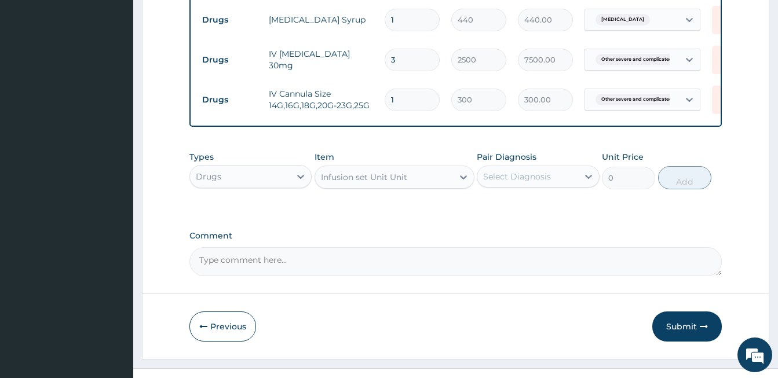
type input "200"
click at [556, 186] on div "Select Diagnosis" at bounding box center [527, 176] width 100 height 19
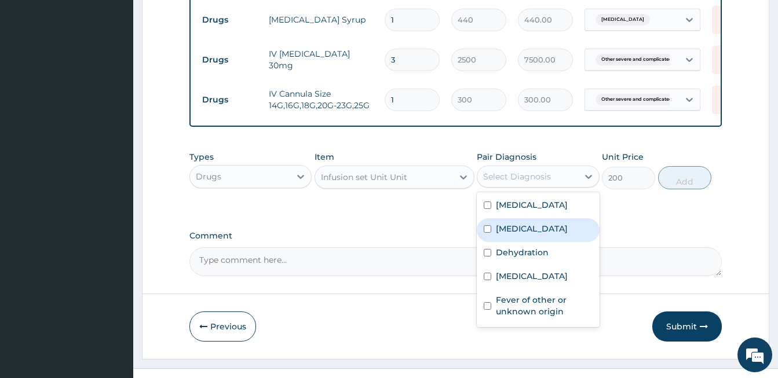
click at [486, 233] on input "checkbox" at bounding box center [488, 229] width 8 height 8
checkbox input "true"
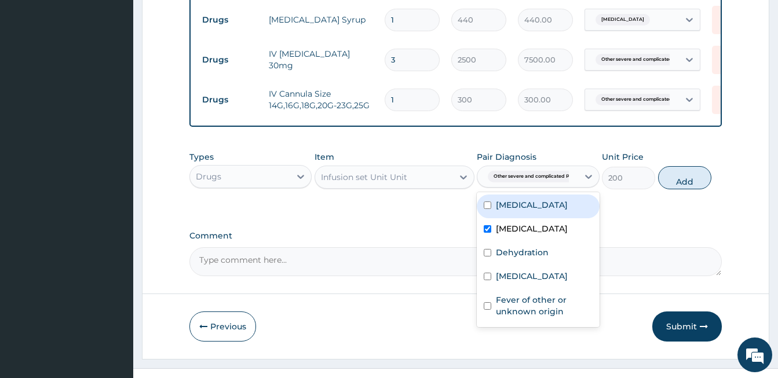
click at [485, 209] on input "checkbox" at bounding box center [488, 206] width 8 height 8
checkbox input "true"
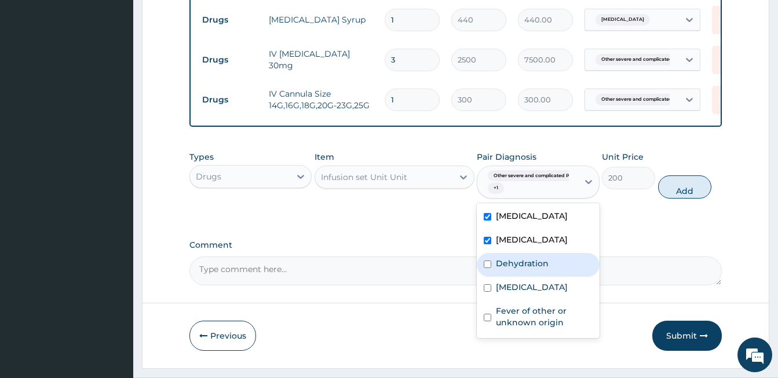
click at [488, 268] on input "checkbox" at bounding box center [488, 265] width 8 height 8
checkbox input "true"
click at [677, 199] on button "Add" at bounding box center [684, 187] width 53 height 23
type input "0"
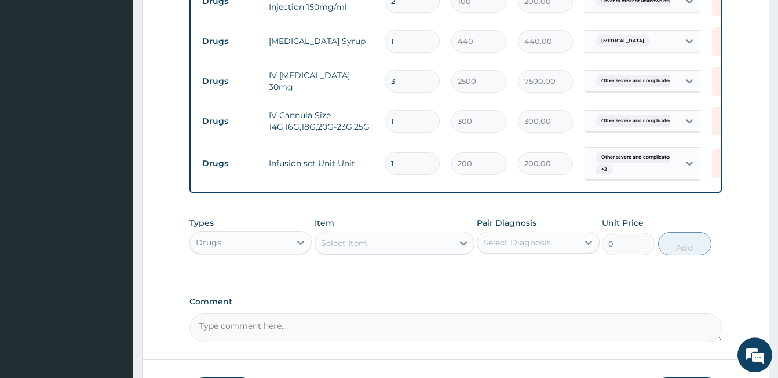
scroll to position [891, 0]
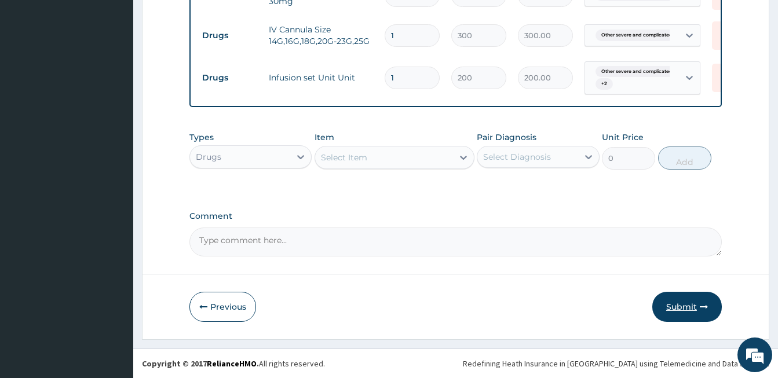
click at [689, 306] on button "Submit" at bounding box center [687, 307] width 70 height 30
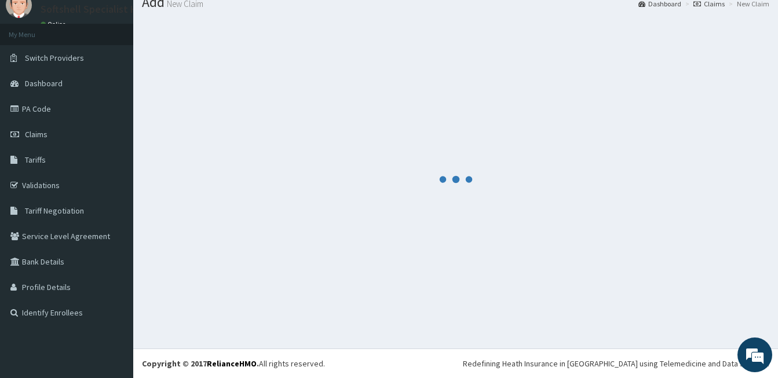
scroll to position [43, 0]
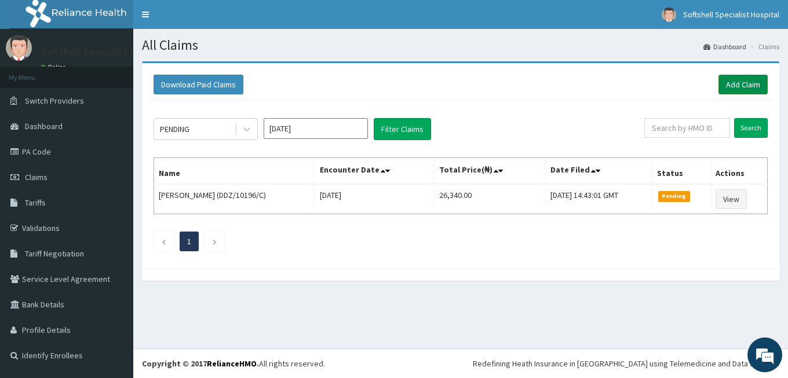
click at [747, 83] on link "Add Claim" at bounding box center [742, 85] width 49 height 20
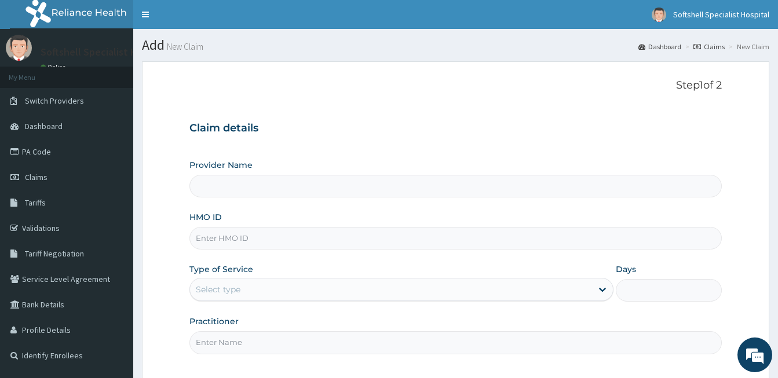
type input "Softshell Specialist Hospital"
click at [269, 237] on input "HMO ID" at bounding box center [455, 238] width 532 height 23
type input "NSH/10001/A"
click at [335, 288] on div "Select type" at bounding box center [391, 289] width 402 height 19
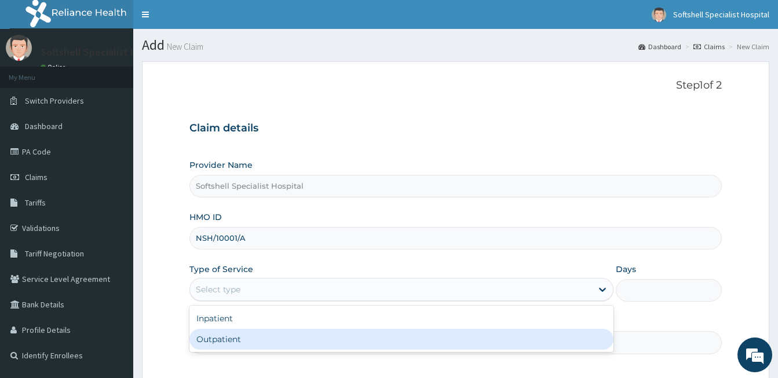
click at [248, 340] on div "Outpatient" at bounding box center [401, 339] width 424 height 21
type input "1"
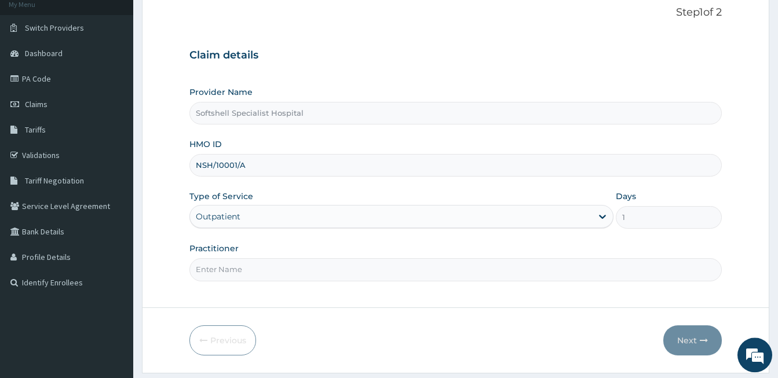
scroll to position [107, 0]
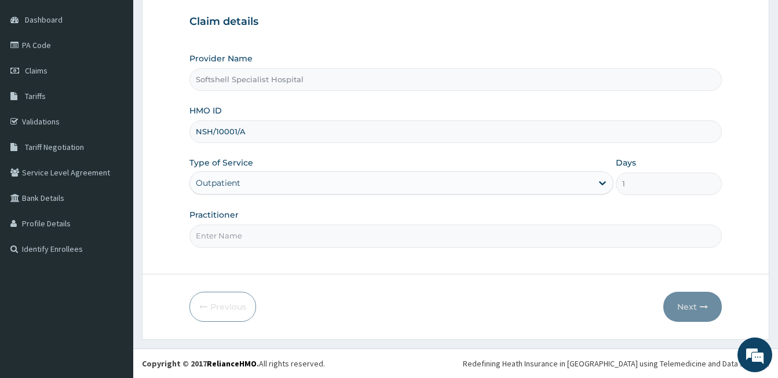
click at [282, 235] on input "Practitioner" at bounding box center [455, 236] width 532 height 23
type input "DR AGBO"
click at [694, 305] on button "Next" at bounding box center [692, 307] width 59 height 30
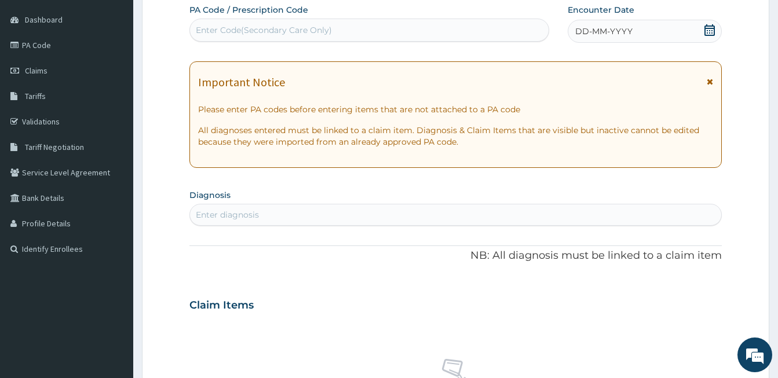
click at [710, 30] on icon at bounding box center [709, 30] width 10 height 12
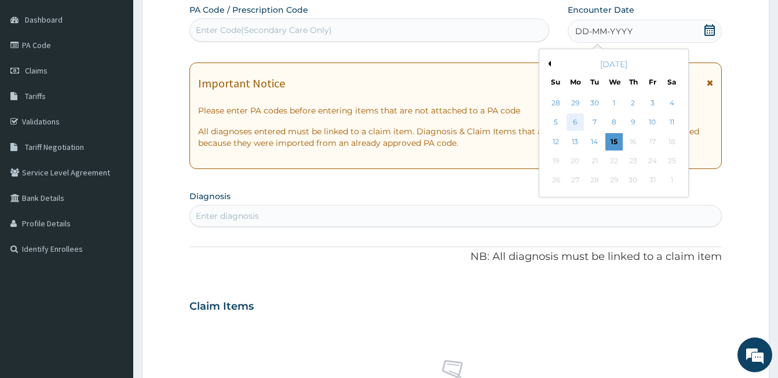
click at [571, 125] on div "6" at bounding box center [575, 122] width 17 height 17
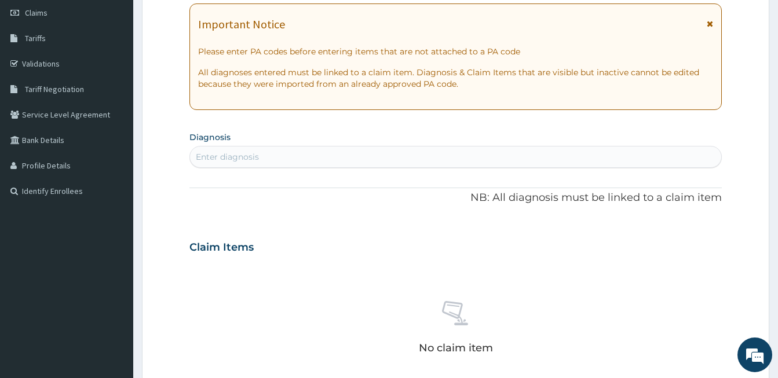
scroll to position [187, 0]
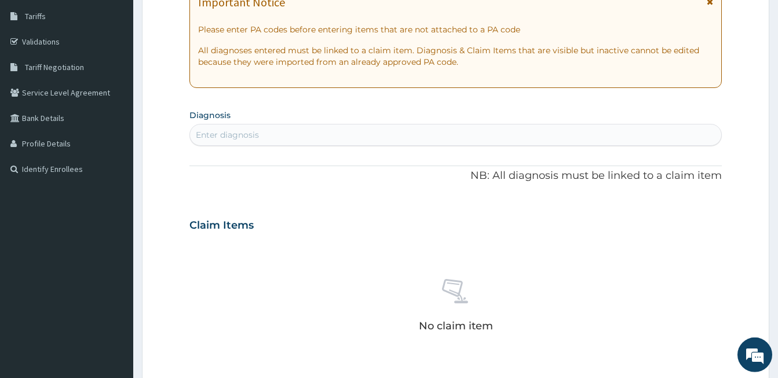
click at [298, 130] on div "Enter diagnosis" at bounding box center [455, 135] width 531 height 19
type input "OTITIS"
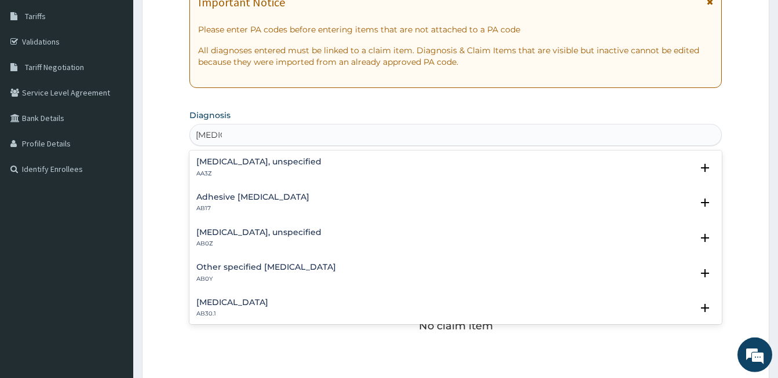
click at [280, 163] on h4 "Otitis externa, unspecified" at bounding box center [258, 162] width 125 height 9
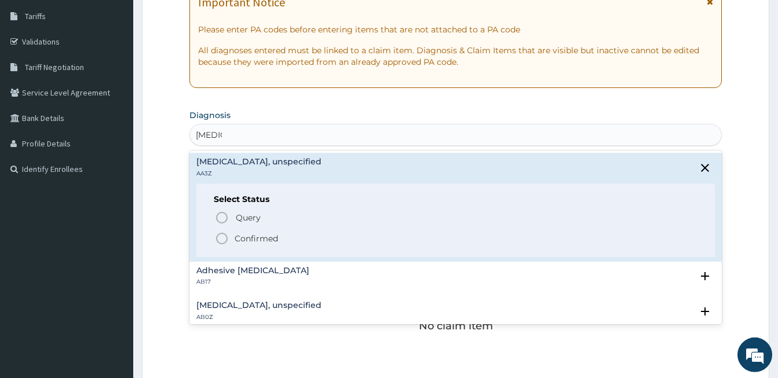
click at [280, 163] on h4 "Otitis externa, unspecified" at bounding box center [258, 162] width 125 height 9
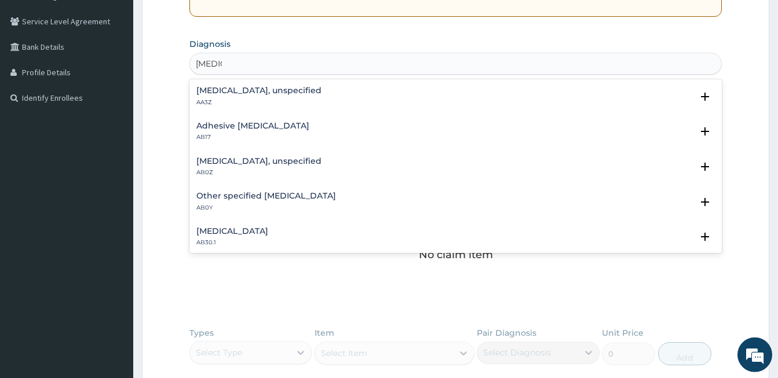
scroll to position [273, 0]
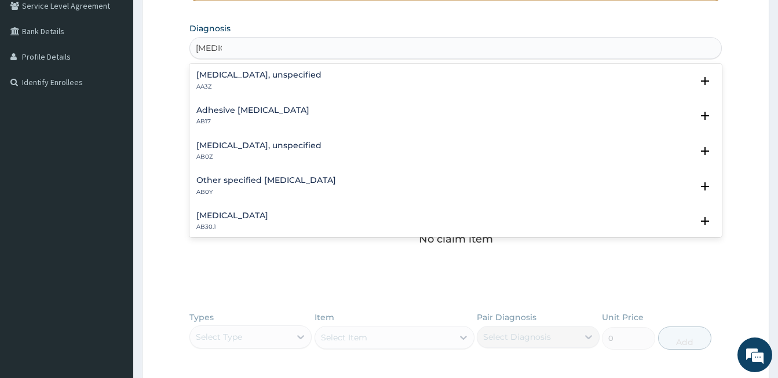
click at [226, 73] on h4 "Otitis externa, unspecified" at bounding box center [258, 75] width 125 height 9
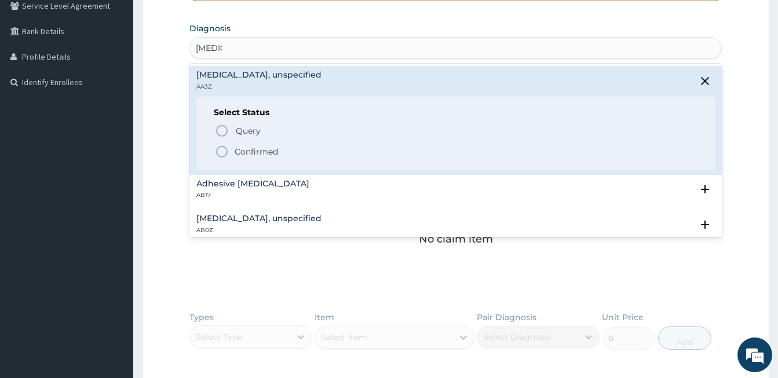
click at [218, 149] on icon "status option filled" at bounding box center [222, 152] width 14 height 14
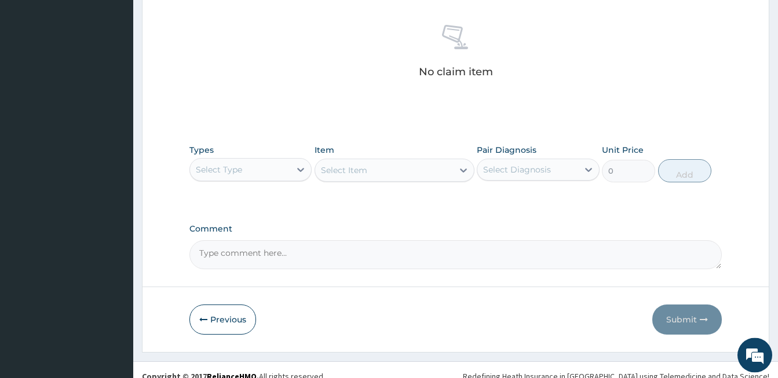
scroll to position [457, 0]
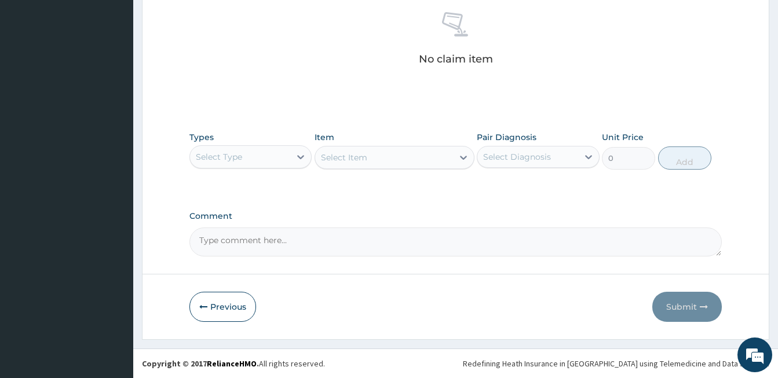
click at [264, 151] on div "Select Type" at bounding box center [240, 157] width 100 height 19
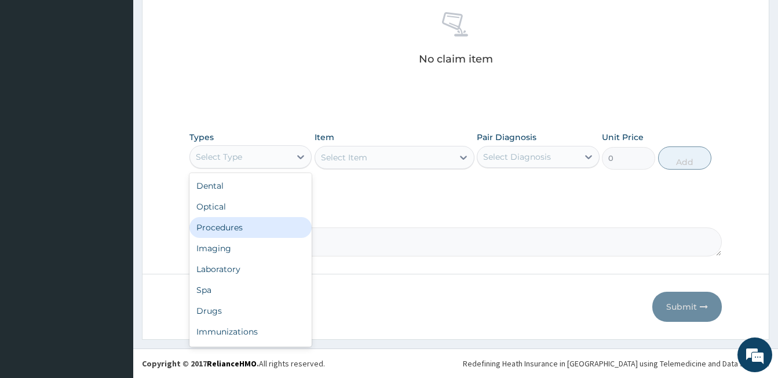
click at [237, 227] on div "Procedures" at bounding box center [250, 227] width 122 height 21
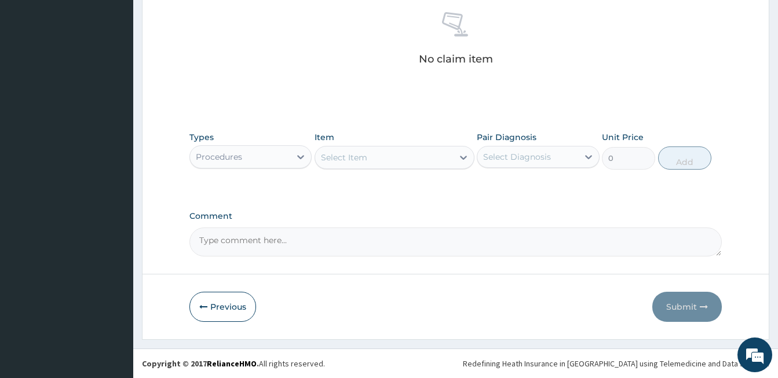
click at [373, 160] on div "Select Item" at bounding box center [384, 157] width 138 height 19
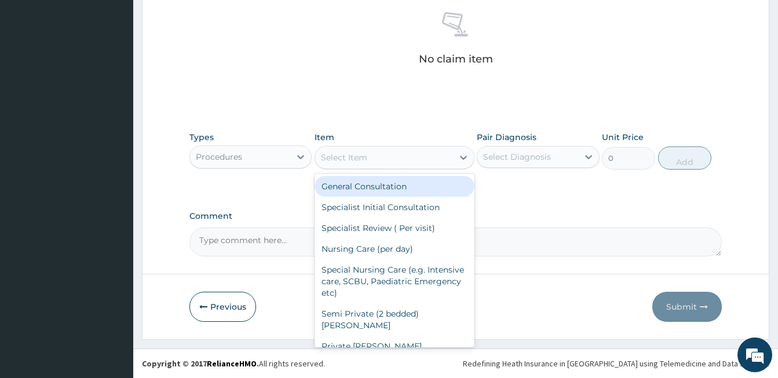
click at [356, 186] on div "General Consultation" at bounding box center [395, 186] width 160 height 21
type input "1800"
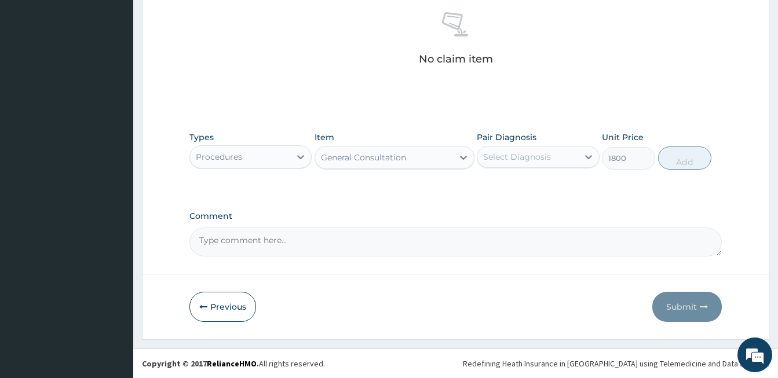
click at [549, 163] on div "Select Diagnosis" at bounding box center [527, 157] width 100 height 19
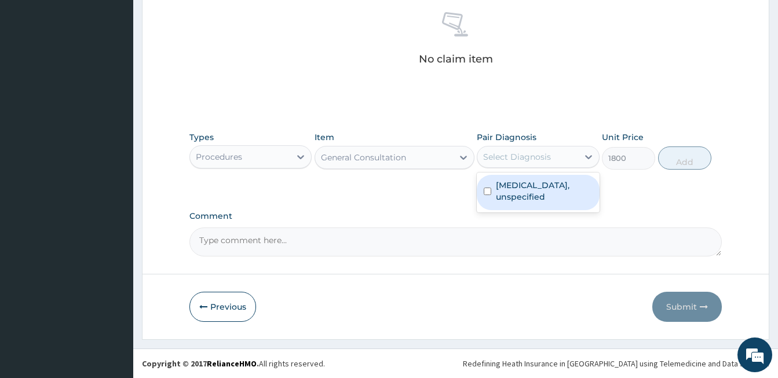
click at [488, 192] on input "checkbox" at bounding box center [488, 192] width 8 height 8
checkbox input "true"
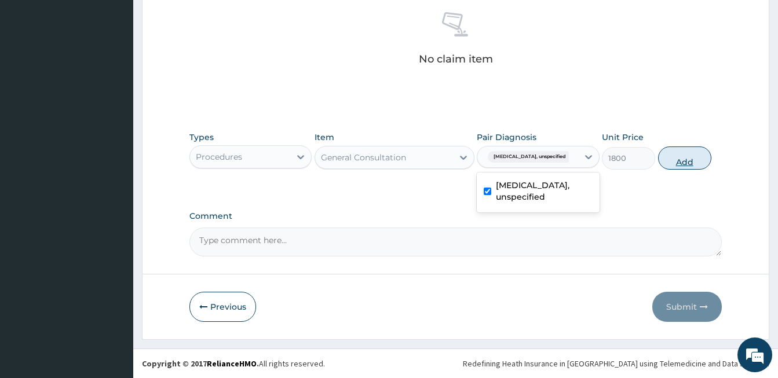
click at [679, 162] on button "Add" at bounding box center [684, 158] width 53 height 23
type input "0"
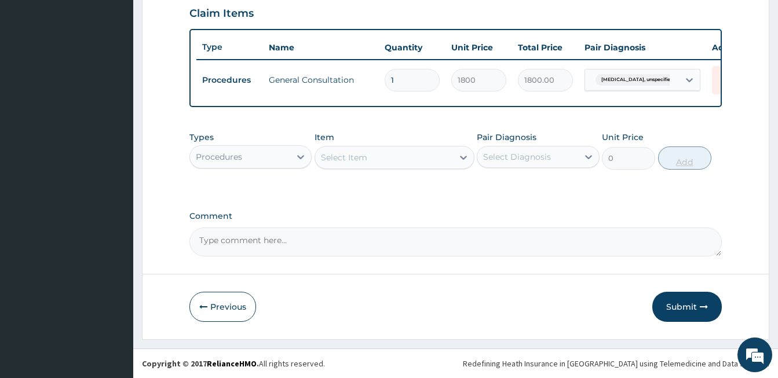
scroll to position [412, 0]
click at [689, 305] on button "Submit" at bounding box center [687, 307] width 70 height 30
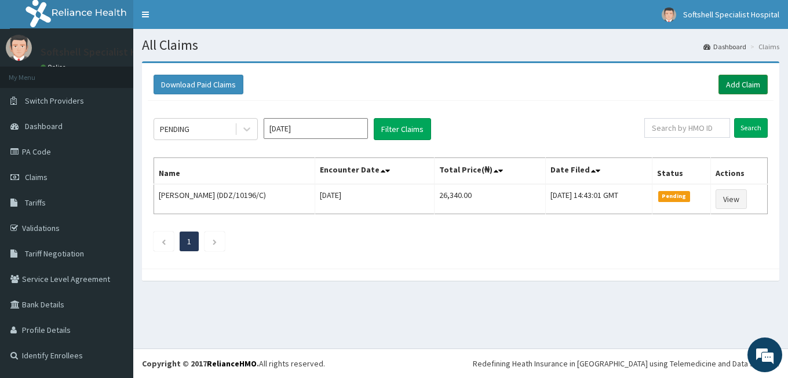
click at [740, 85] on link "Add Claim" at bounding box center [742, 85] width 49 height 20
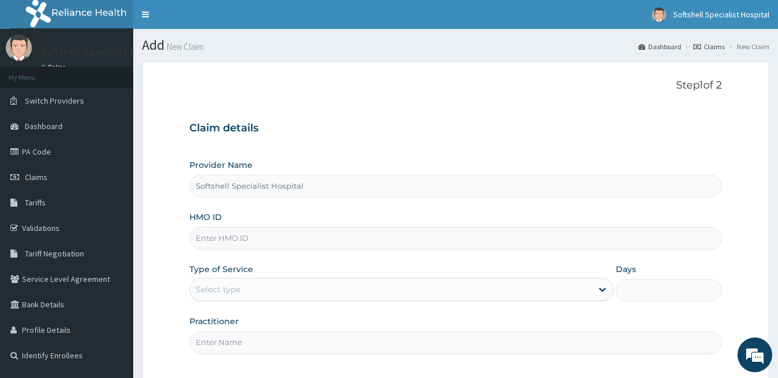
type input "Softshell Specialist Hospital"
click at [260, 237] on input "HMO ID" at bounding box center [455, 238] width 532 height 23
drag, startPoint x: 227, startPoint y: 240, endPoint x: 233, endPoint y: 240, distance: 7.0
click at [233, 240] on input "VCX/10001/A" at bounding box center [455, 238] width 532 height 23
type input "VCX/10014/A"
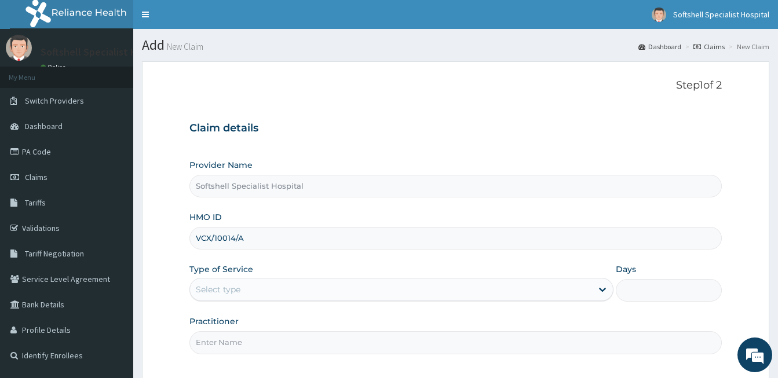
click at [383, 294] on div "Select type" at bounding box center [391, 289] width 402 height 19
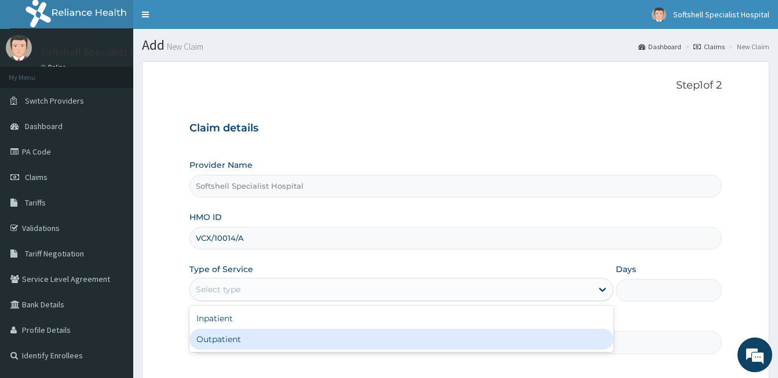
click at [315, 340] on div "Outpatient" at bounding box center [401, 339] width 424 height 21
type input "1"
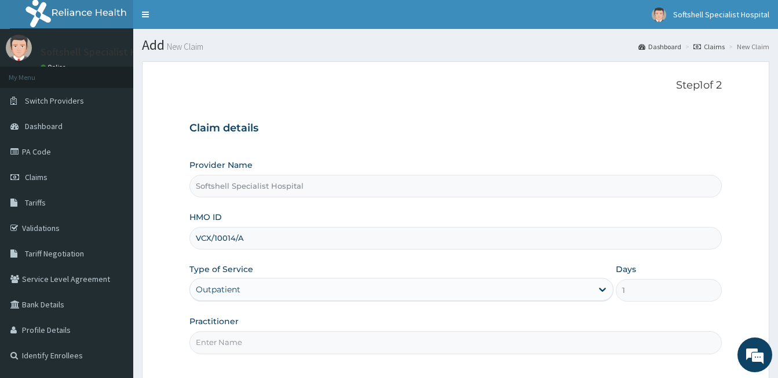
click at [360, 344] on input "Practitioner" at bounding box center [455, 342] width 532 height 23
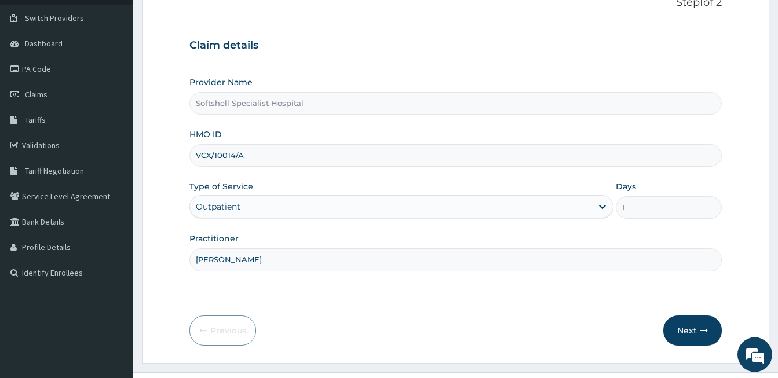
scroll to position [86, 0]
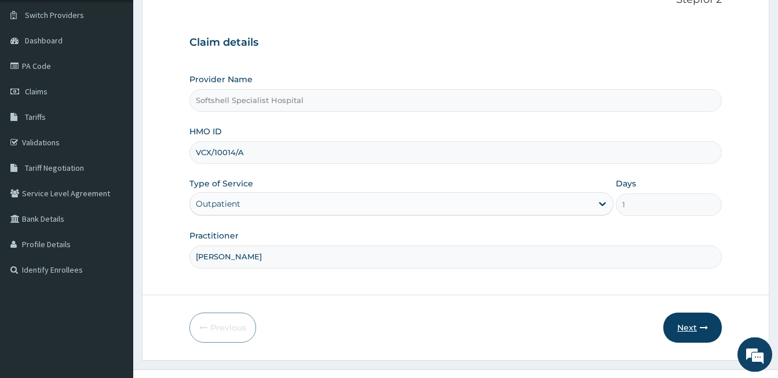
type input "[PERSON_NAME]"
click at [696, 326] on button "Next" at bounding box center [692, 328] width 59 height 30
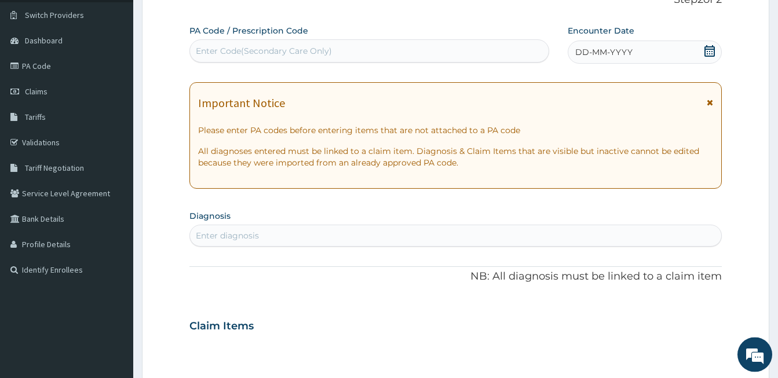
click at [708, 51] on icon at bounding box center [710, 51] width 12 height 12
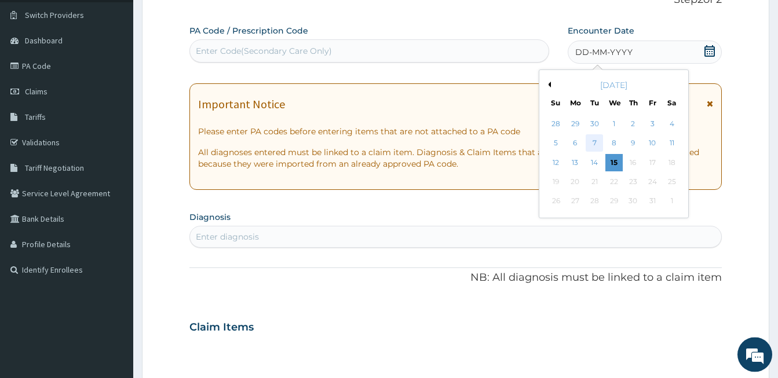
click at [593, 144] on div "7" at bounding box center [594, 143] width 17 height 17
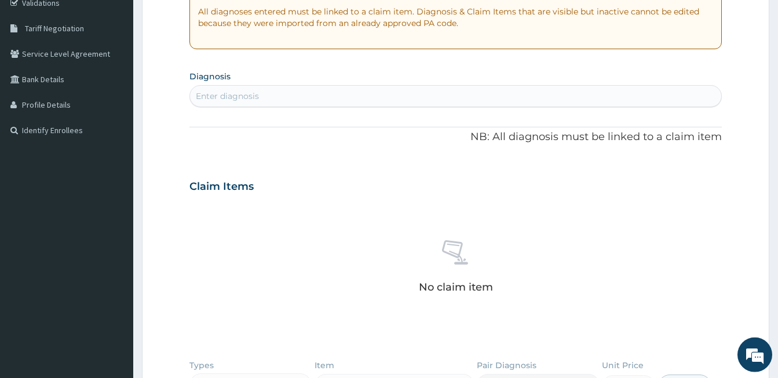
scroll to position [236, 0]
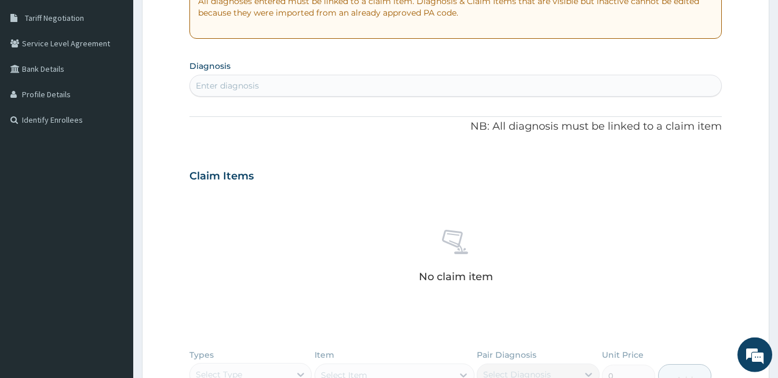
click at [282, 90] on div "Enter diagnosis" at bounding box center [455, 85] width 531 height 19
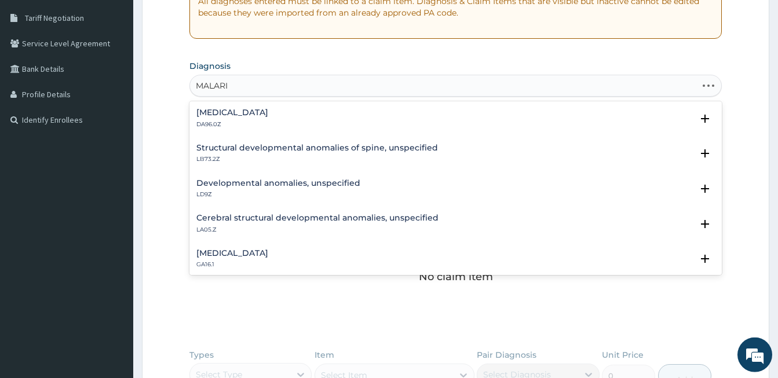
type input "[MEDICAL_DATA]"
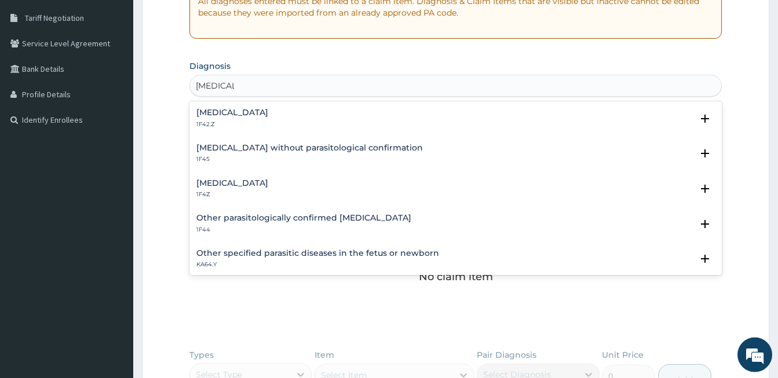
click at [230, 184] on h4 "[MEDICAL_DATA]" at bounding box center [232, 183] width 72 height 9
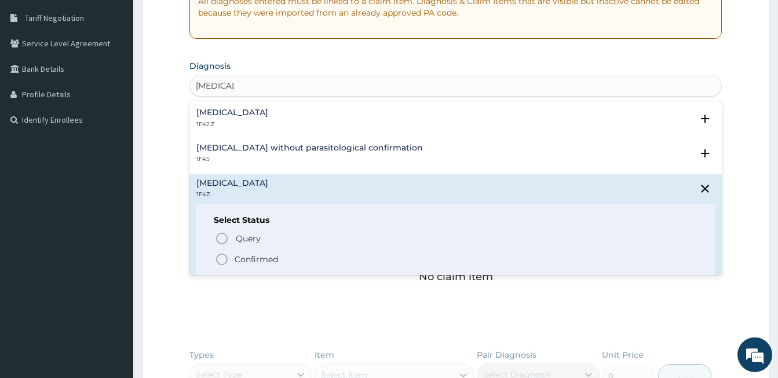
click at [220, 262] on icon "status option filled" at bounding box center [222, 260] width 14 height 14
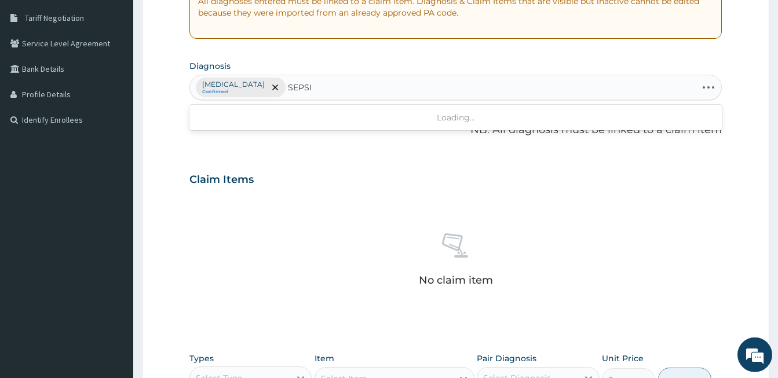
type input "[MEDICAL_DATA]"
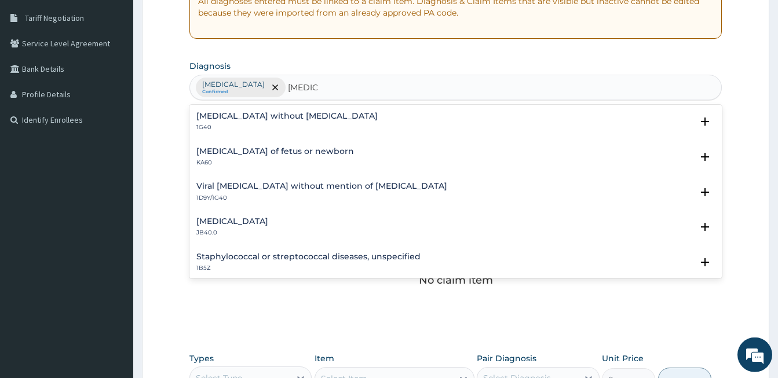
click at [246, 116] on h4 "[MEDICAL_DATA] without [MEDICAL_DATA]" at bounding box center [286, 116] width 181 height 9
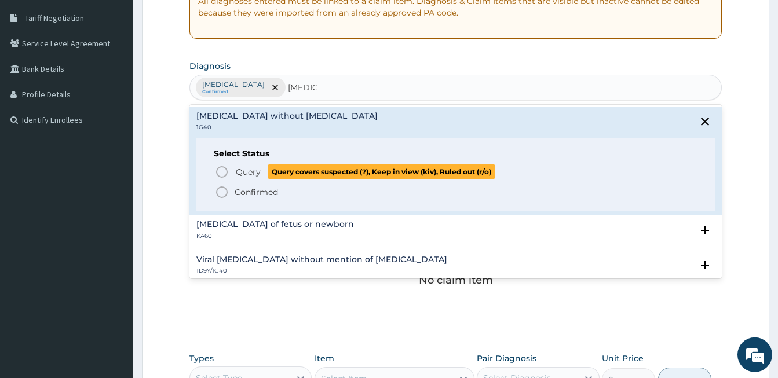
click at [221, 170] on icon "status option query" at bounding box center [222, 172] width 14 height 14
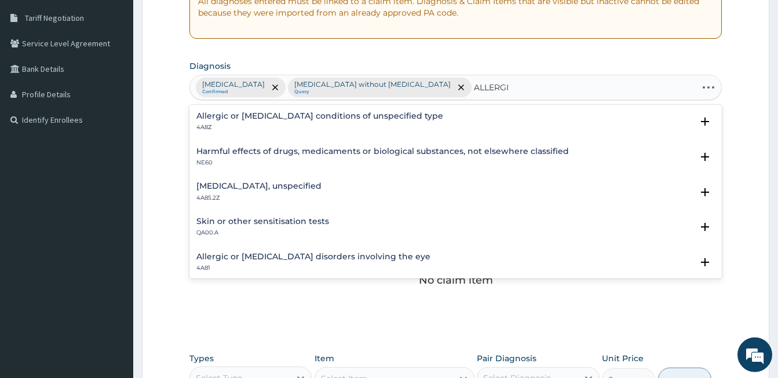
type input "ALLERGIC"
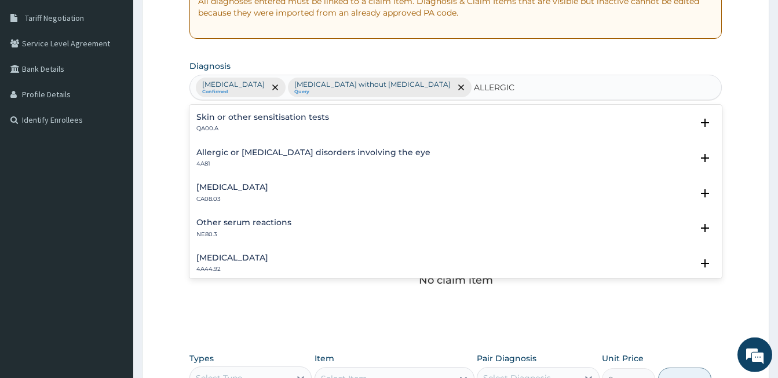
scroll to position [137, 0]
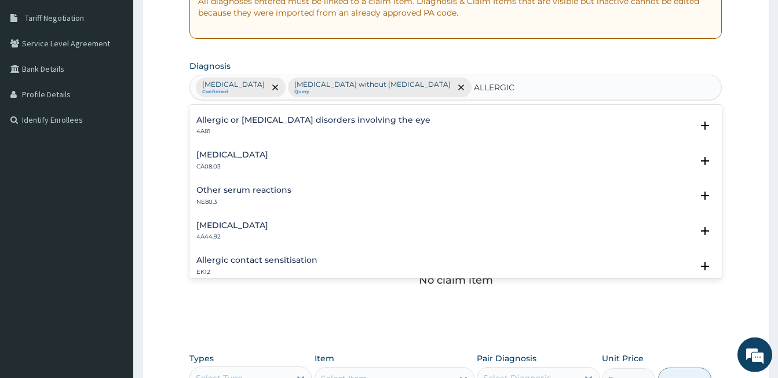
click at [220, 156] on h4 "[MEDICAL_DATA]" at bounding box center [232, 155] width 72 height 9
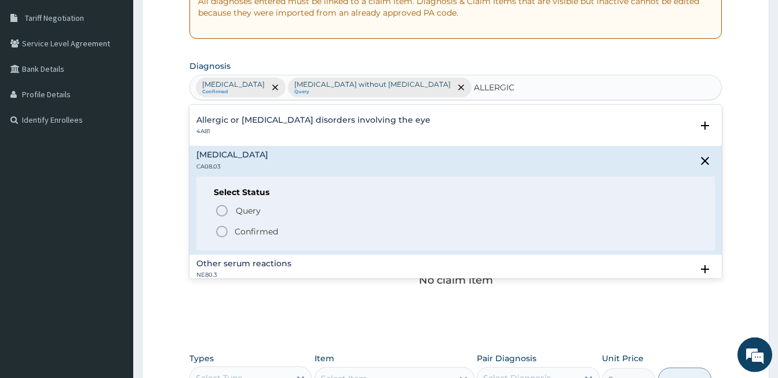
click at [224, 232] on icon "status option filled" at bounding box center [222, 232] width 14 height 14
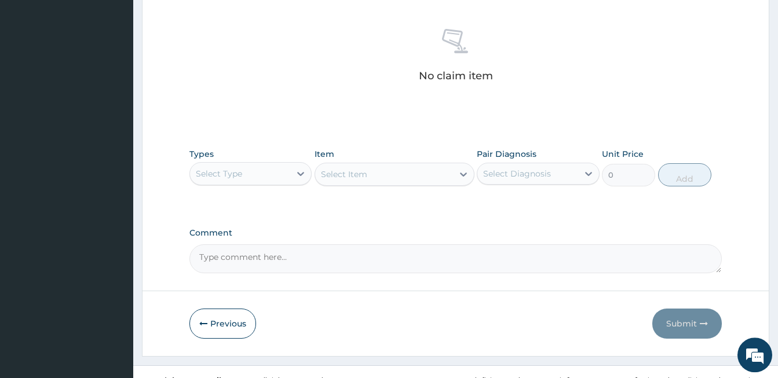
scroll to position [457, 0]
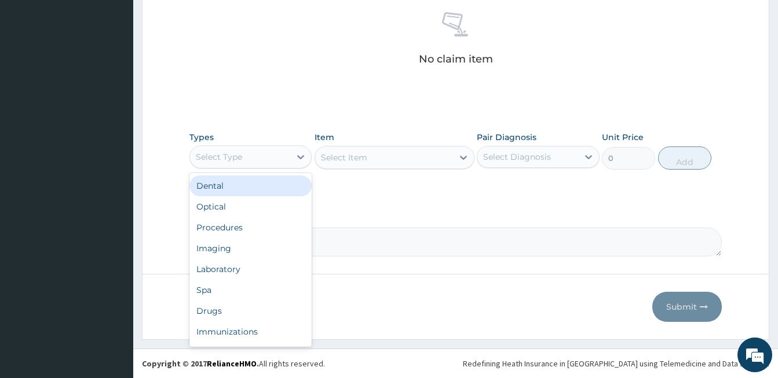
click at [260, 159] on div "Select Type" at bounding box center [240, 157] width 100 height 19
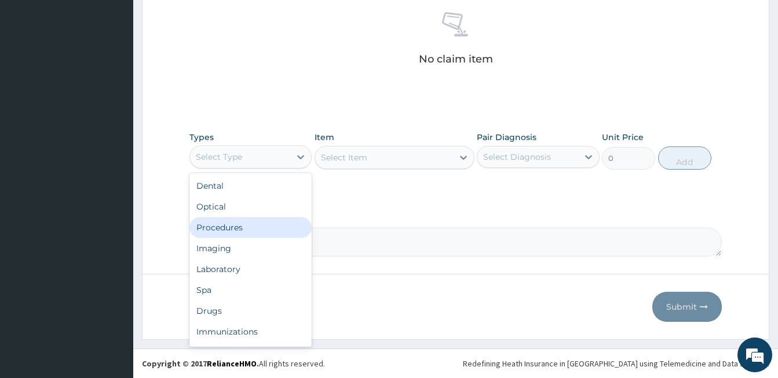
click at [232, 226] on div "Procedures" at bounding box center [250, 227] width 122 height 21
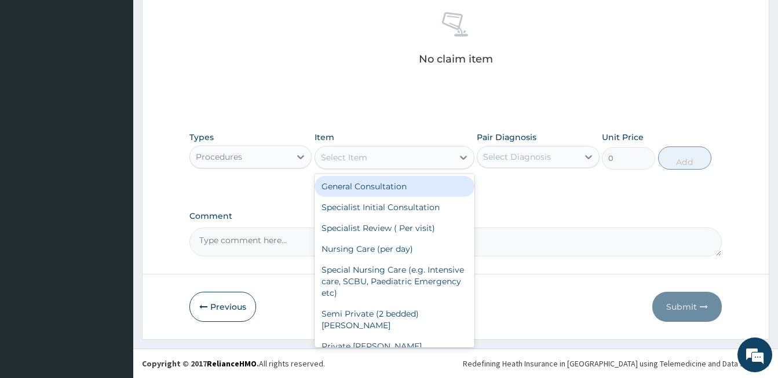
click at [356, 155] on div "Select Item" at bounding box center [344, 158] width 46 height 12
click at [344, 188] on div "General Consultation" at bounding box center [395, 186] width 160 height 21
type input "1800"
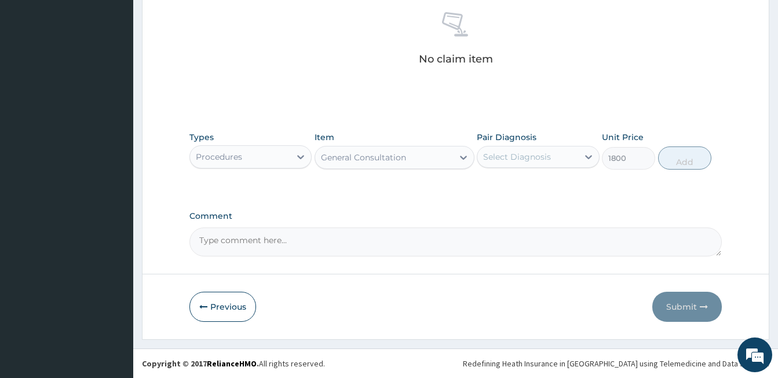
click at [545, 159] on div "Select Diagnosis" at bounding box center [517, 157] width 68 height 12
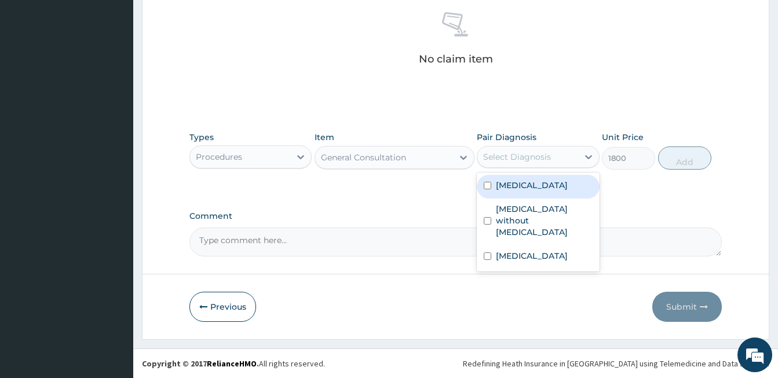
click at [488, 182] on input "checkbox" at bounding box center [488, 186] width 8 height 8
checkbox input "true"
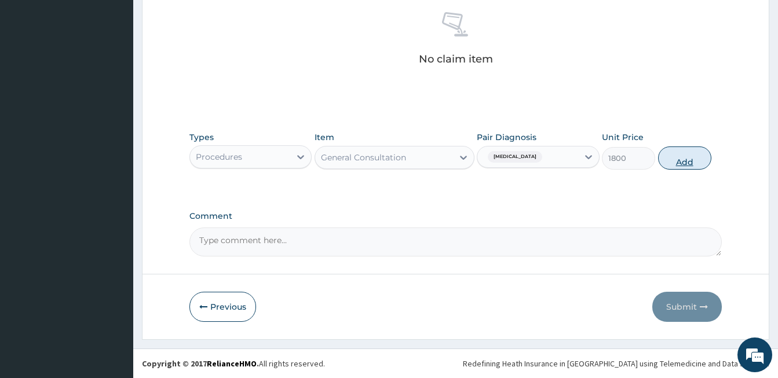
click at [693, 162] on button "Add" at bounding box center [684, 158] width 53 height 23
type input "0"
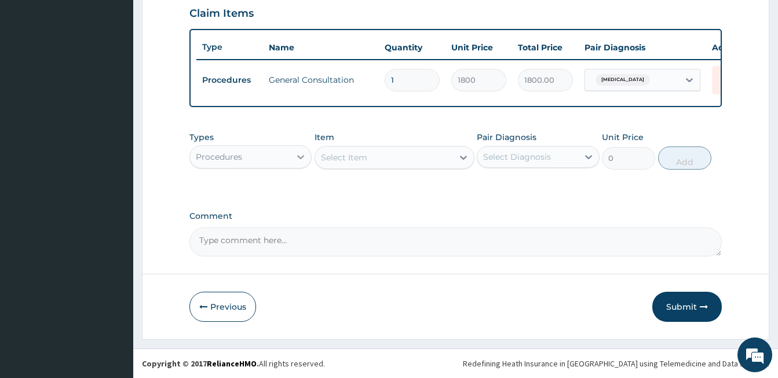
click at [291, 158] on div at bounding box center [300, 157] width 21 height 21
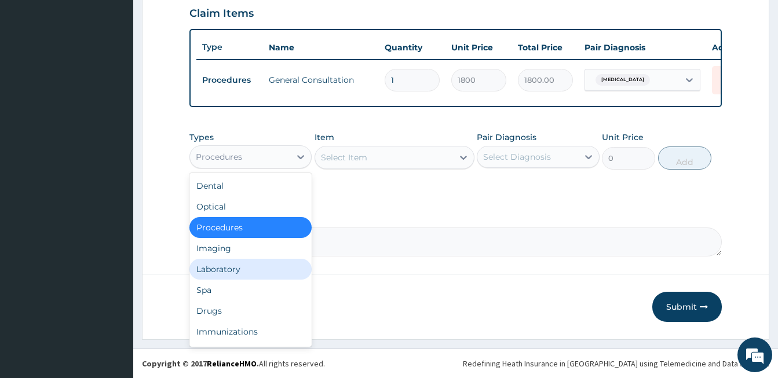
click at [228, 266] on div "Laboratory" at bounding box center [250, 269] width 122 height 21
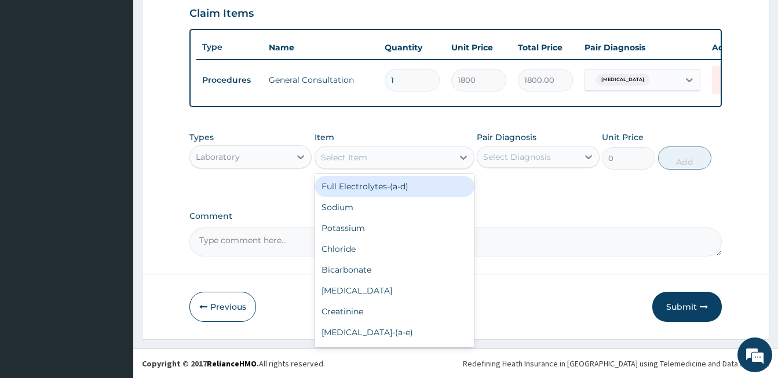
click at [342, 163] on div "Select Item" at bounding box center [344, 158] width 46 height 12
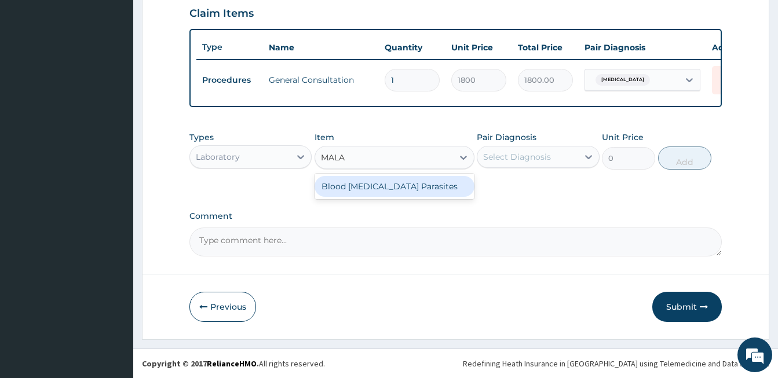
type input "MALAR"
click at [371, 192] on div "Blood [MEDICAL_DATA] Parasites" at bounding box center [395, 186] width 160 height 21
type input "700"
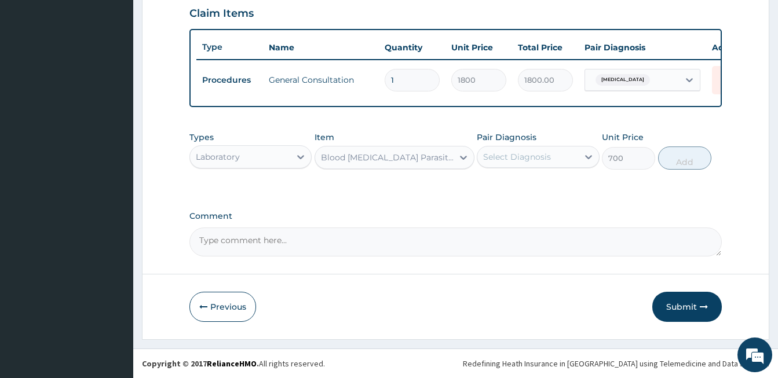
click at [497, 156] on div "Select Diagnosis" at bounding box center [517, 157] width 68 height 12
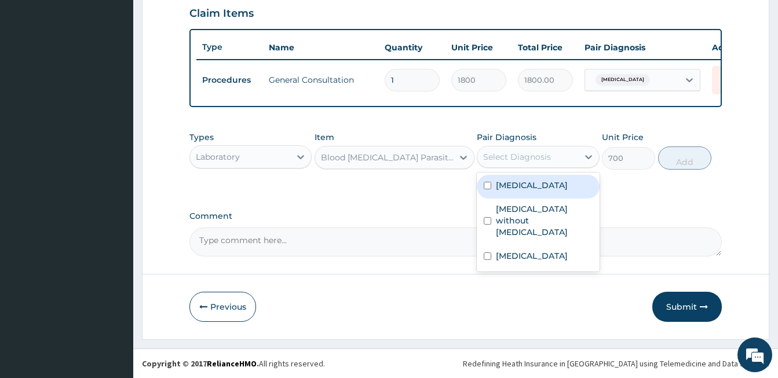
click at [484, 187] on div "[MEDICAL_DATA]" at bounding box center [538, 187] width 122 height 24
checkbox input "true"
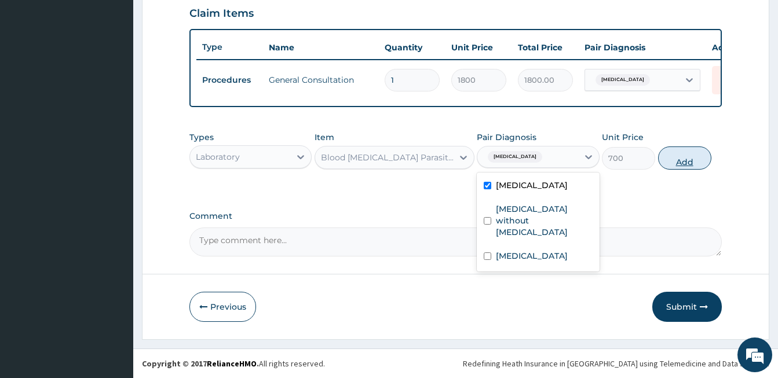
click at [691, 162] on button "Add" at bounding box center [684, 158] width 53 height 23
type input "0"
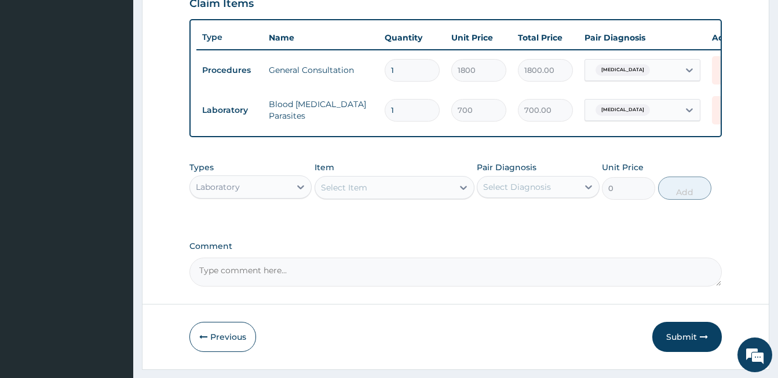
click at [372, 197] on div "Select Item" at bounding box center [384, 187] width 138 height 19
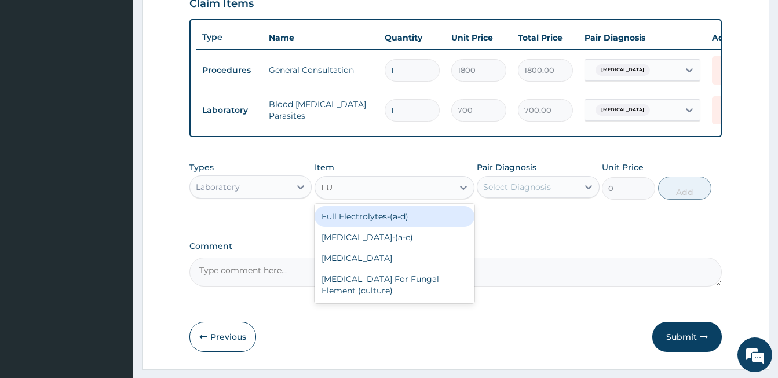
type input "FUL"
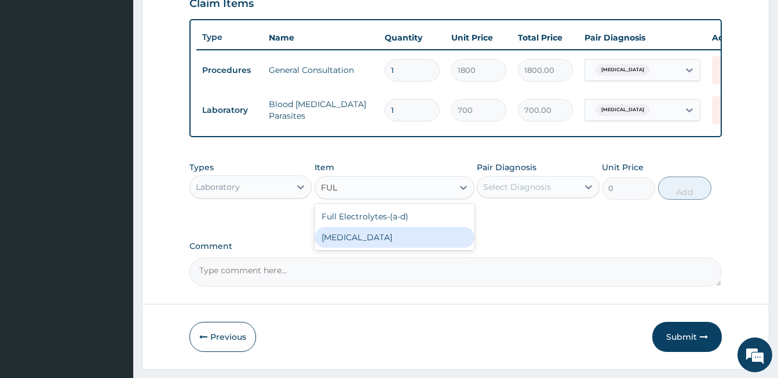
click at [377, 246] on div "Full Blood Count" at bounding box center [395, 237] width 160 height 21
type input "2000"
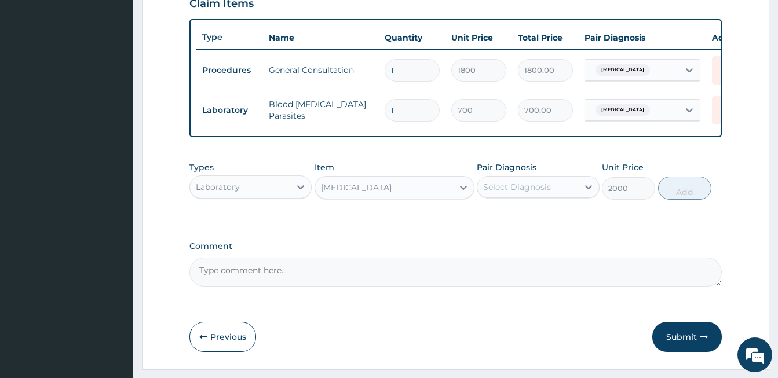
click at [546, 193] on div "Select Diagnosis" at bounding box center [517, 187] width 68 height 12
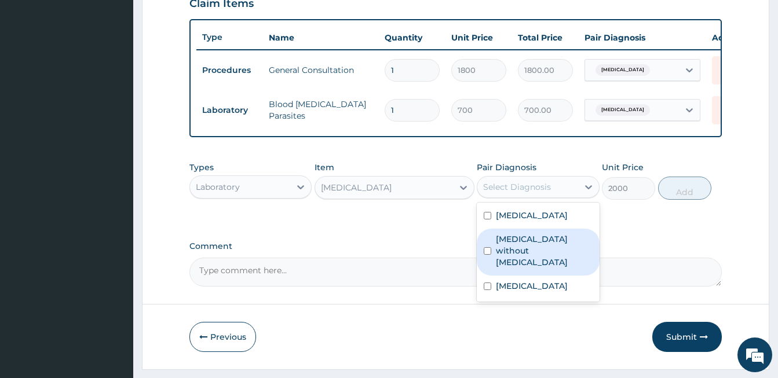
click at [490, 254] on input "checkbox" at bounding box center [488, 251] width 8 height 8
checkbox input "true"
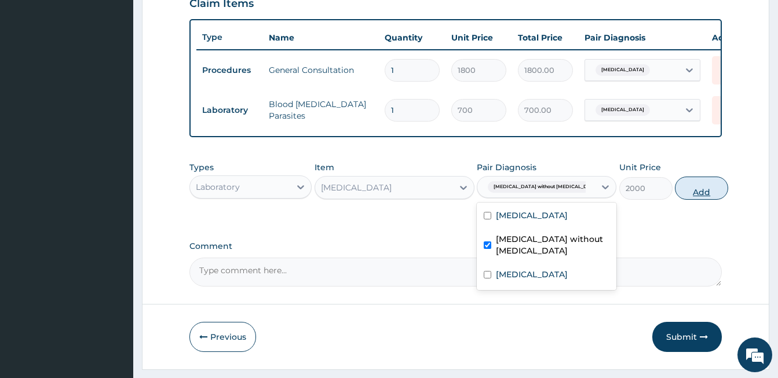
click at [691, 199] on button "Add" at bounding box center [701, 188] width 53 height 23
type input "0"
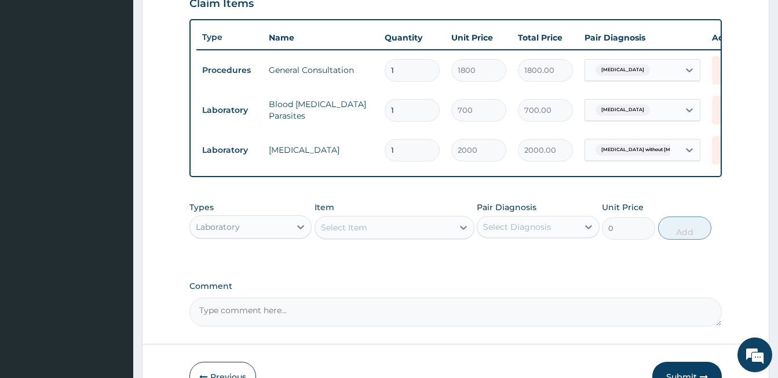
click at [257, 236] on div "Laboratory" at bounding box center [240, 227] width 100 height 19
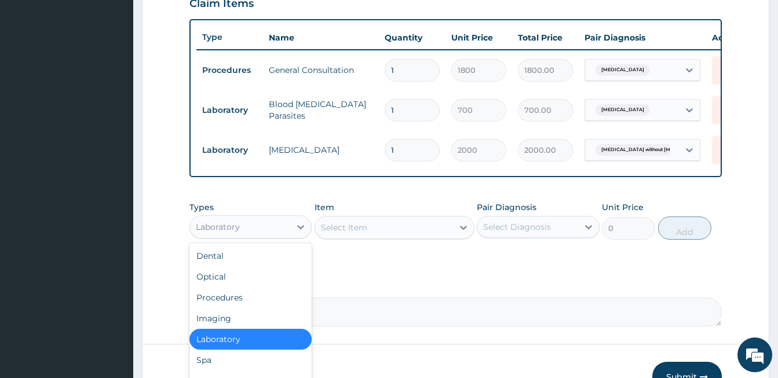
scroll to position [492, 0]
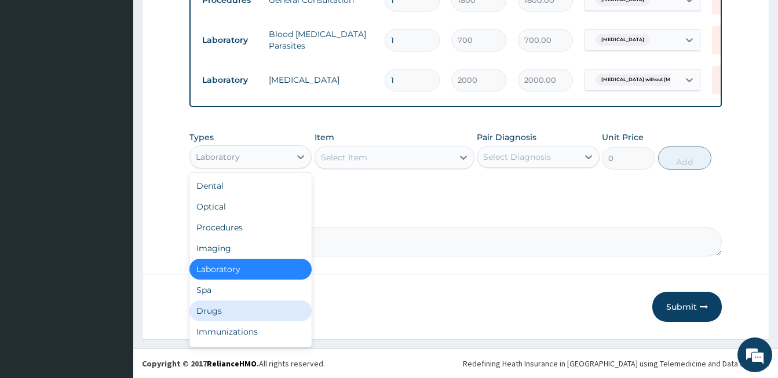
click at [208, 311] on div "Drugs" at bounding box center [250, 311] width 122 height 21
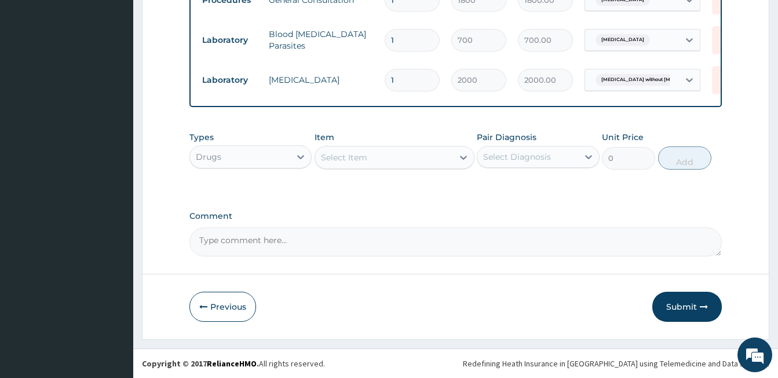
click at [383, 157] on div "Select Item" at bounding box center [384, 157] width 138 height 19
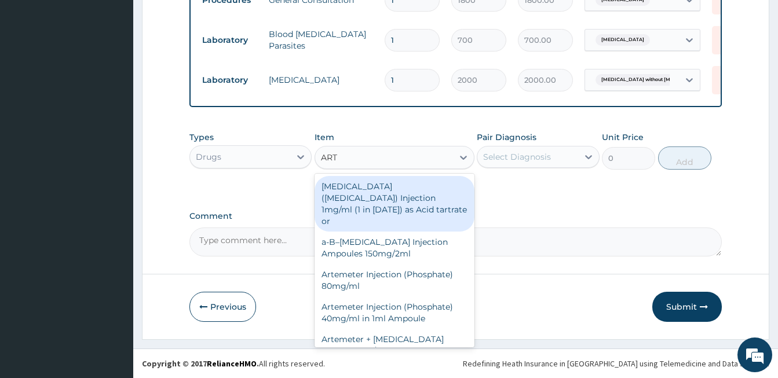
type input "ARTE"
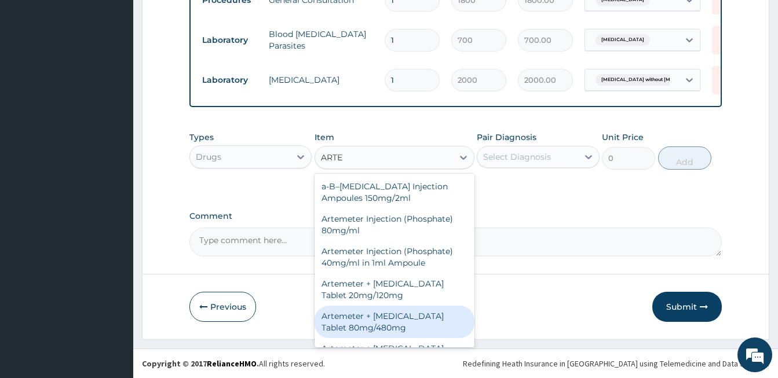
click at [393, 323] on div "Artemeter + Lumefantrine Tablet 80mg/480mg" at bounding box center [395, 322] width 160 height 32
type input "1300"
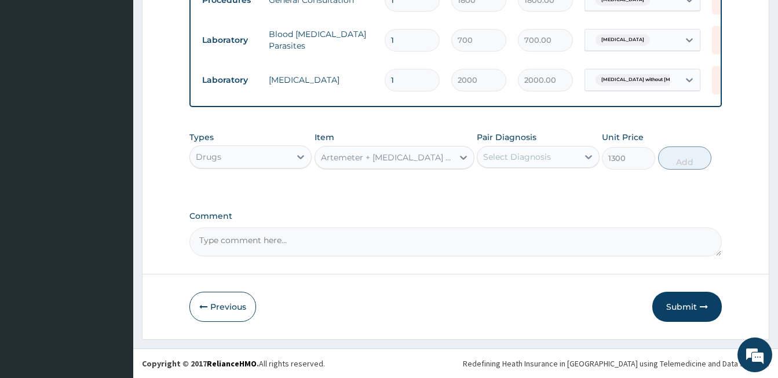
click at [531, 148] on div "Select Diagnosis" at bounding box center [527, 157] width 100 height 19
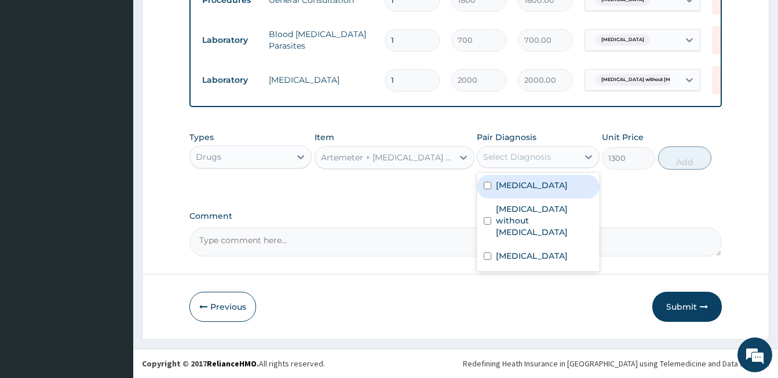
click at [485, 186] on input "checkbox" at bounding box center [488, 186] width 8 height 8
checkbox input "true"
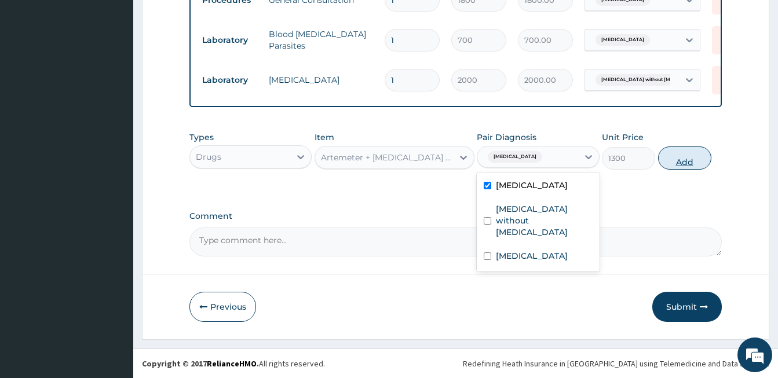
click at [672, 162] on button "Add" at bounding box center [684, 158] width 53 height 23
type input "0"
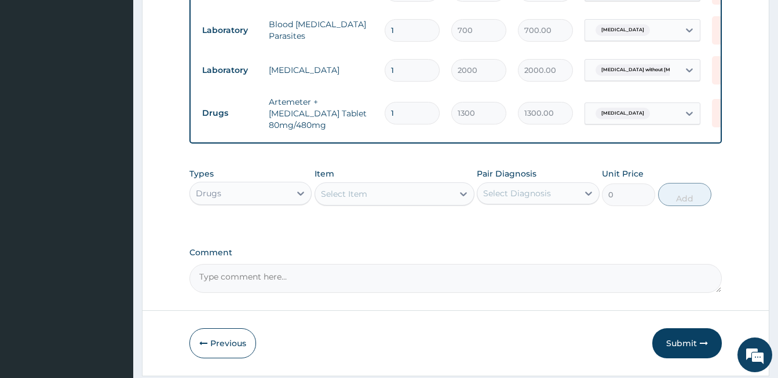
click at [357, 203] on div "Select Item" at bounding box center [384, 194] width 138 height 19
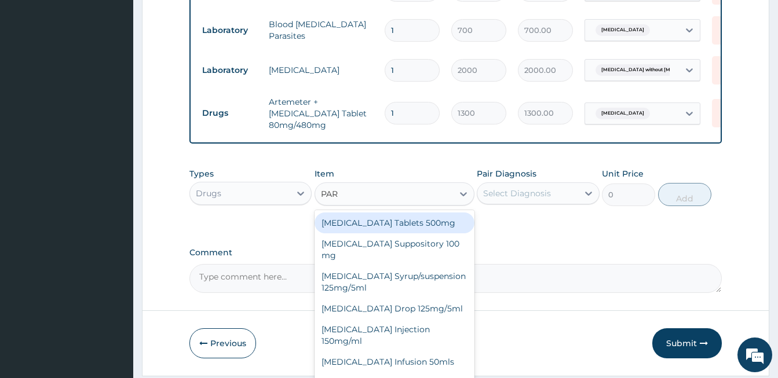
type input "PARA"
click at [352, 228] on div "Paracetamol Tablets 500mg" at bounding box center [395, 223] width 160 height 21
type input "10"
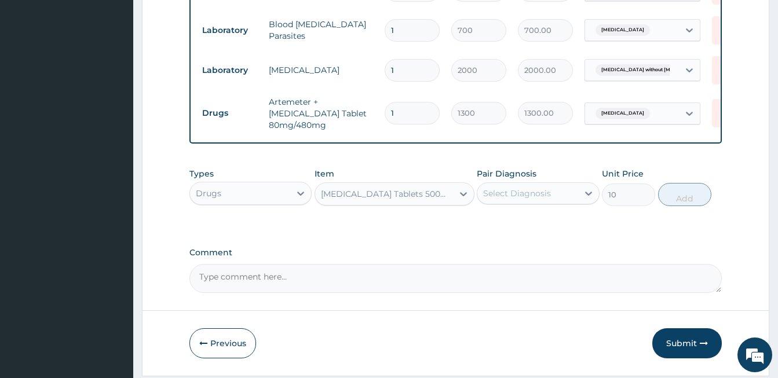
click at [529, 199] on div "Select Diagnosis" at bounding box center [517, 194] width 68 height 12
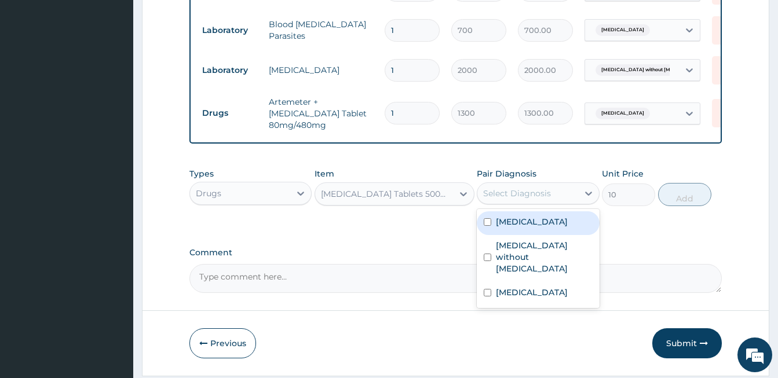
click at [487, 226] on input "checkbox" at bounding box center [488, 222] width 8 height 8
checkbox input "true"
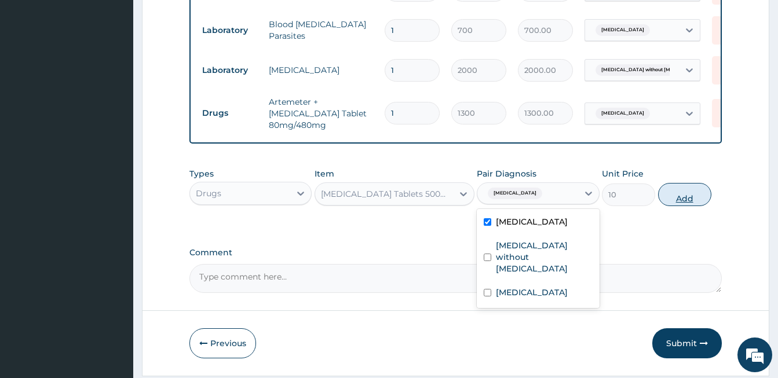
click at [668, 200] on button "Add" at bounding box center [684, 194] width 53 height 23
type input "0"
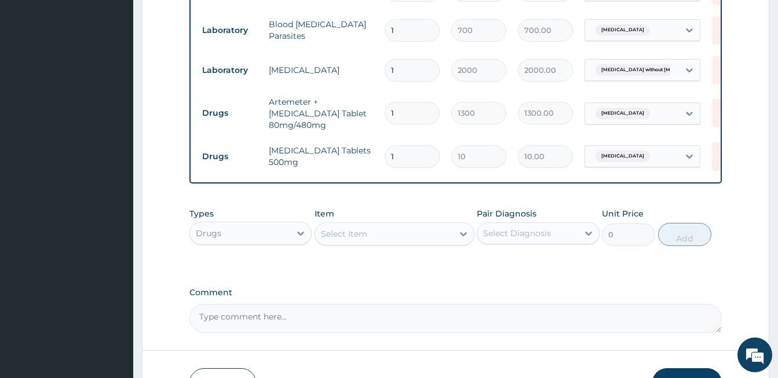
click at [414, 152] on input "1" at bounding box center [412, 156] width 55 height 23
type input "18"
type input "180.00"
type input "18"
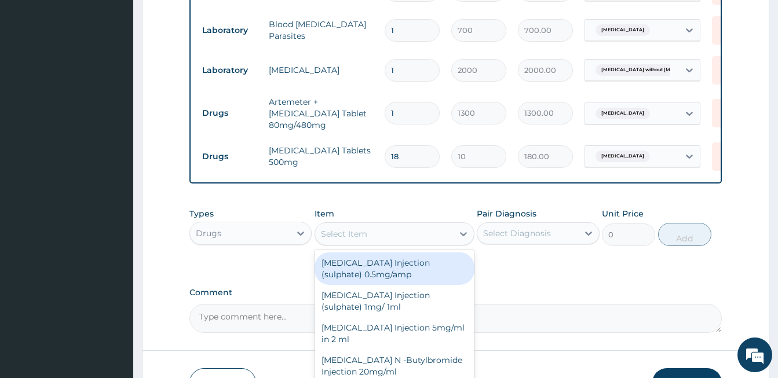
click at [368, 239] on div "Select Item" at bounding box center [384, 234] width 138 height 19
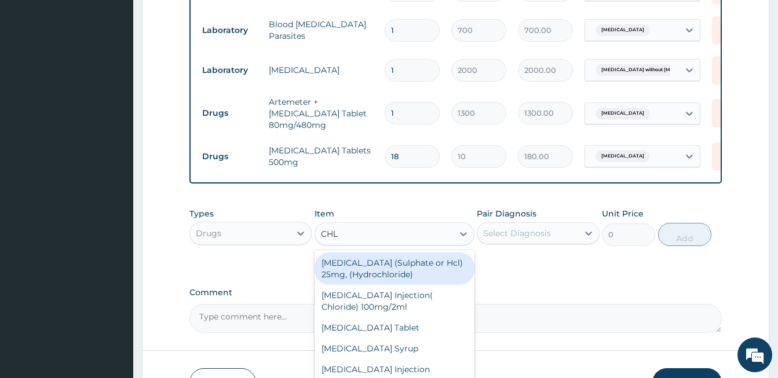
type input "CHLO"
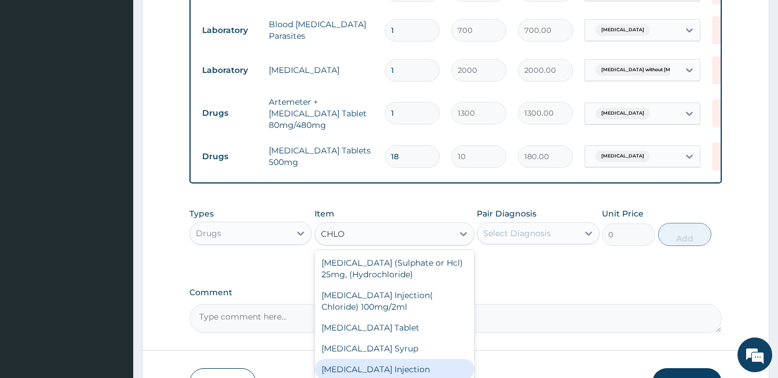
scroll to position [572, 0]
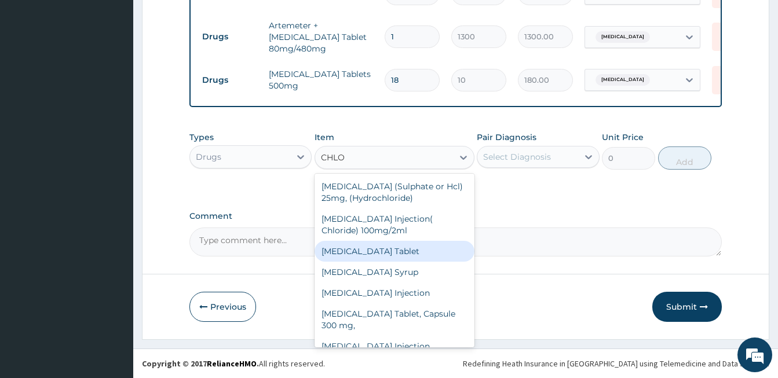
click at [370, 255] on div "Chlorpheniramine Tablet" at bounding box center [395, 251] width 160 height 21
type input "20"
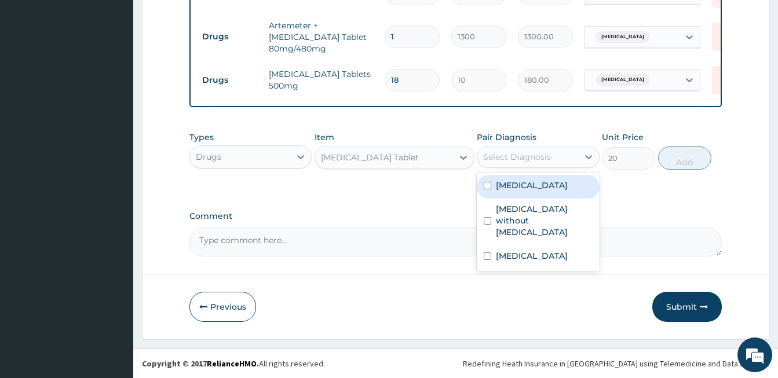
click at [514, 156] on div "Select Diagnosis" at bounding box center [517, 157] width 68 height 12
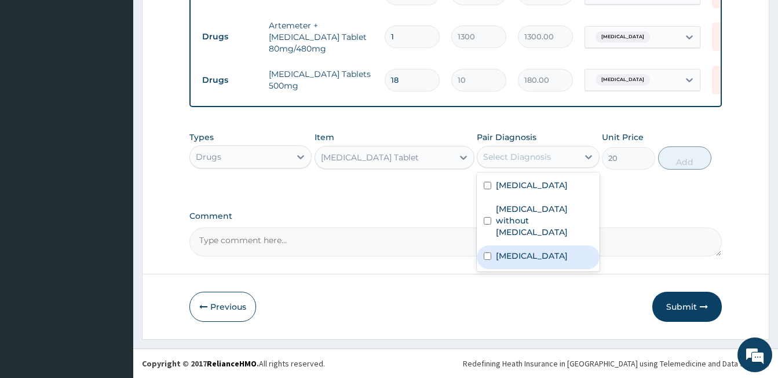
click at [488, 253] on input "checkbox" at bounding box center [488, 257] width 8 height 8
checkbox input "true"
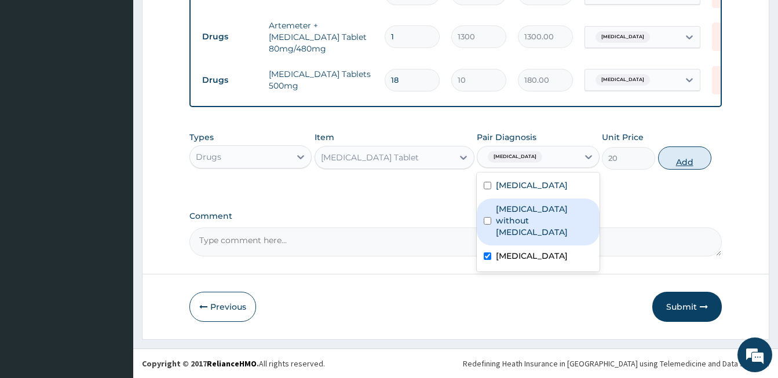
click at [686, 163] on button "Add" at bounding box center [684, 158] width 53 height 23
type input "0"
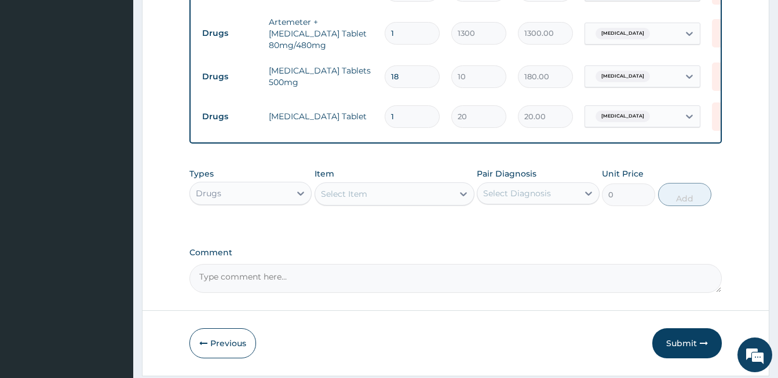
drag, startPoint x: 396, startPoint y: 114, endPoint x: 386, endPoint y: 117, distance: 9.7
click at [386, 117] on input "1" at bounding box center [412, 116] width 55 height 23
type input "5"
type input "100.00"
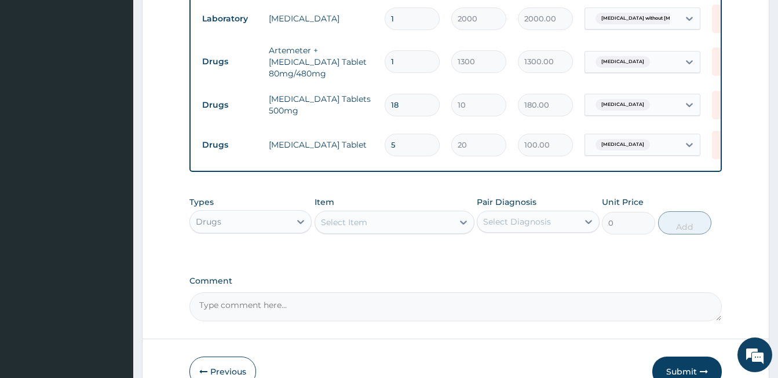
scroll to position [612, 0]
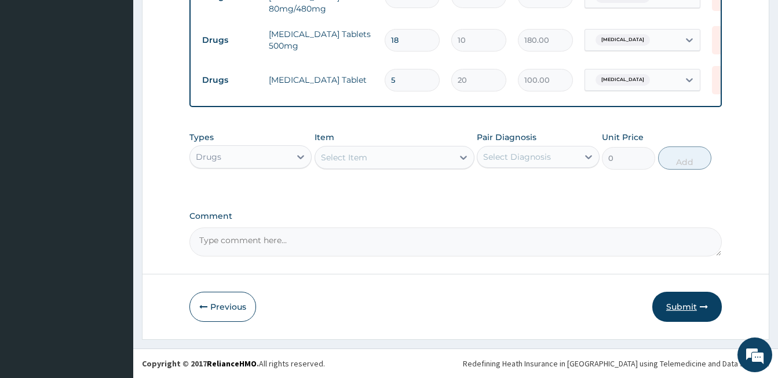
type input "5"
click at [691, 304] on button "Submit" at bounding box center [687, 307] width 70 height 30
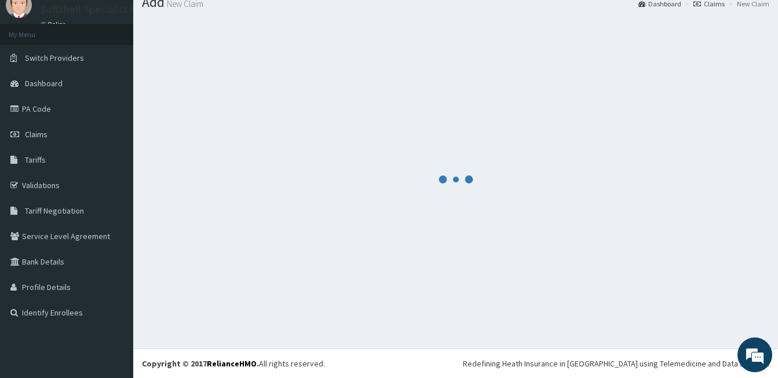
scroll to position [43, 0]
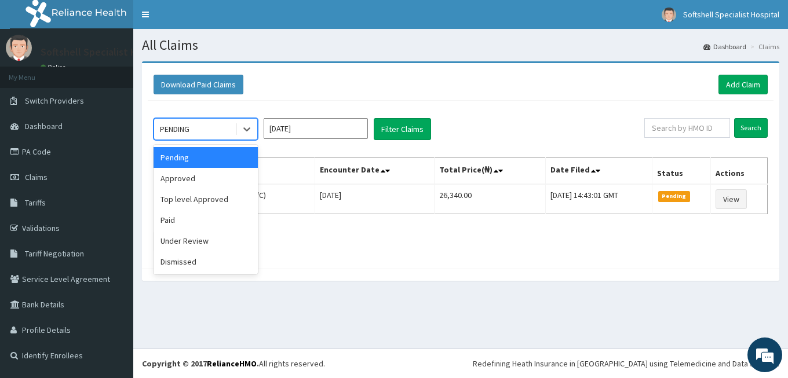
click at [214, 128] on div "PENDING" at bounding box center [194, 129] width 81 height 19
click at [199, 180] on div "Approved" at bounding box center [206, 178] width 104 height 21
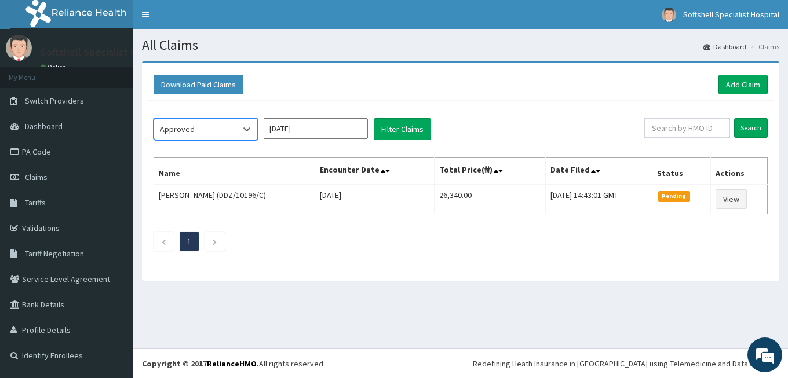
drag, startPoint x: 225, startPoint y: 130, endPoint x: 222, endPoint y: 140, distance: 11.0
click at [224, 131] on div "Approved" at bounding box center [194, 129] width 81 height 19
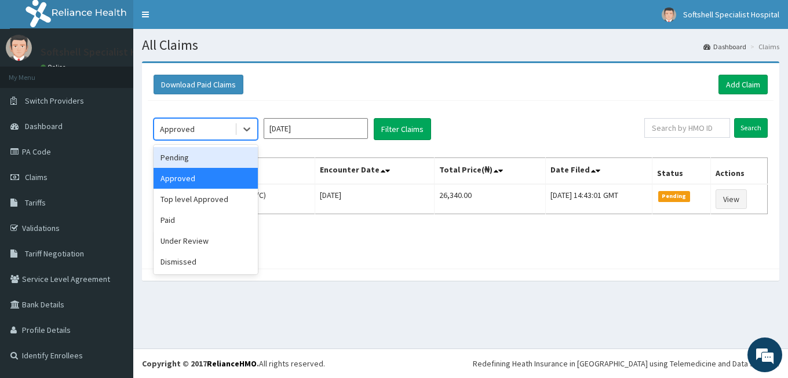
click at [189, 160] on div "Pending" at bounding box center [206, 157] width 104 height 21
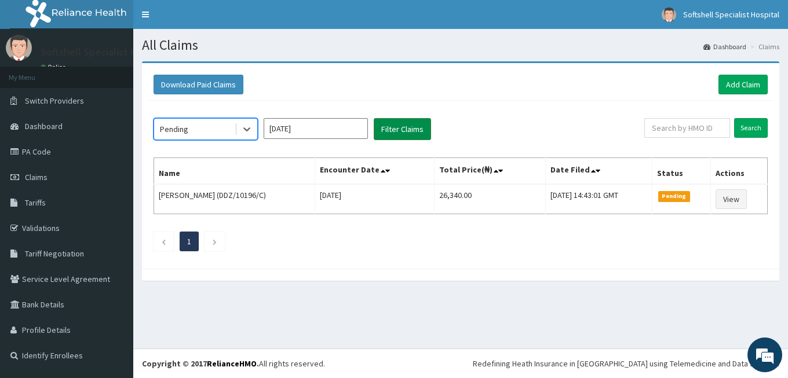
click at [412, 130] on button "Filter Claims" at bounding box center [402, 129] width 57 height 22
click at [421, 126] on button "Filter Claims" at bounding box center [402, 129] width 57 height 22
click at [198, 125] on div "Pending" at bounding box center [194, 129] width 81 height 19
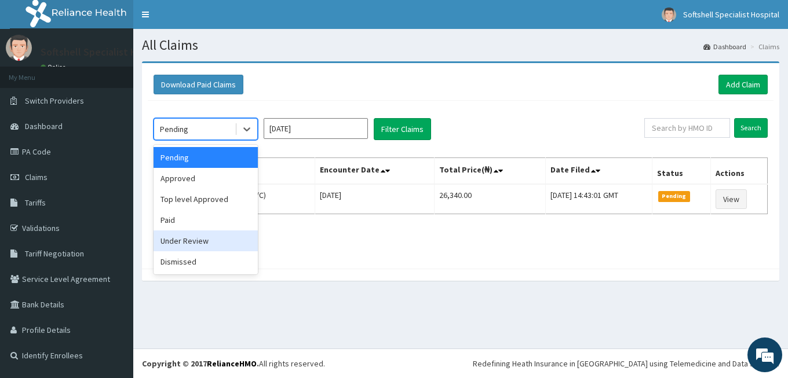
click at [192, 243] on div "Under Review" at bounding box center [206, 241] width 104 height 21
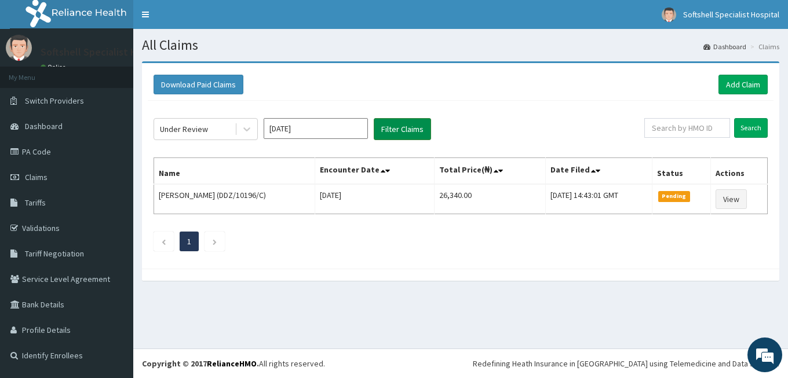
click at [412, 130] on button "Filter Claims" at bounding box center [402, 129] width 57 height 22
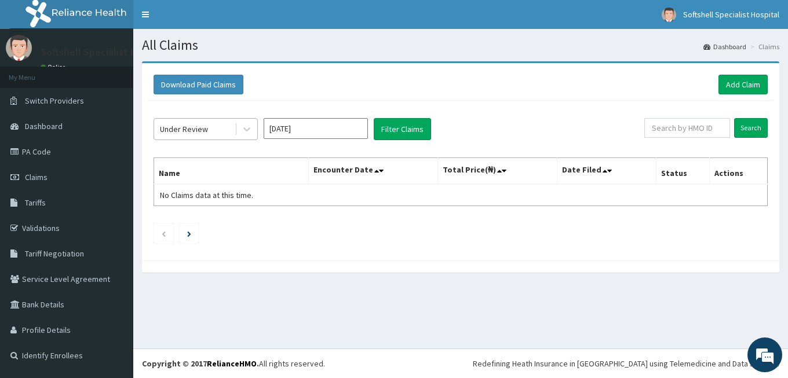
click at [209, 127] on div "Under Review" at bounding box center [194, 129] width 81 height 19
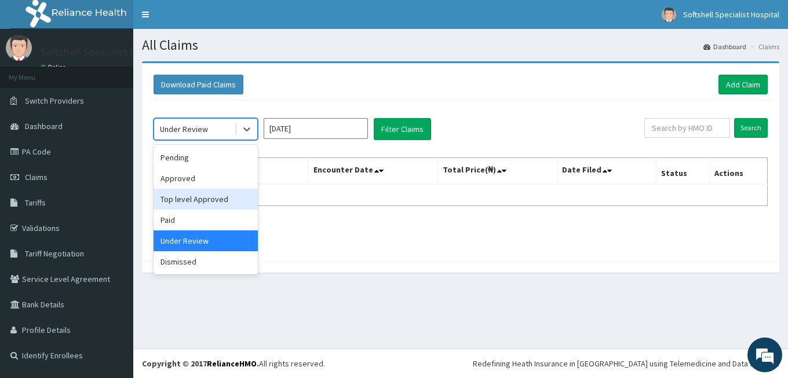
click at [184, 200] on div "Top level Approved" at bounding box center [206, 199] width 104 height 21
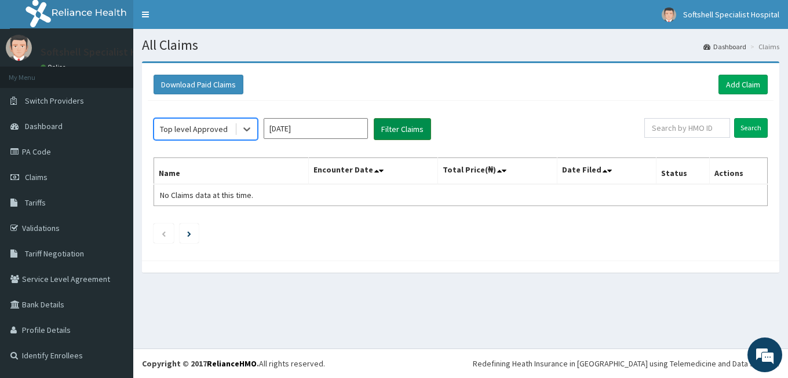
click at [410, 135] on button "Filter Claims" at bounding box center [402, 129] width 57 height 22
click at [401, 128] on button "Filter Claims" at bounding box center [402, 129] width 57 height 22
click at [216, 125] on div "Top level Approved" at bounding box center [194, 129] width 68 height 12
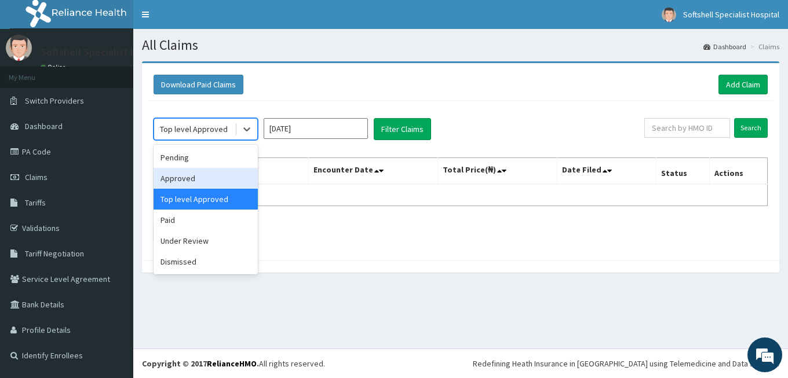
click at [194, 176] on div "Approved" at bounding box center [206, 178] width 104 height 21
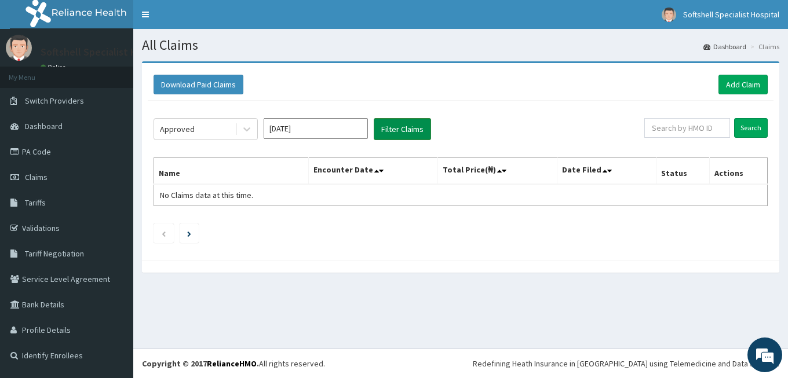
click at [392, 128] on button "Filter Claims" at bounding box center [402, 129] width 57 height 22
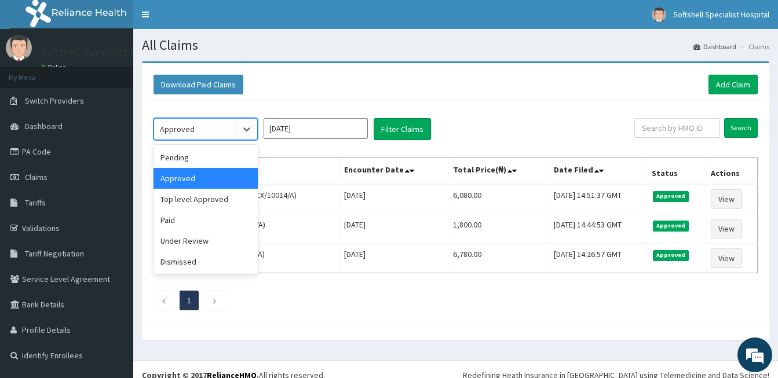
click at [205, 127] on div "Approved" at bounding box center [194, 129] width 81 height 19
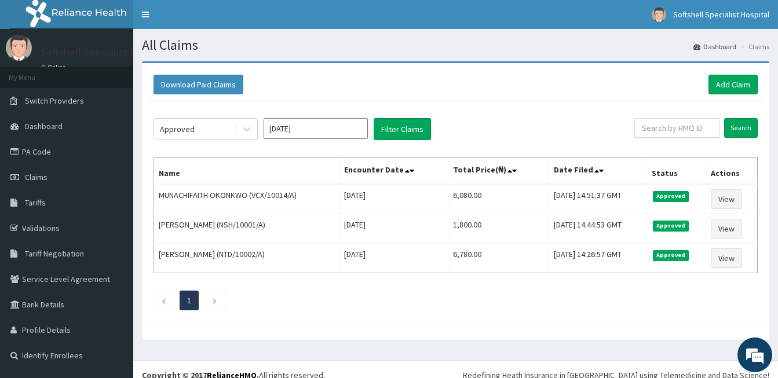
click at [506, 108] on div "Approved [DATE] Filter Claims Search Name Encounter Date Total Price(₦) Date Fi…" at bounding box center [456, 211] width 616 height 221
